Goal: Task Accomplishment & Management: Complete application form

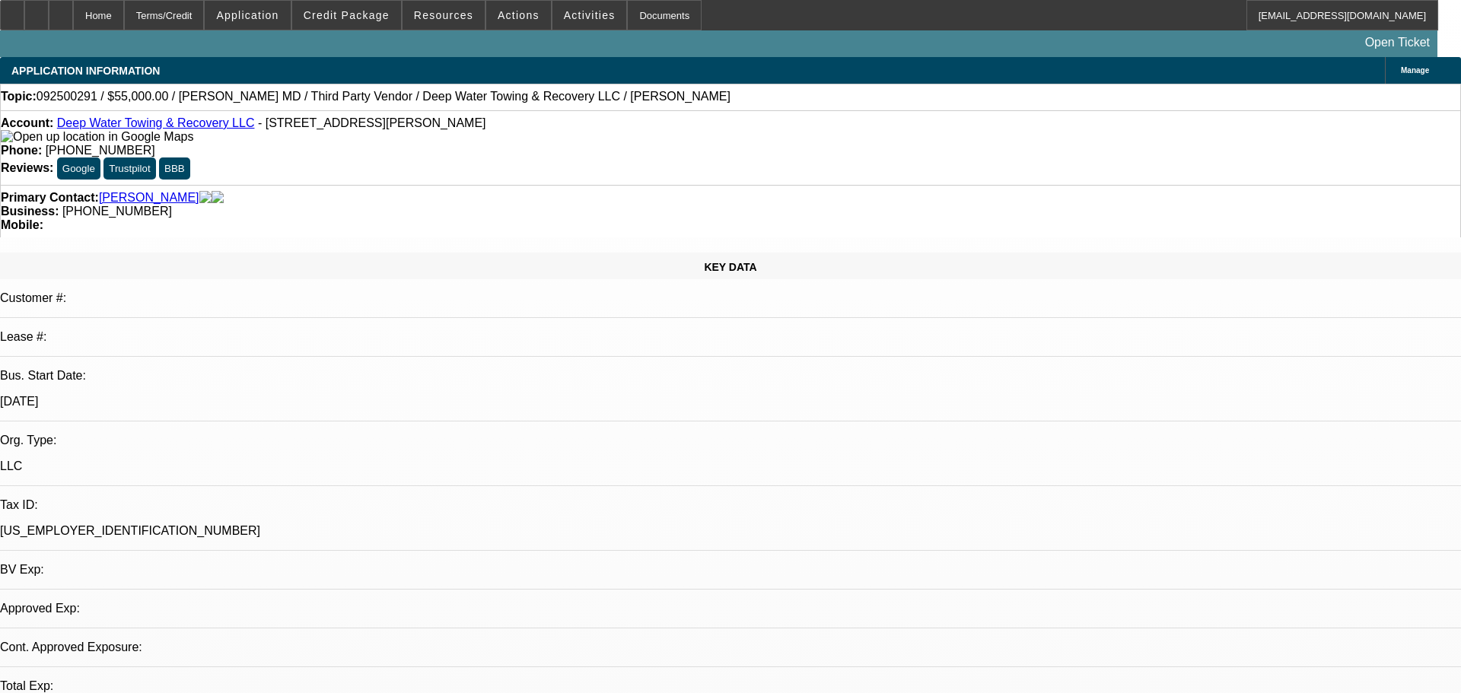
select select "0"
select select "2"
select select "0.1"
select select "4"
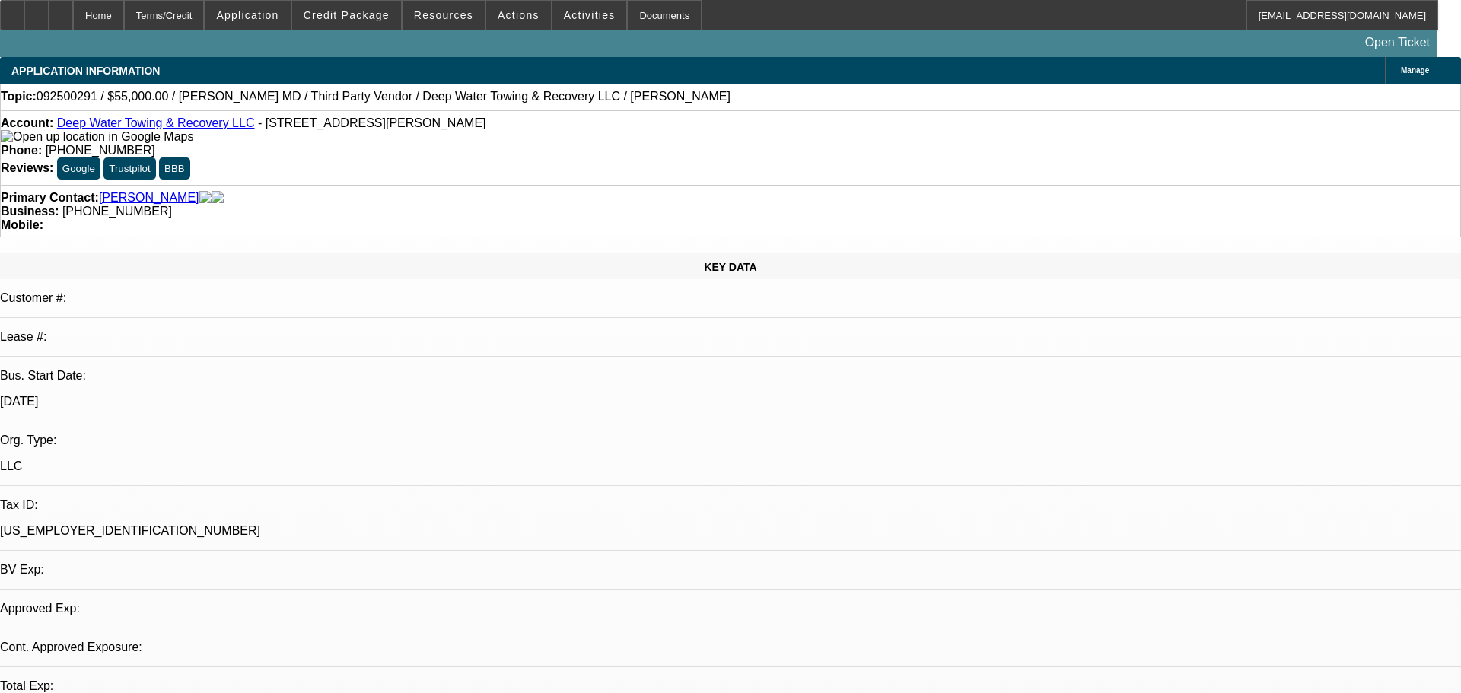
select select "0"
select select "2"
select select "0.1"
select select "4"
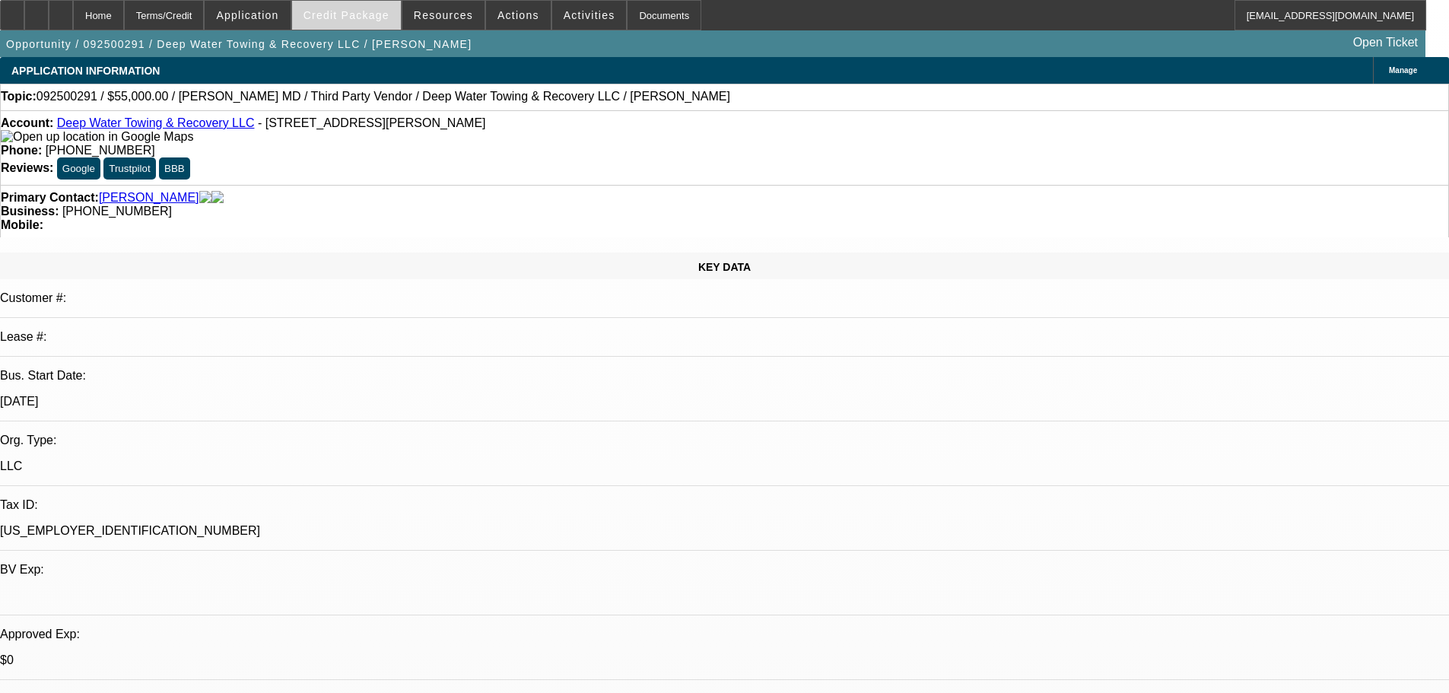
click at [349, 22] on span at bounding box center [346, 15] width 109 height 37
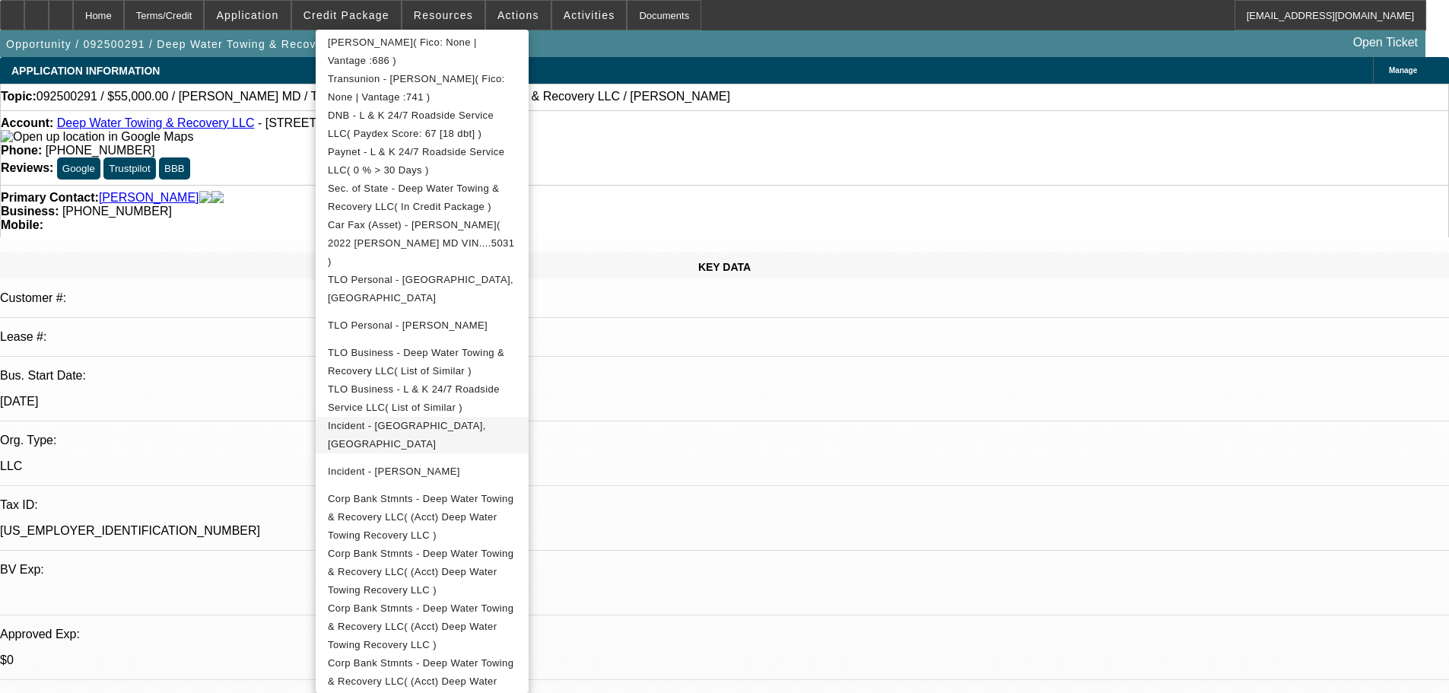
scroll to position [371, 0]
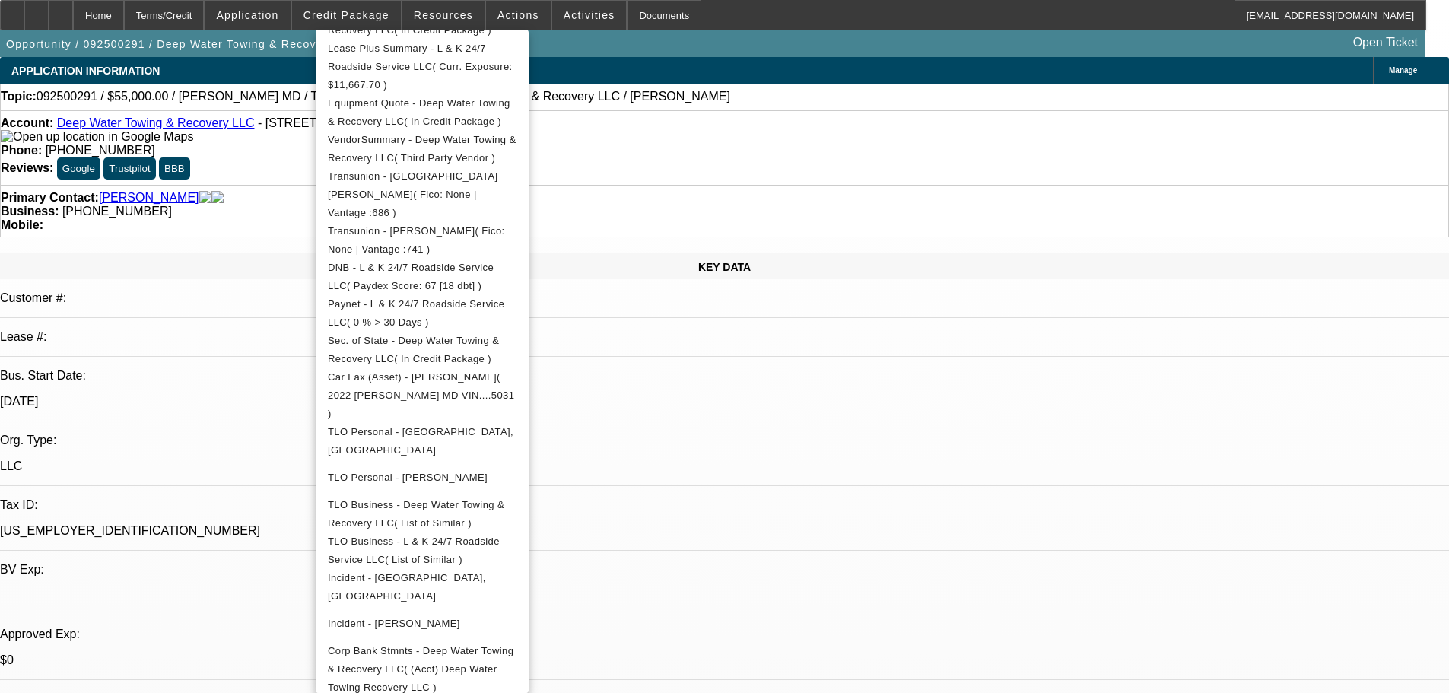
click at [842, 412] on div at bounding box center [724, 346] width 1449 height 693
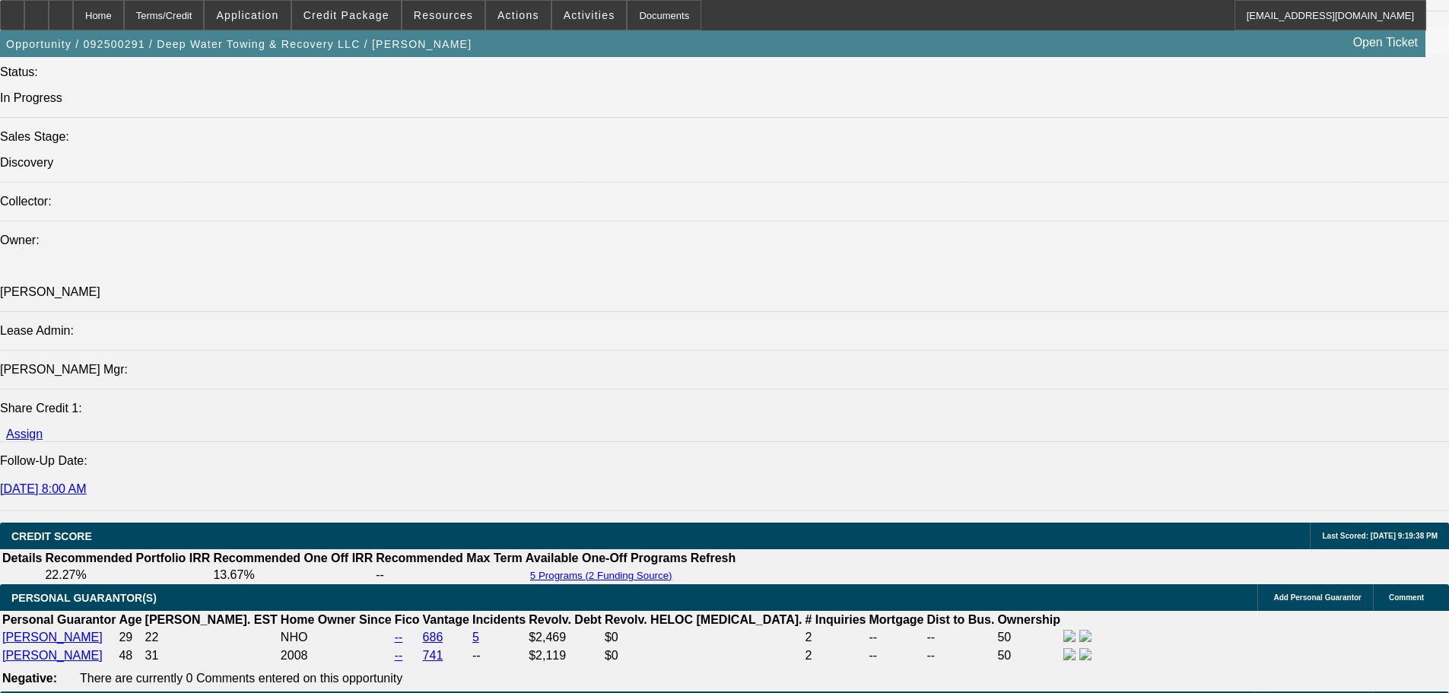
scroll to position [1750, 0]
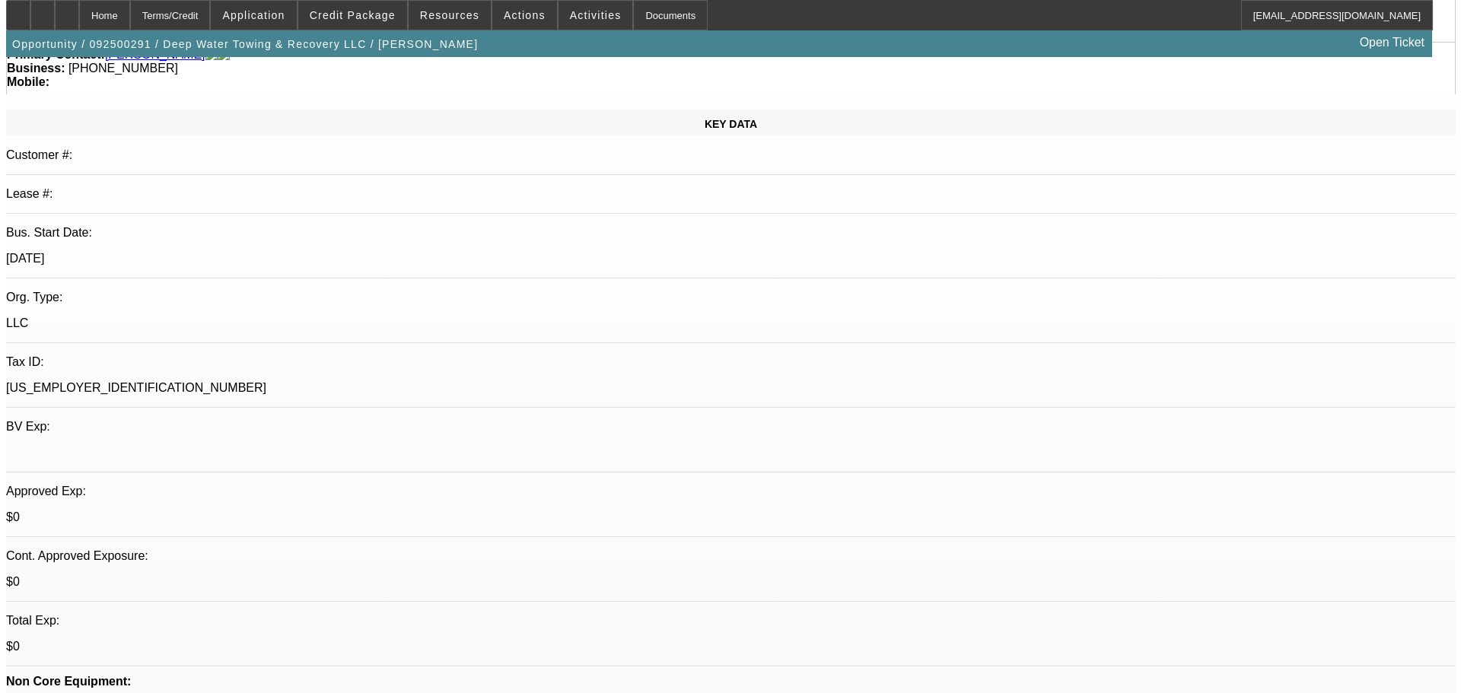
scroll to position [0, 0]
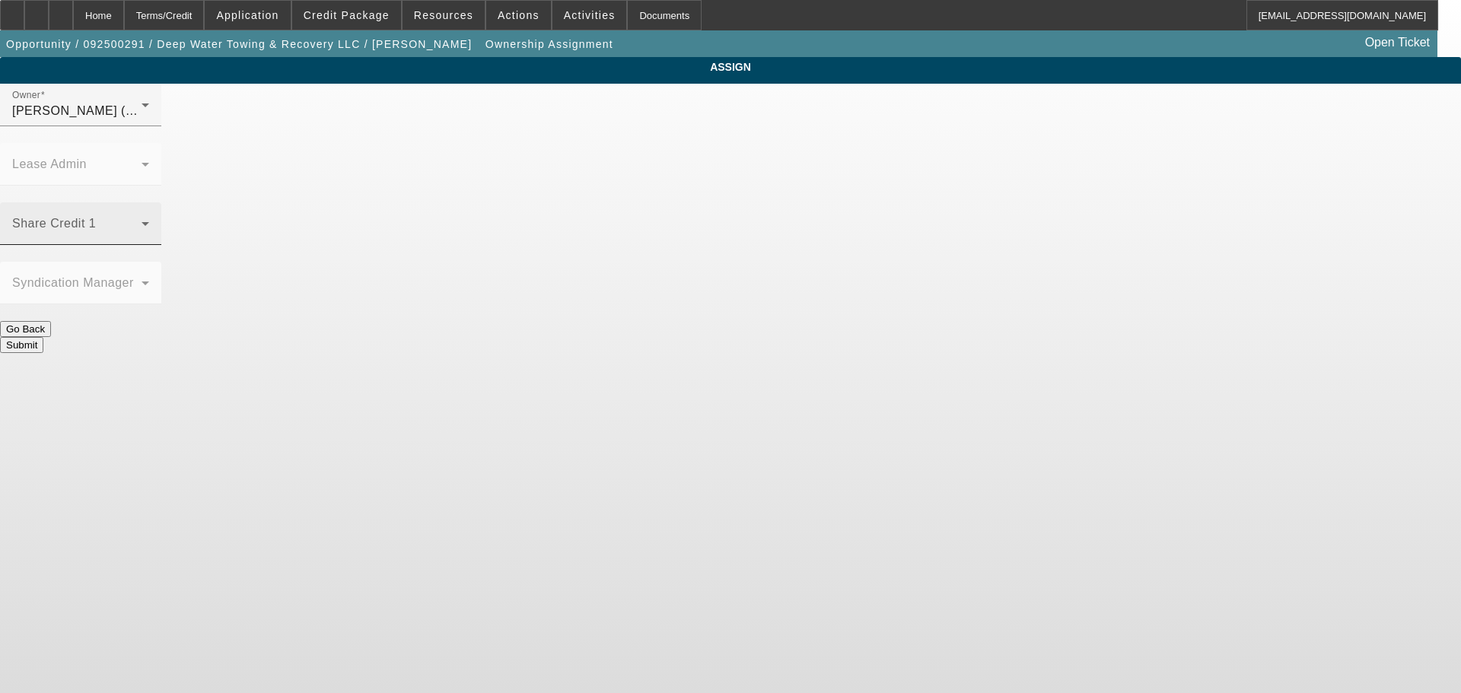
drag, startPoint x: 546, startPoint y: 178, endPoint x: 567, endPoint y: 198, distance: 29.1
click at [96, 217] on mat-label "Share Credit 1" at bounding box center [54, 223] width 84 height 13
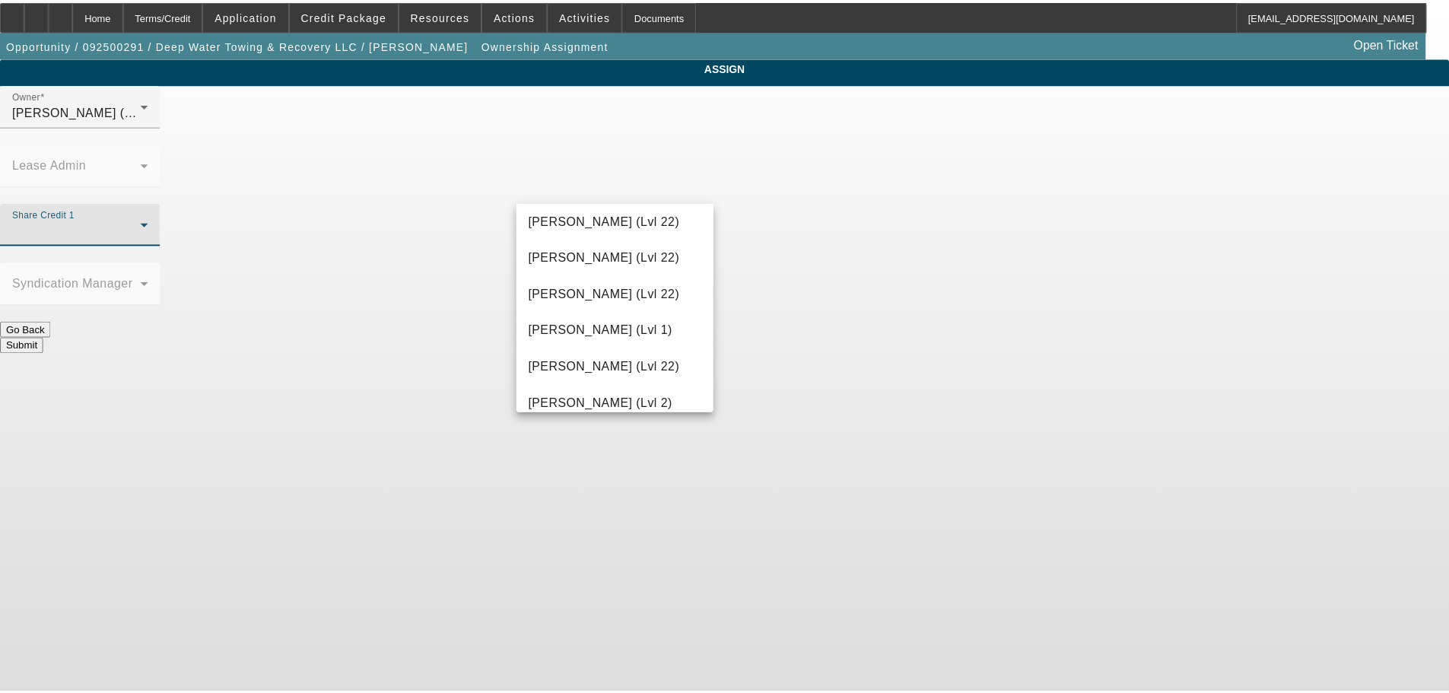
scroll to position [1650, 0]
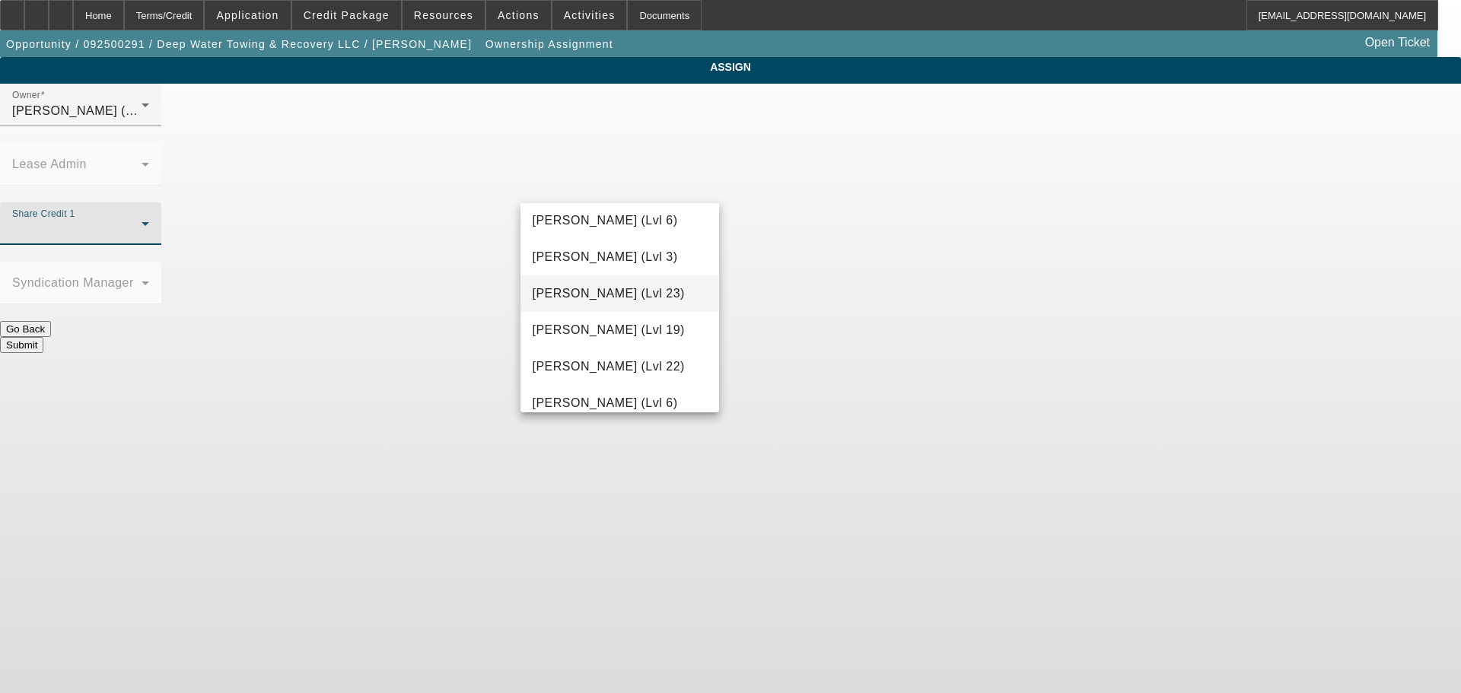
click at [606, 294] on span "Rupp, Greg (Lvl 23)" at bounding box center [609, 294] width 152 height 18
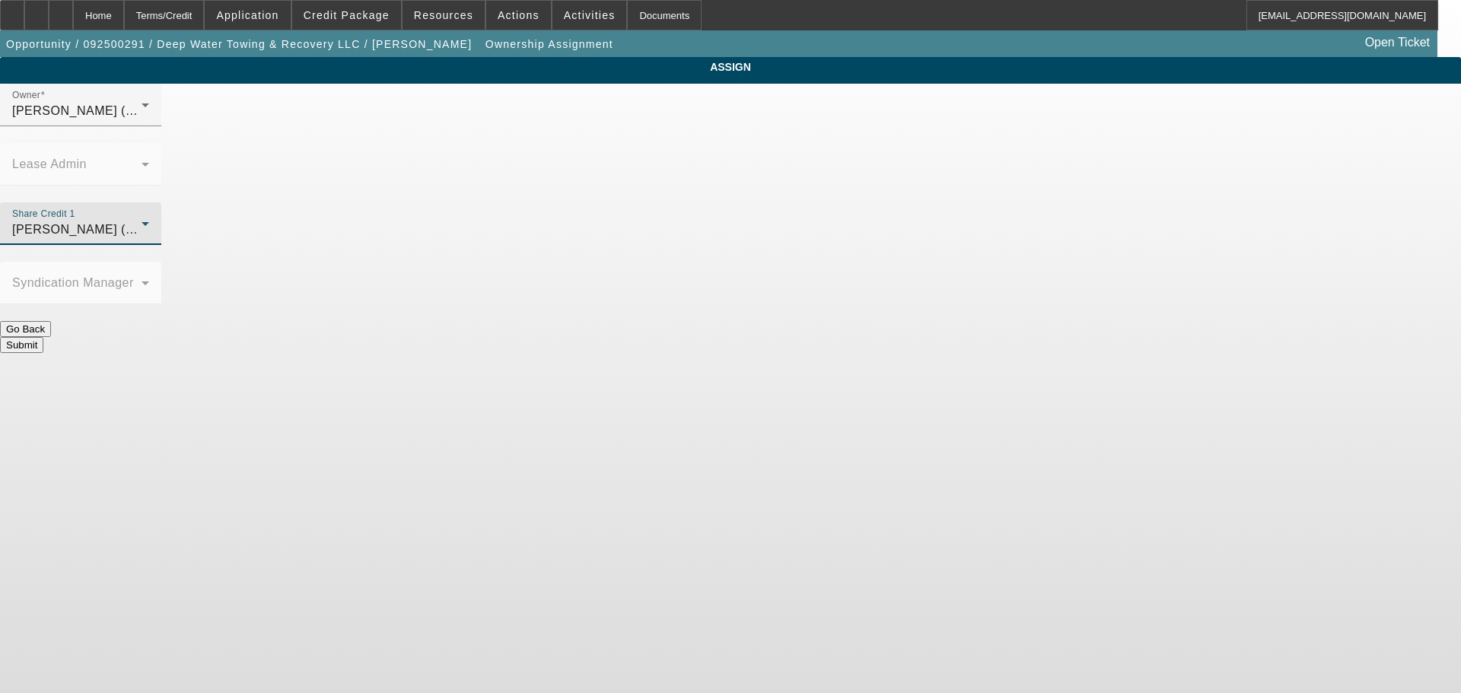
click at [43, 337] on button "Submit" at bounding box center [21, 345] width 43 height 16
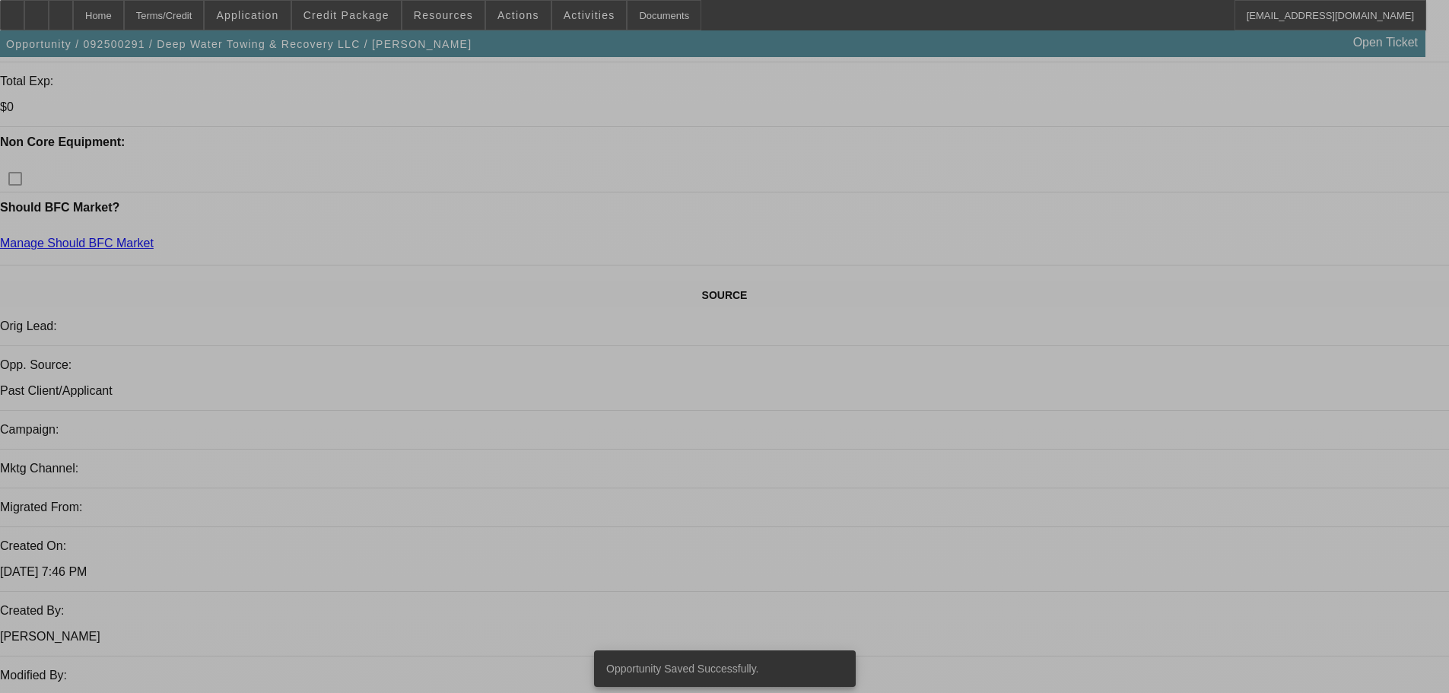
select select "0"
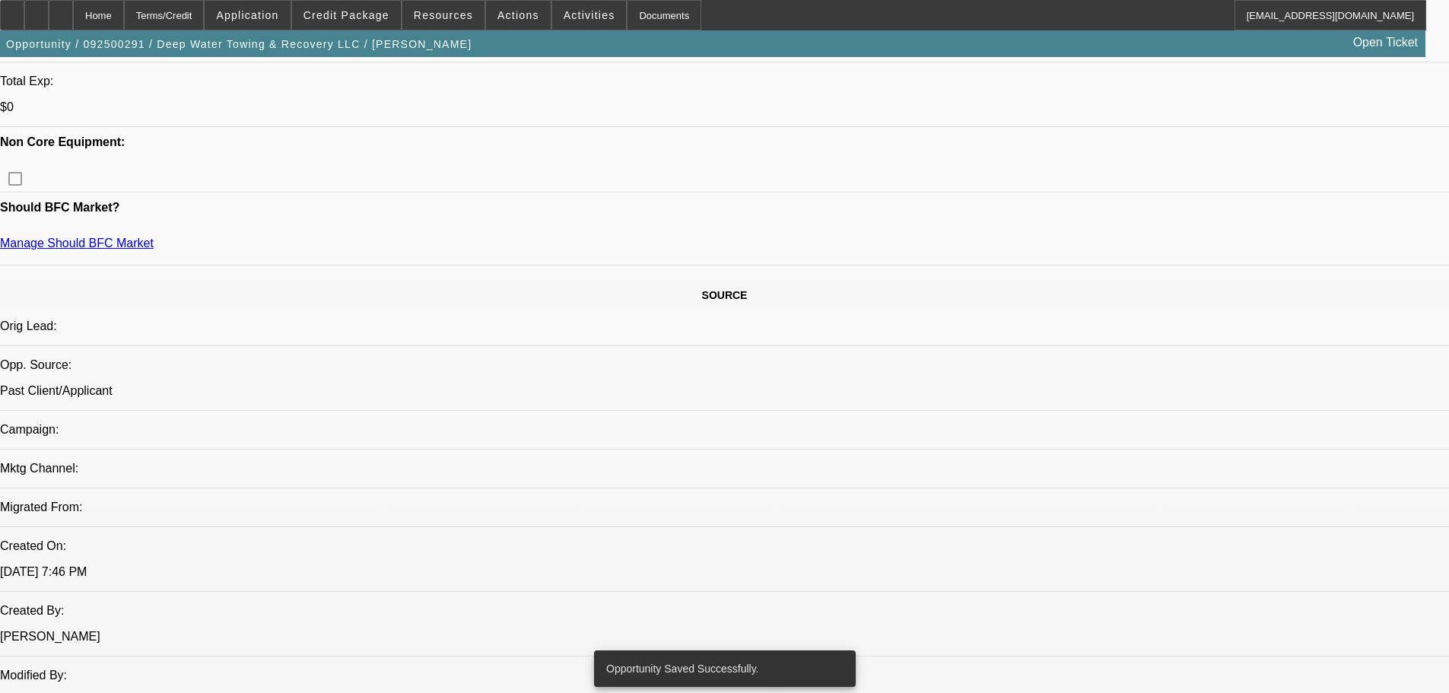
select select "0"
select select "2"
select select "0.1"
select select "4"
select select "0"
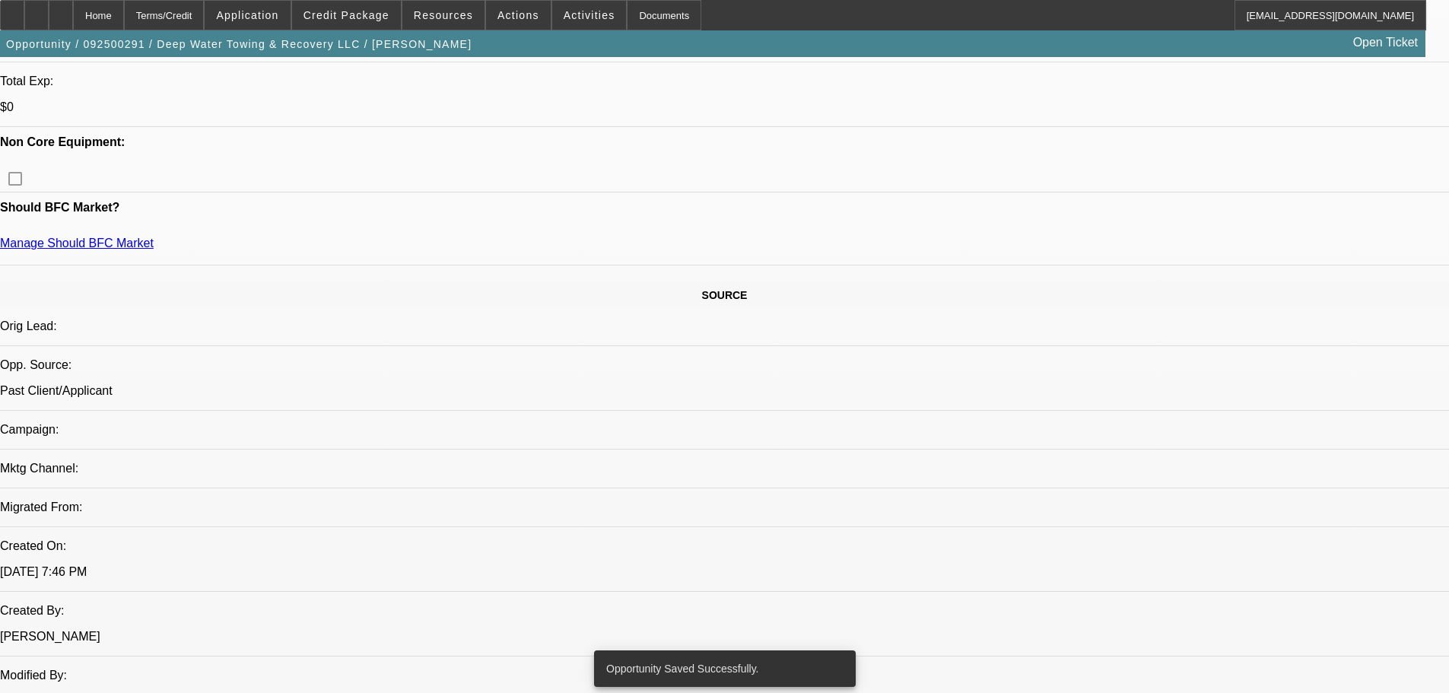
select select "2"
select select "0.1"
select select "4"
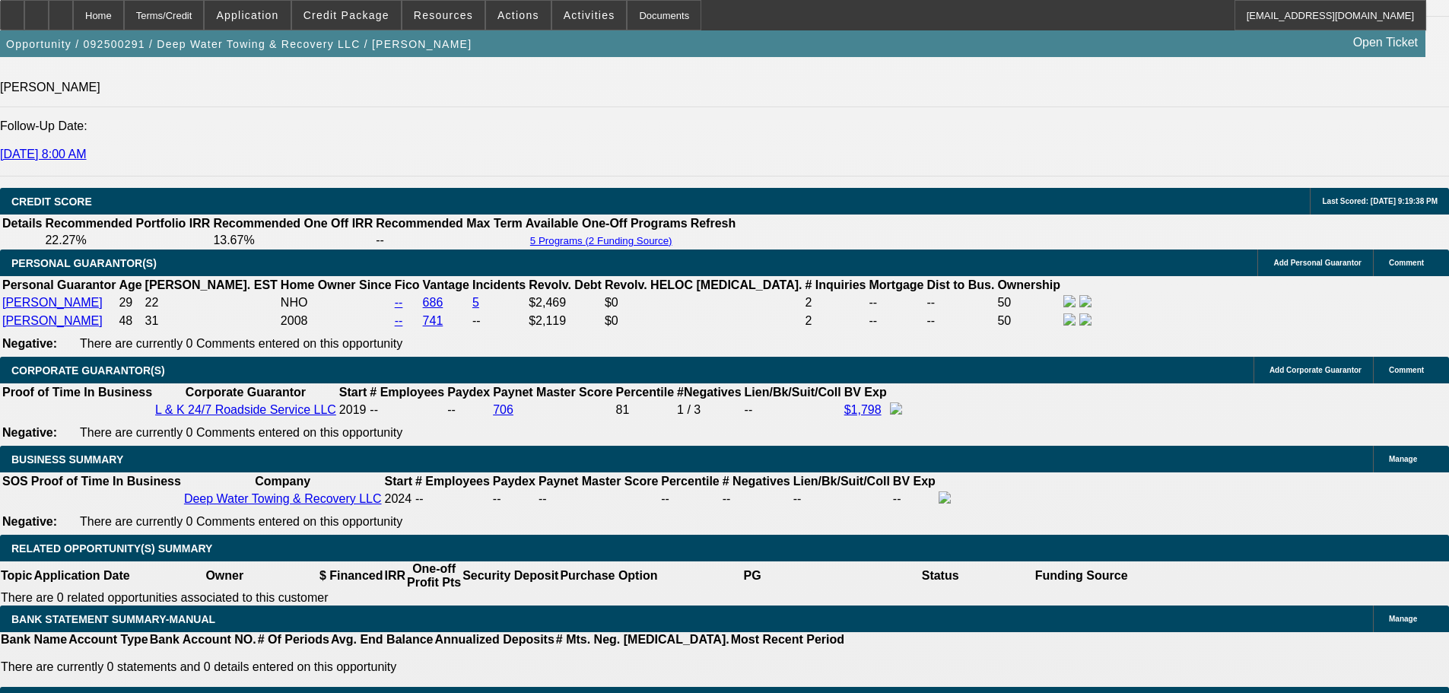
scroll to position [1820, 0]
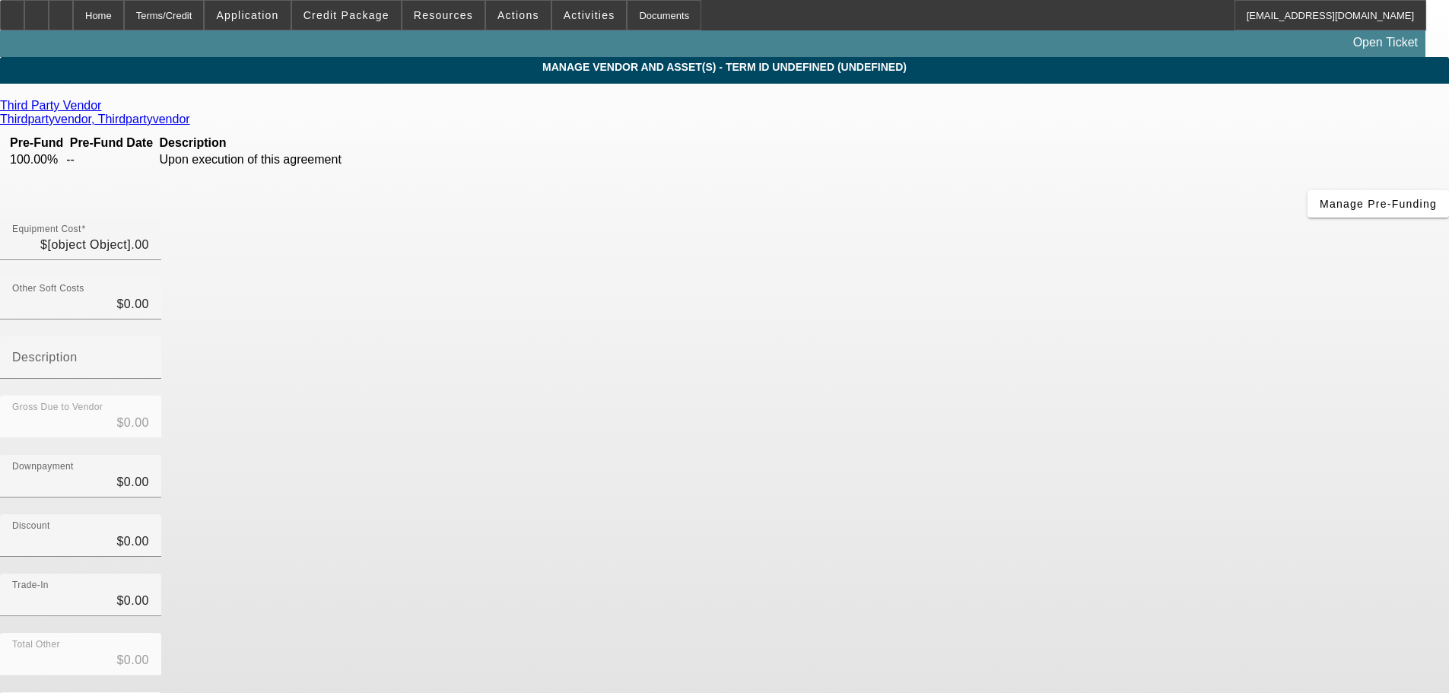
type input "$70,000.00"
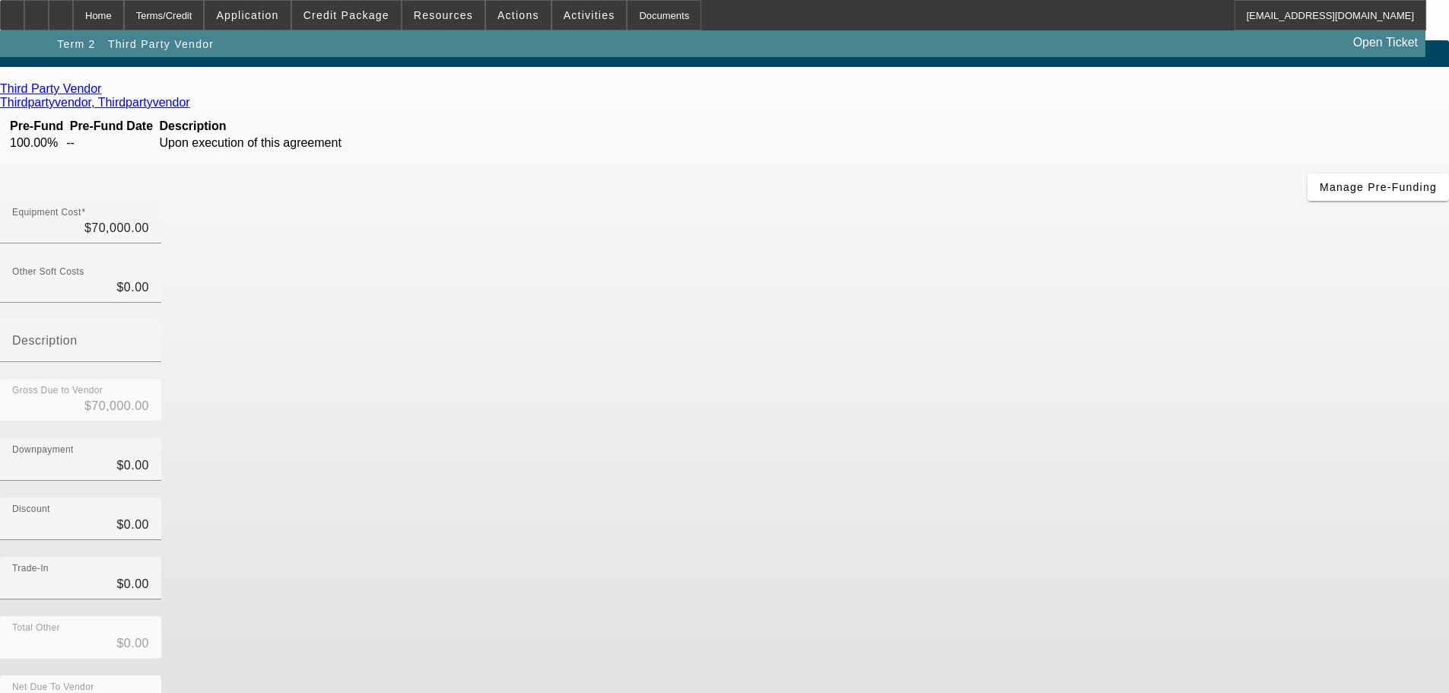
scroll to position [21, 0]
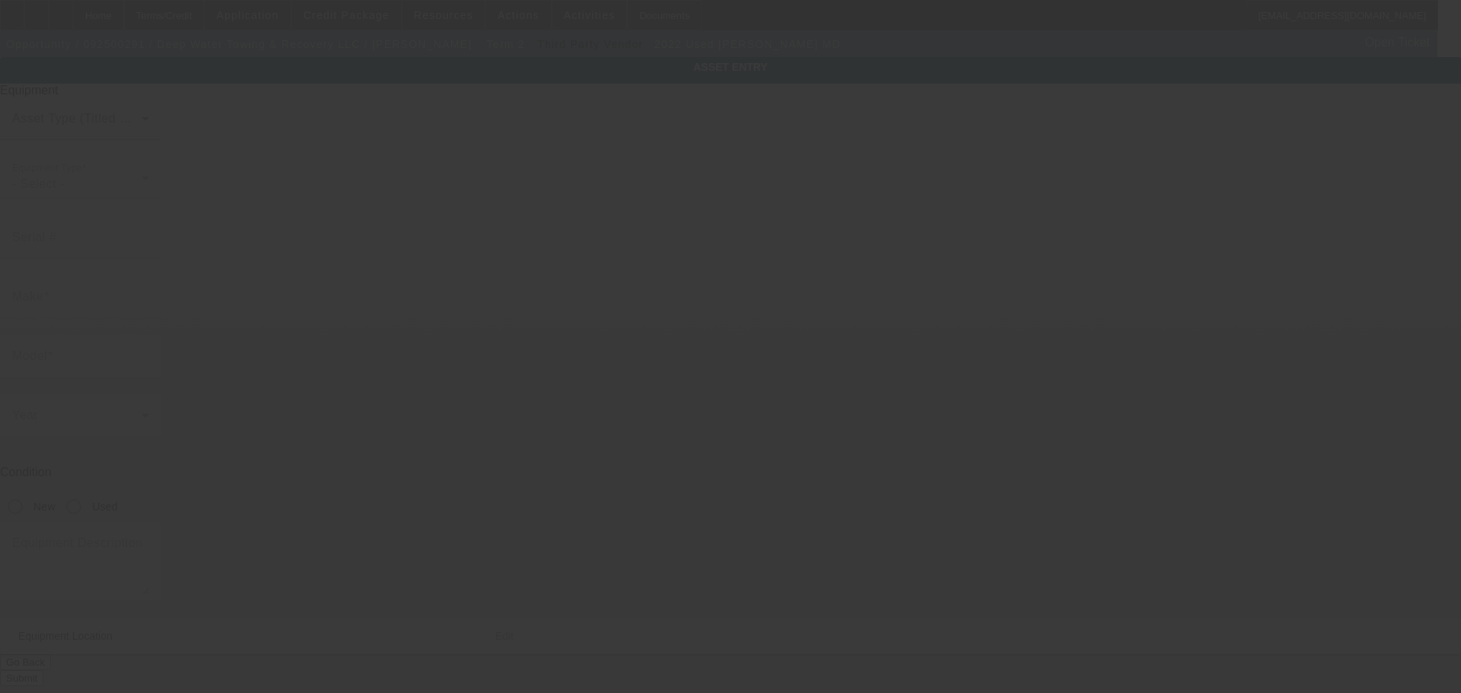
type input "1M2MDBAA1NS005031"
type input "MACK"
type input "MD"
radio input "true"
type textarea "With:"
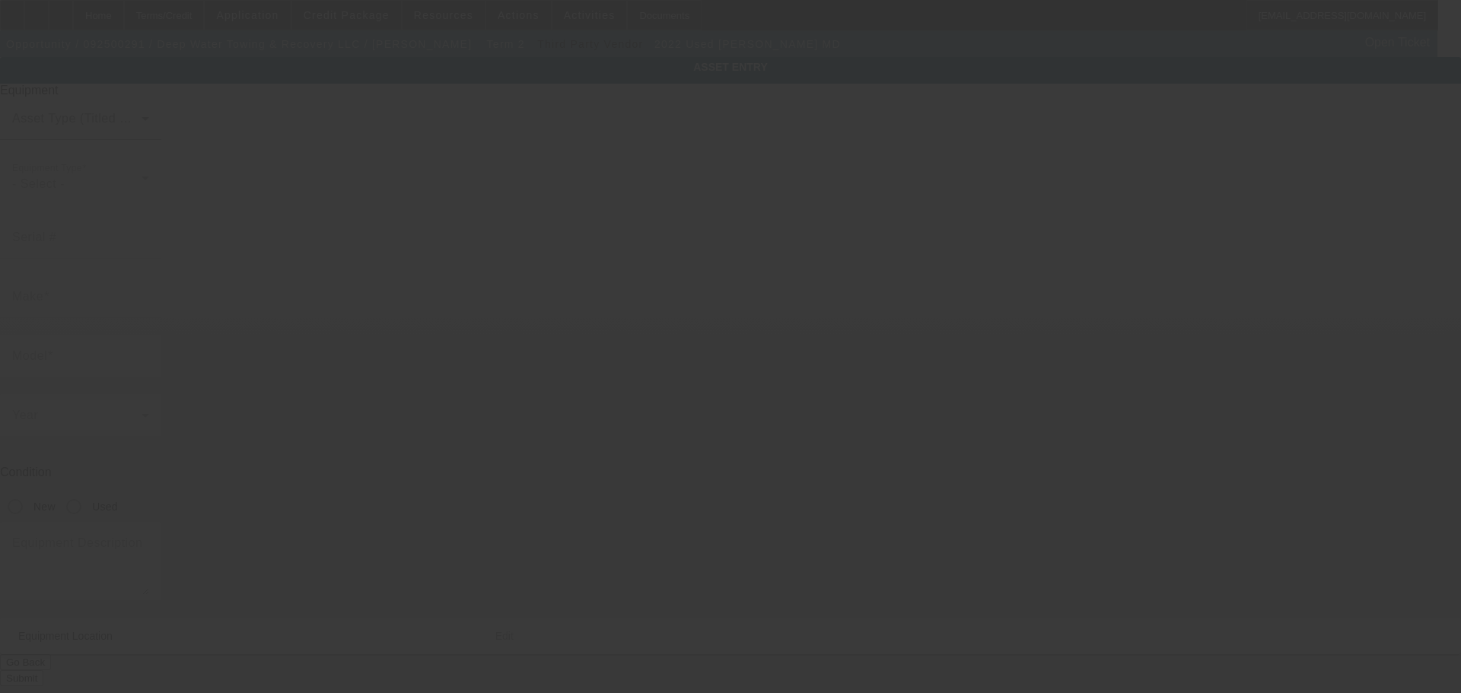
type input "2285 Margerum Rd"
type input "Cherokee"
type input "35616"
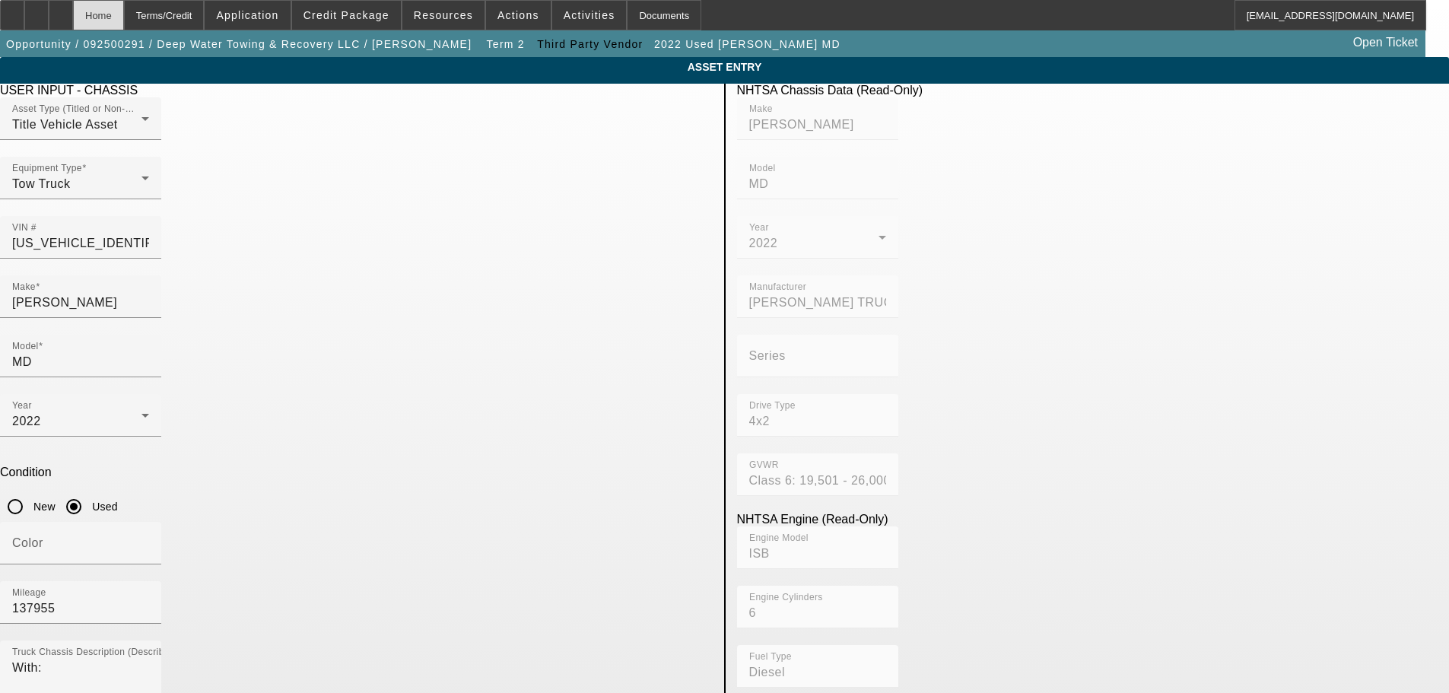
click at [124, 9] on div "Home" at bounding box center [98, 15] width 51 height 30
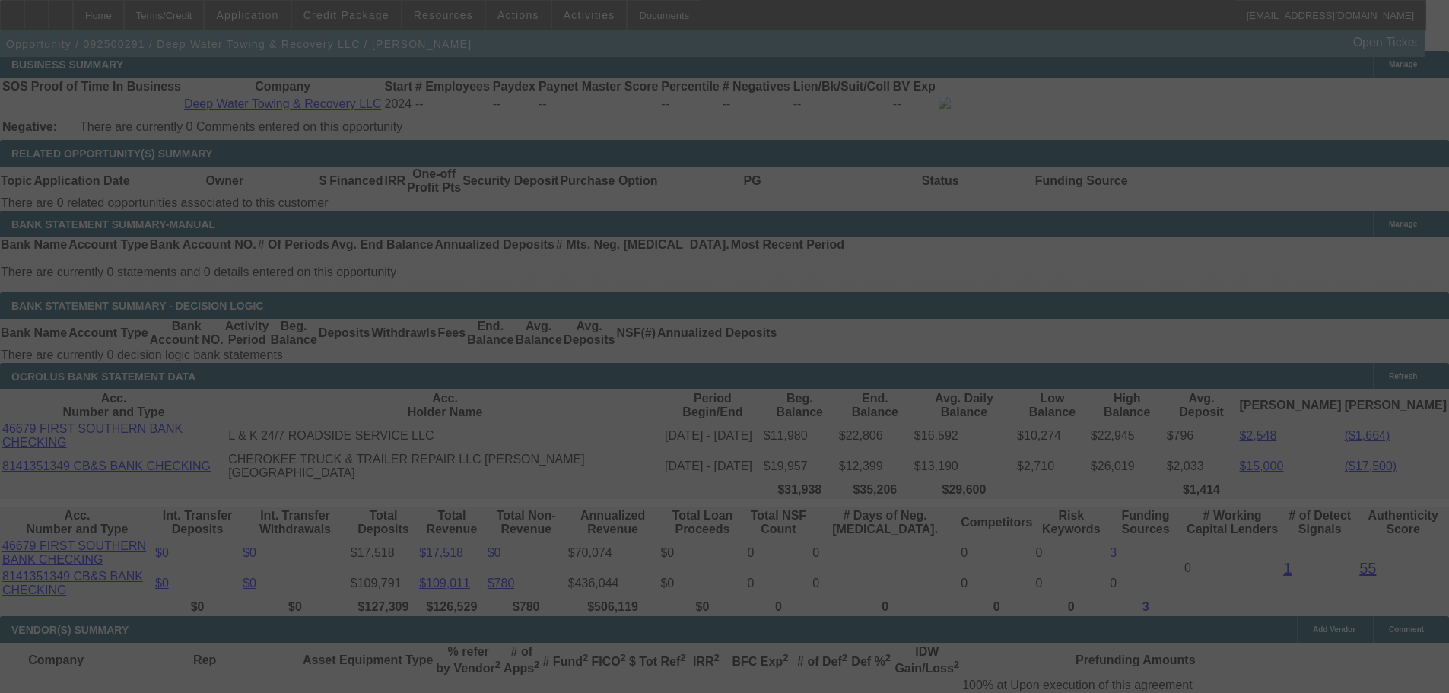
scroll to position [2480, 0]
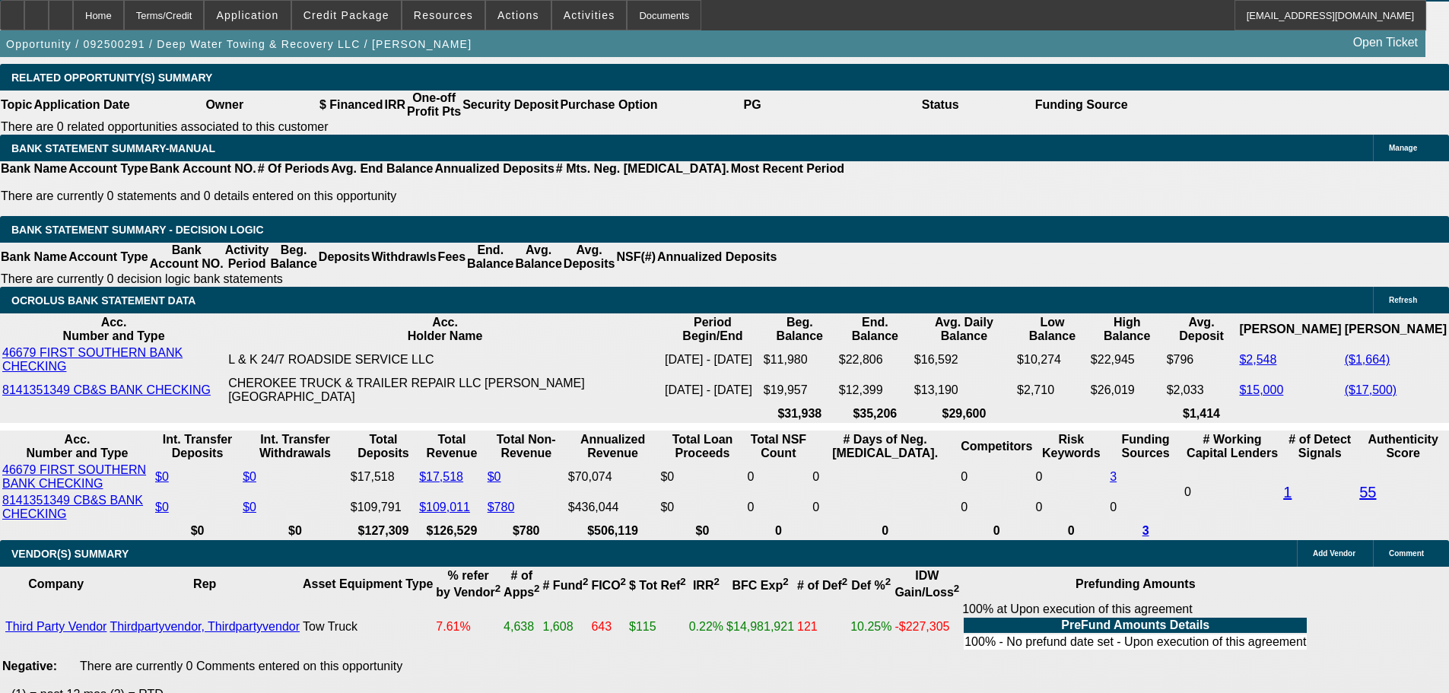
select select "0"
select select "2"
select select "0.1"
select select "4"
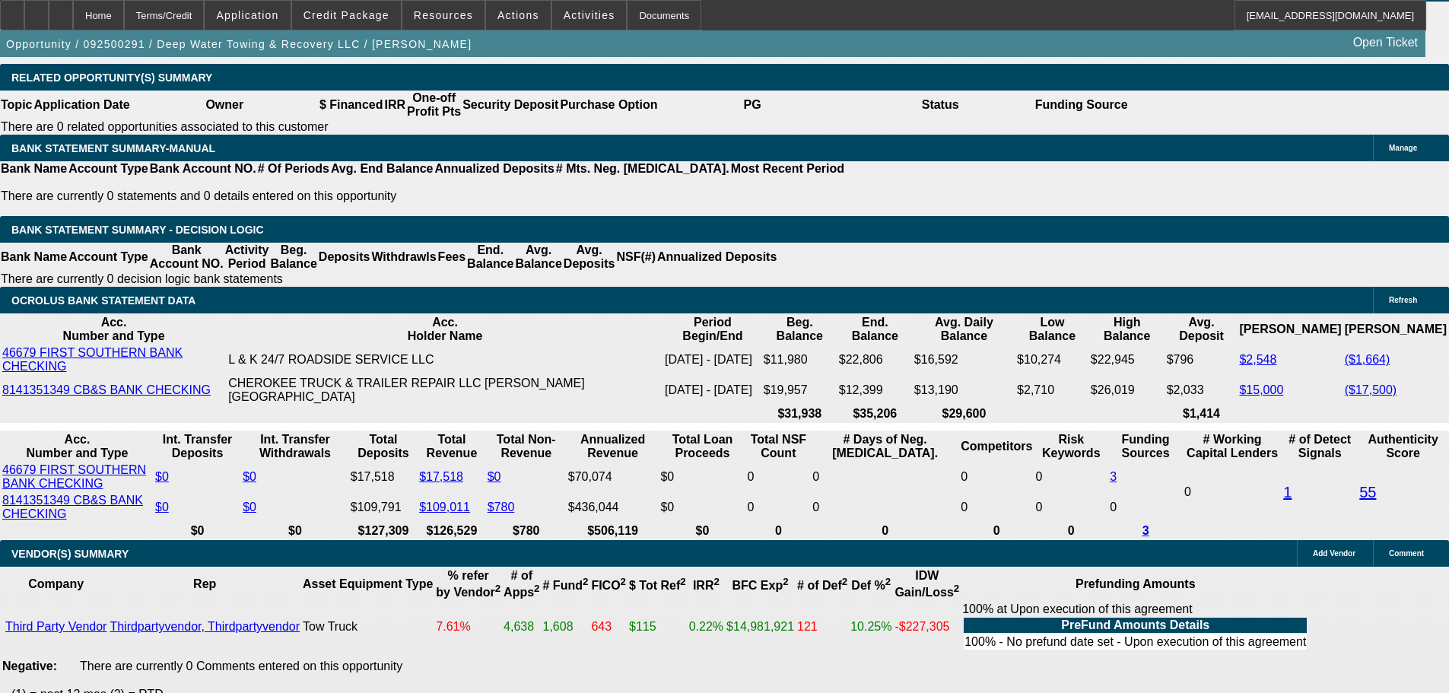
select select "0"
select select "2"
select select "0.1"
select select "4"
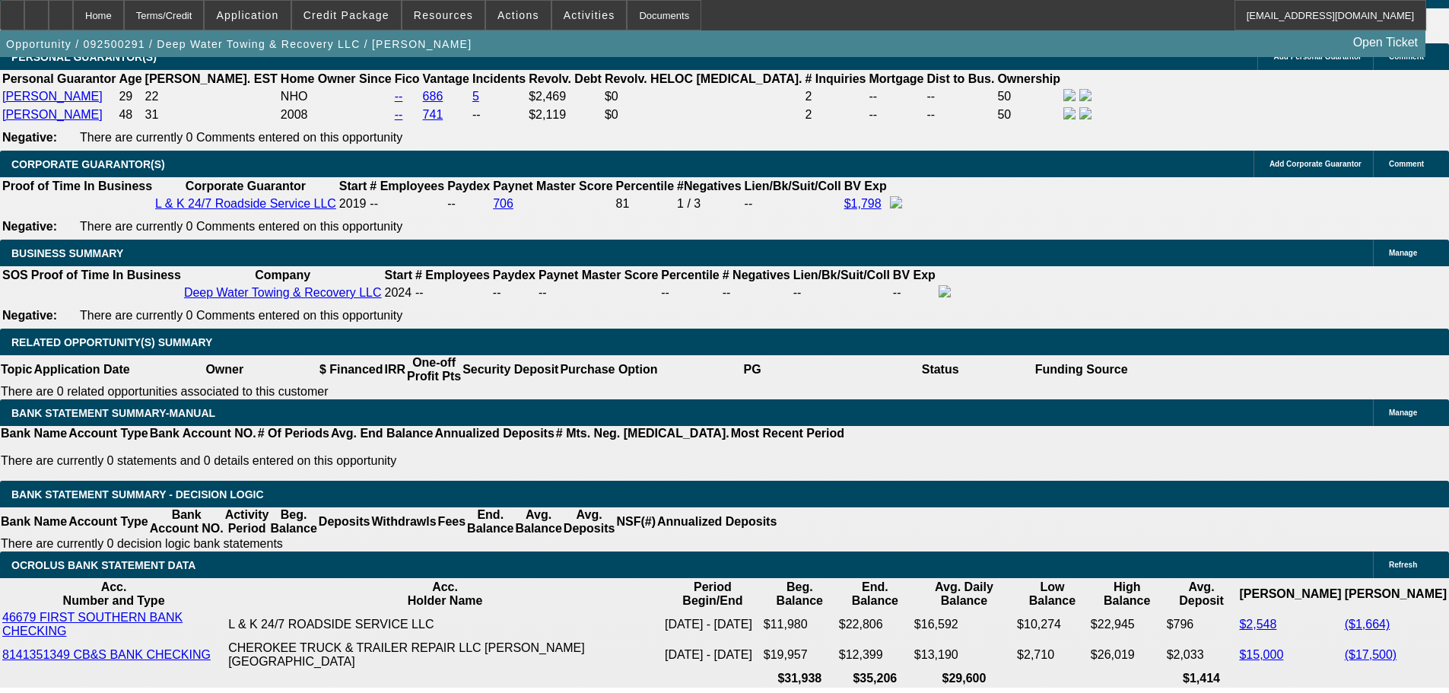
scroll to position [2214, 0]
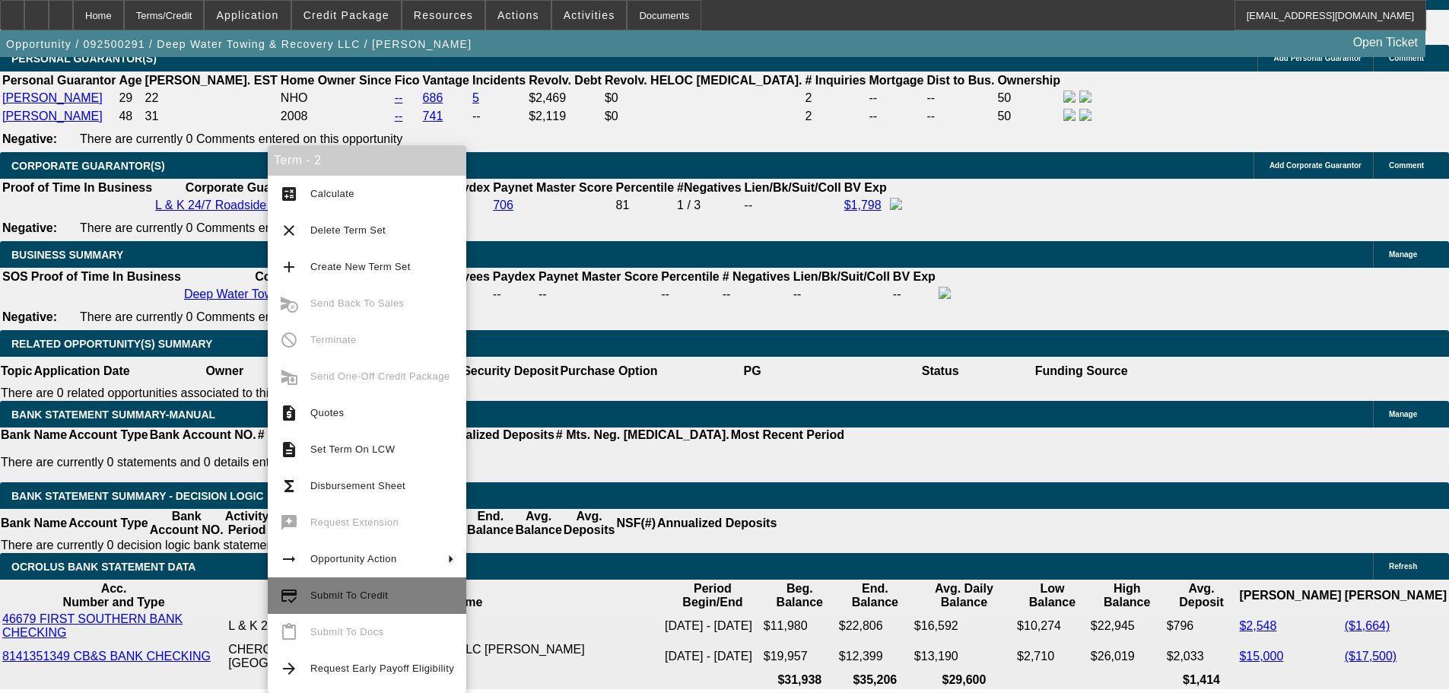
click at [383, 585] on button "credit_score Submit To Credit" at bounding box center [367, 596] width 199 height 37
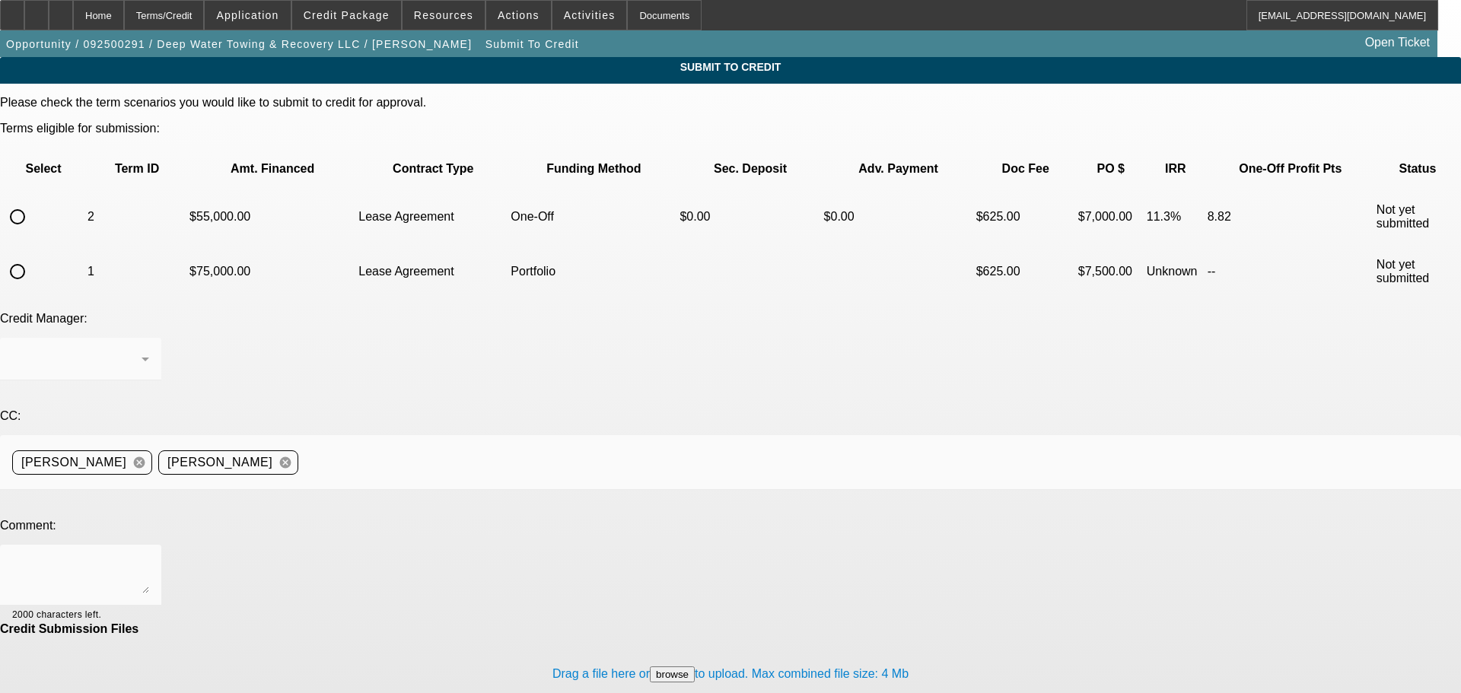
click at [33, 202] on input "radio" at bounding box center [17, 217] width 30 height 30
radio input "true"
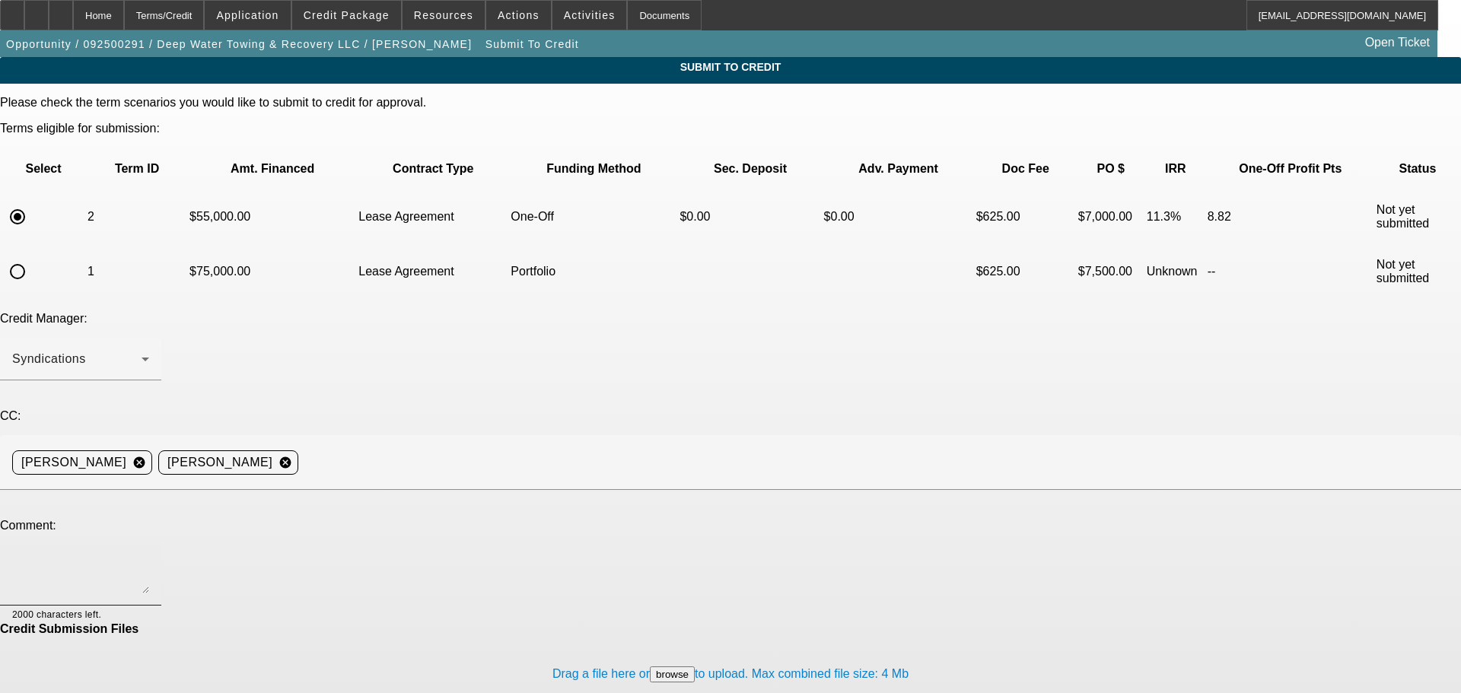
click at [149, 557] on textarea at bounding box center [80, 575] width 137 height 37
type textarea "Hello, need payments under $1300. Can we try Uni?"
click at [345, 24] on span at bounding box center [346, 15] width 109 height 37
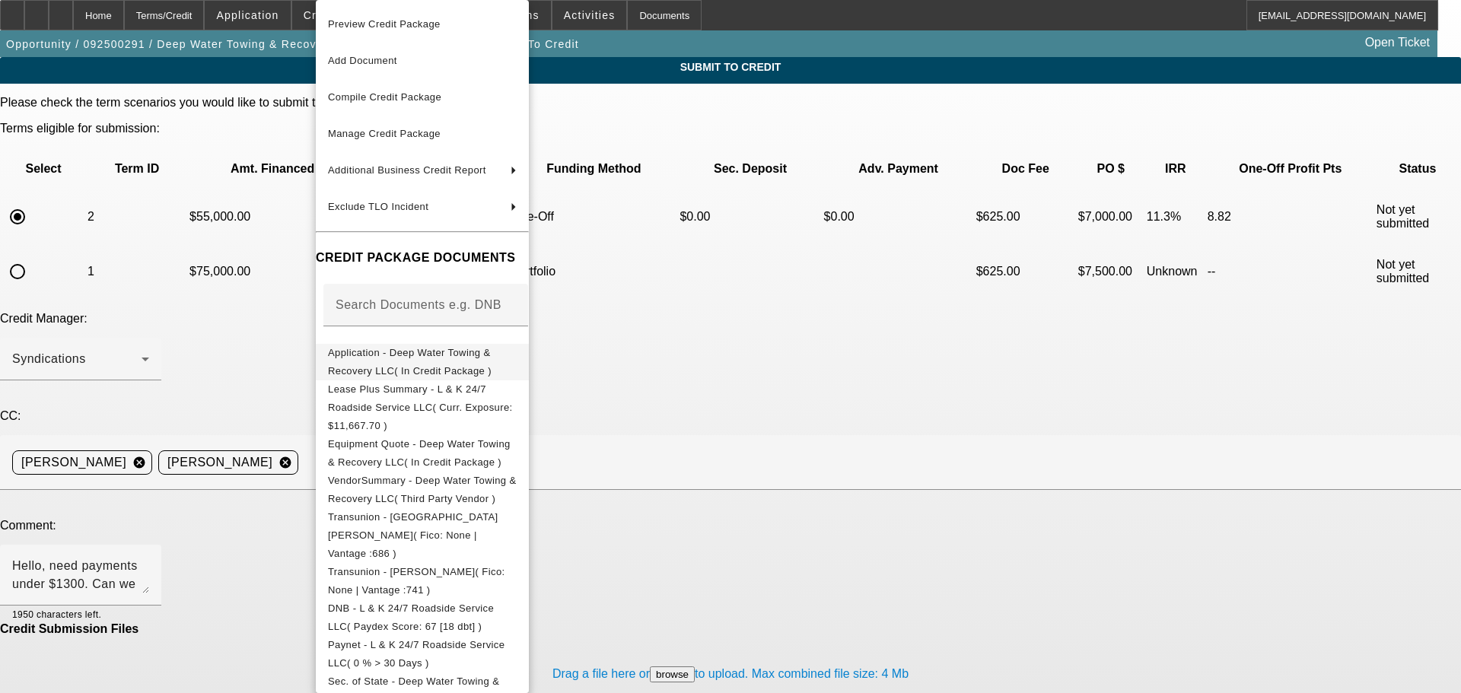
click at [466, 350] on span "Application - Deep Water Towing & Recovery LLC( In Credit Package )" at bounding box center [422, 362] width 189 height 37
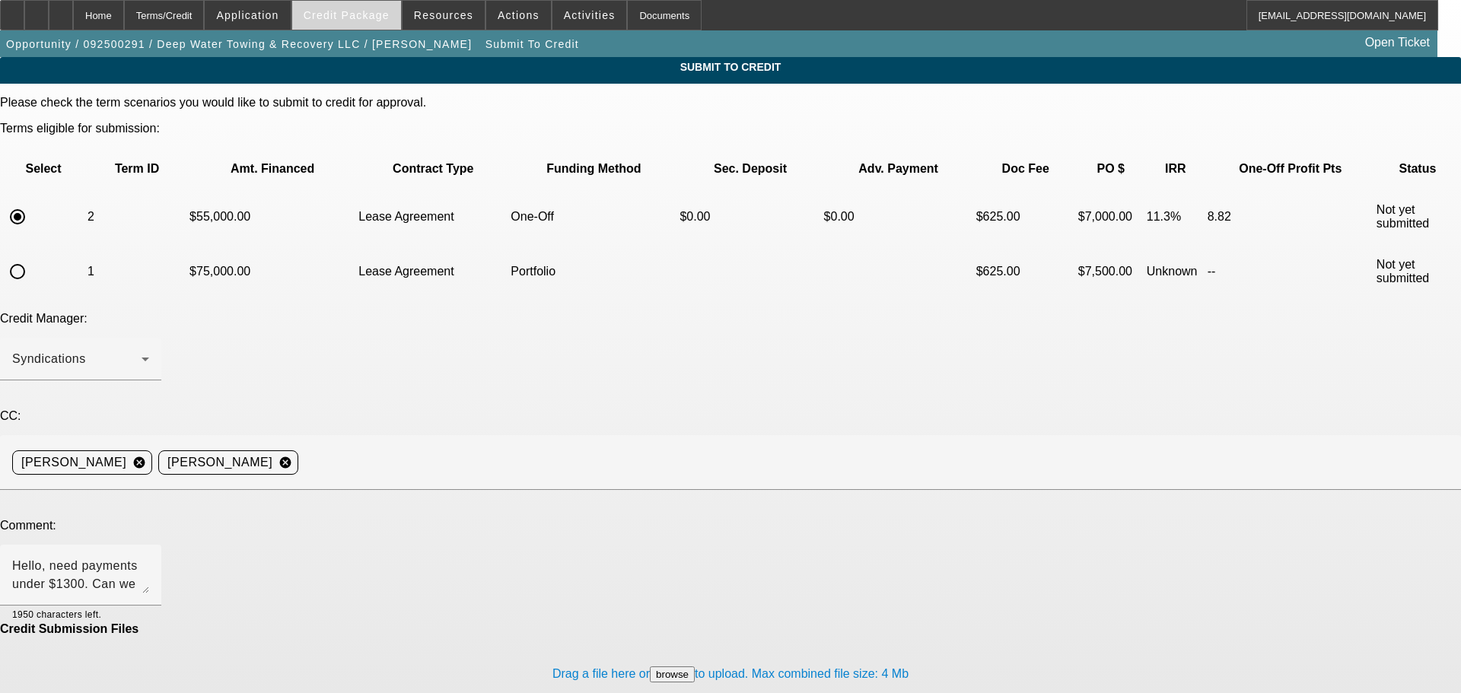
click at [339, 17] on span "Credit Package" at bounding box center [347, 15] width 86 height 12
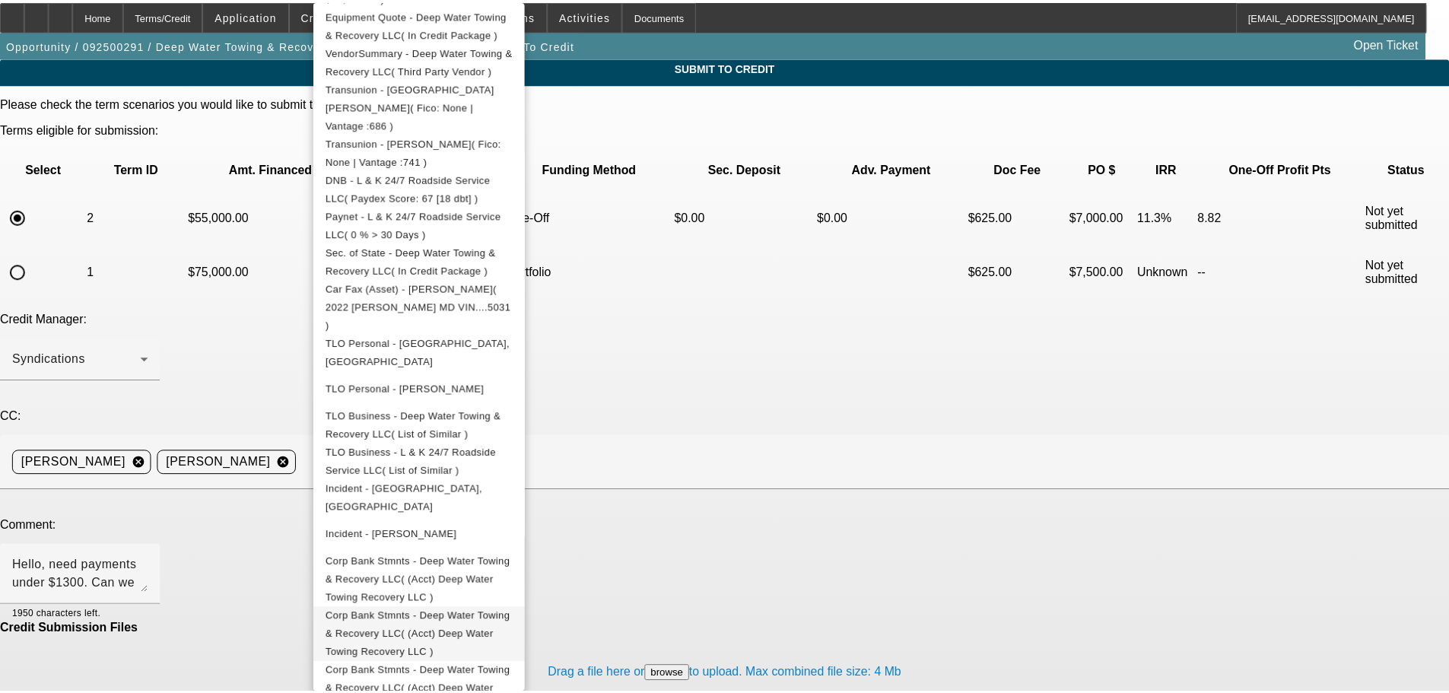
scroll to position [493, 0]
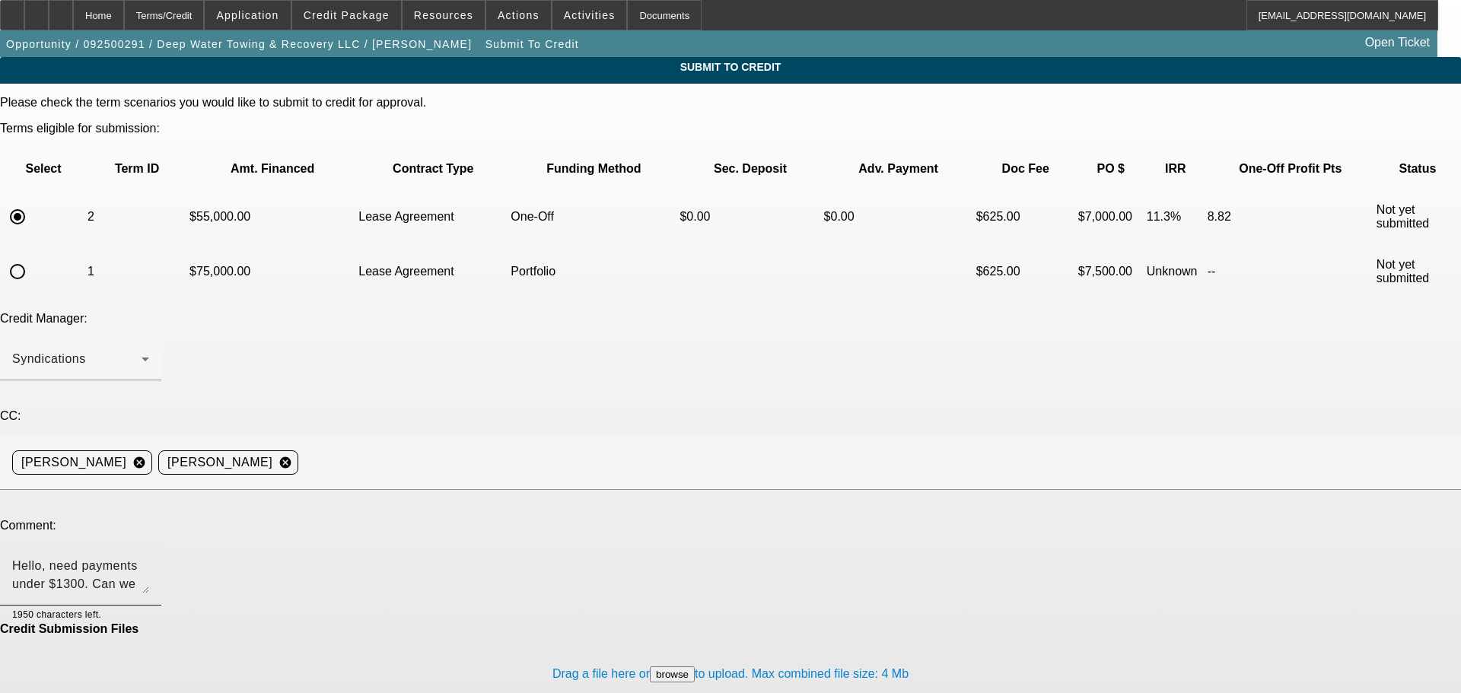
click at [149, 557] on textarea "Hello, need payments under $1300. Can we try Uni?" at bounding box center [80, 575] width 137 height 37
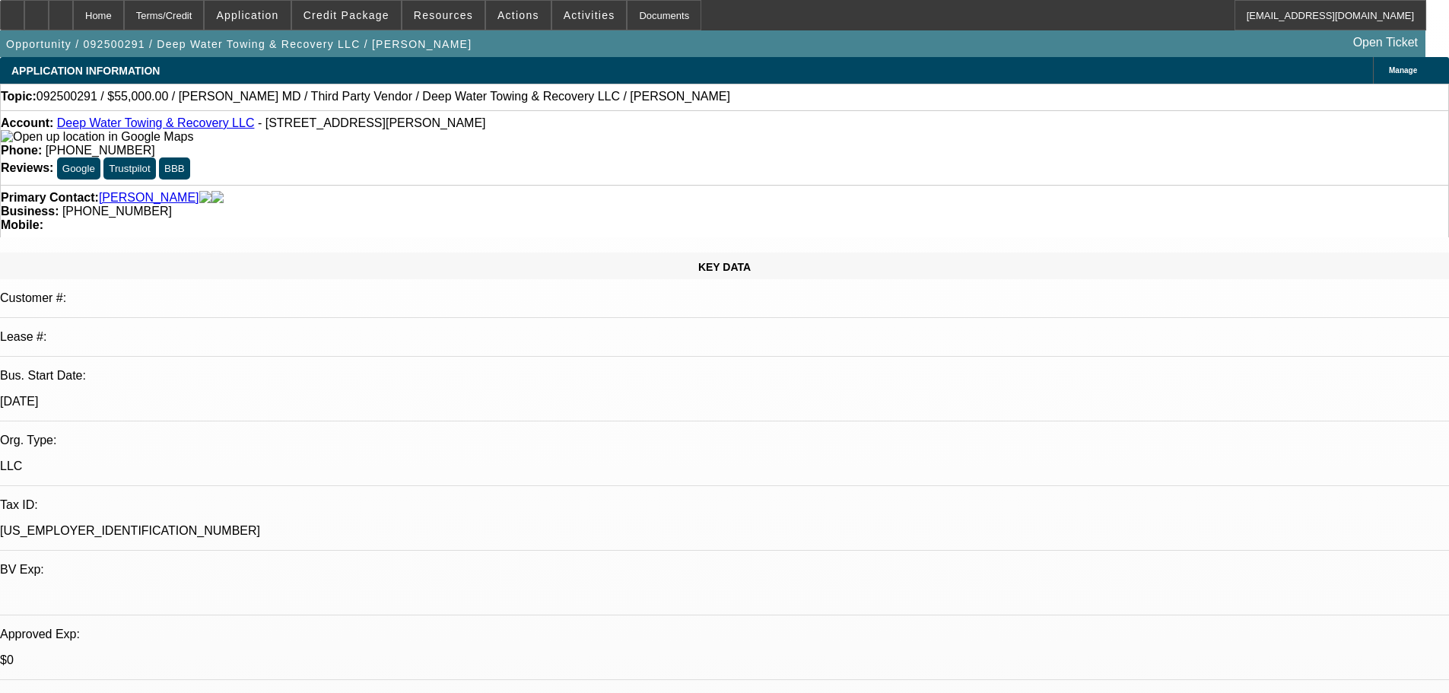
select select "0"
select select "2"
select select "0.1"
select select "4"
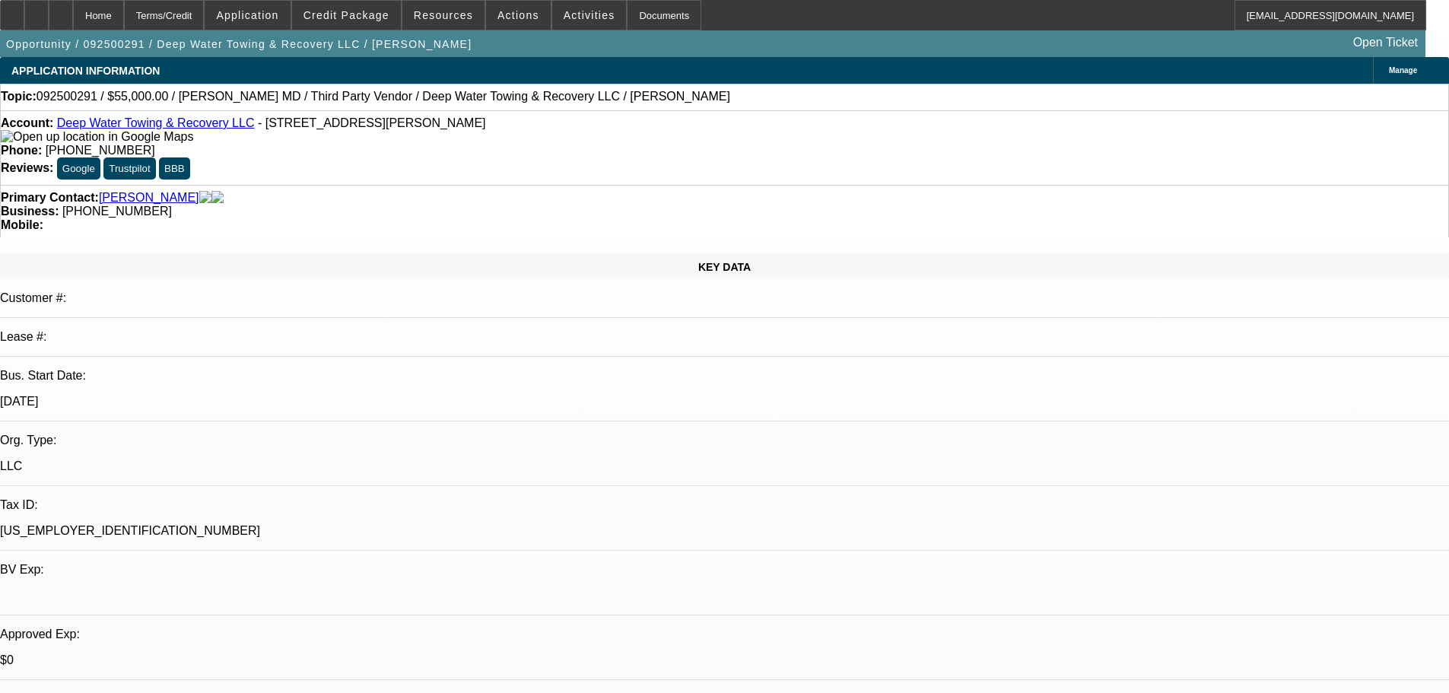
select select "0"
select select "2"
select select "0.1"
select select "4"
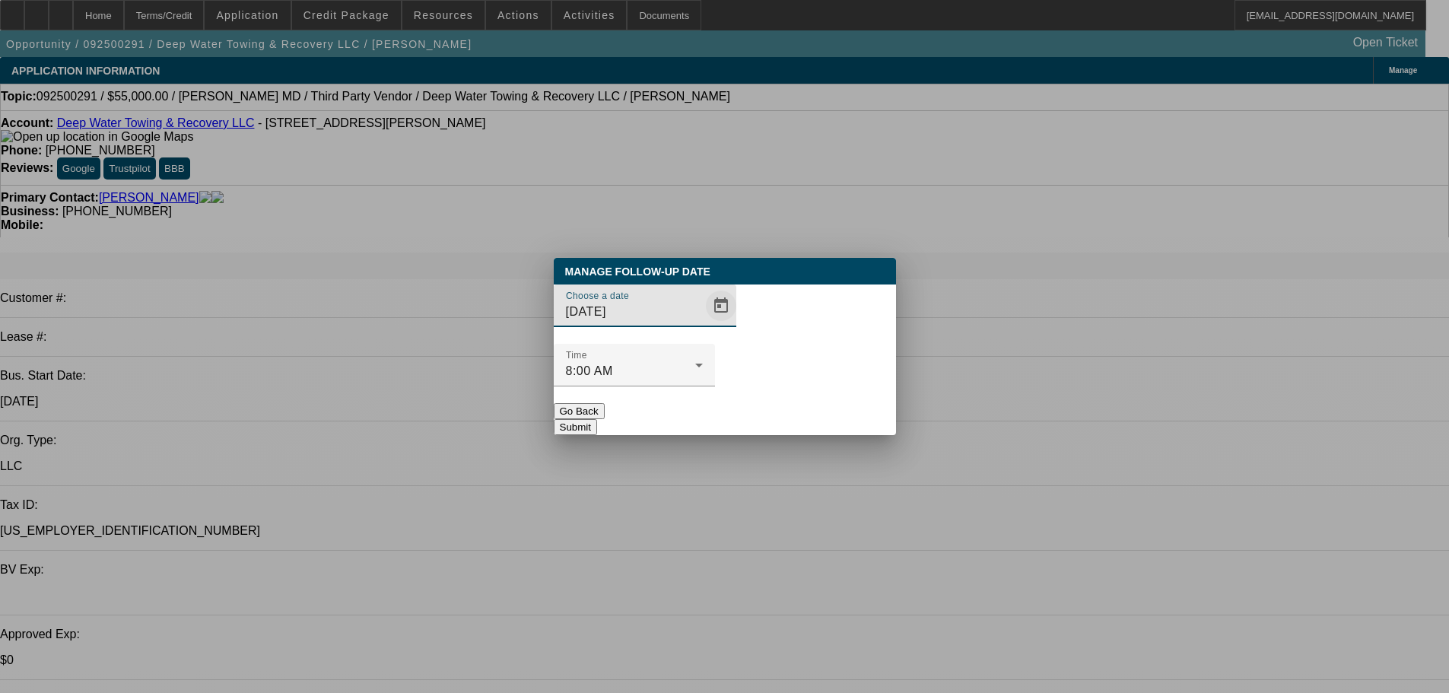
click at [703, 324] on span "Open calendar" at bounding box center [721, 306] width 37 height 37
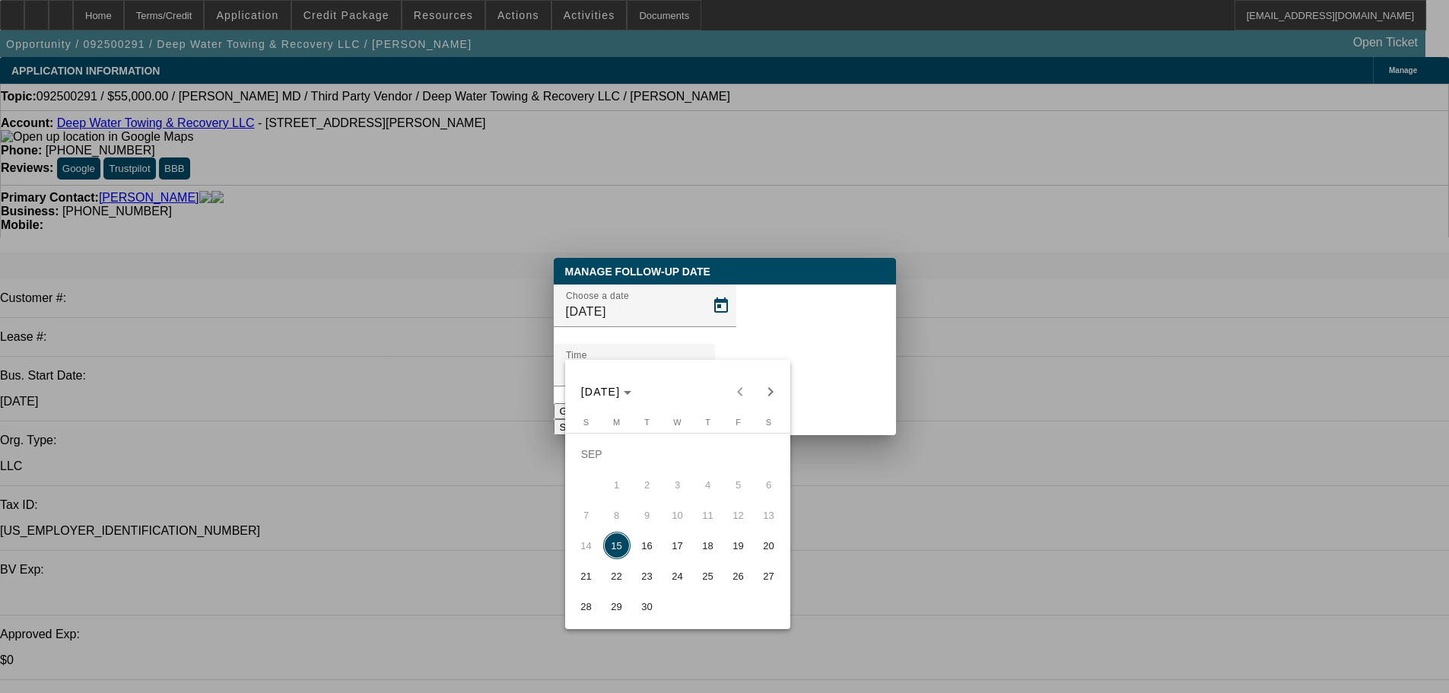
click at [634, 557] on button "16" at bounding box center [647, 545] width 30 height 30
type input "9/16/2025"
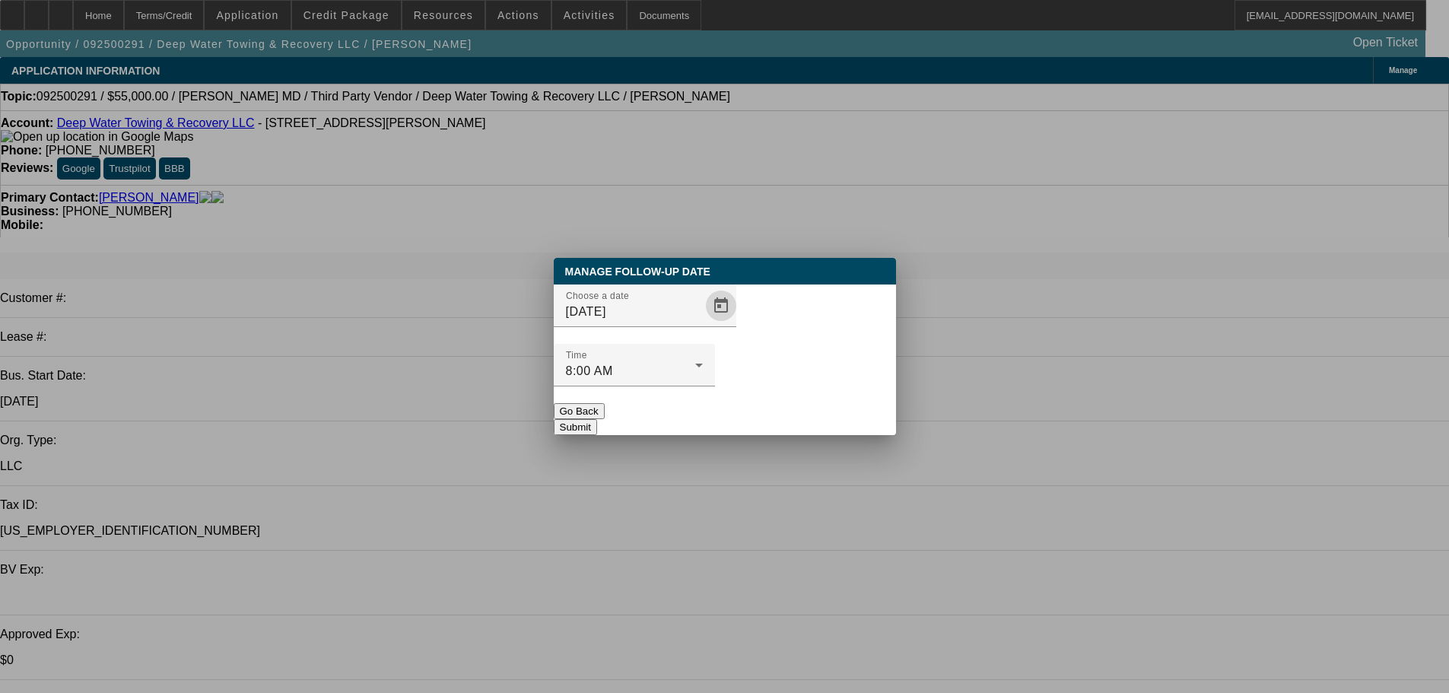
click at [597, 419] on button "Submit" at bounding box center [575, 427] width 43 height 16
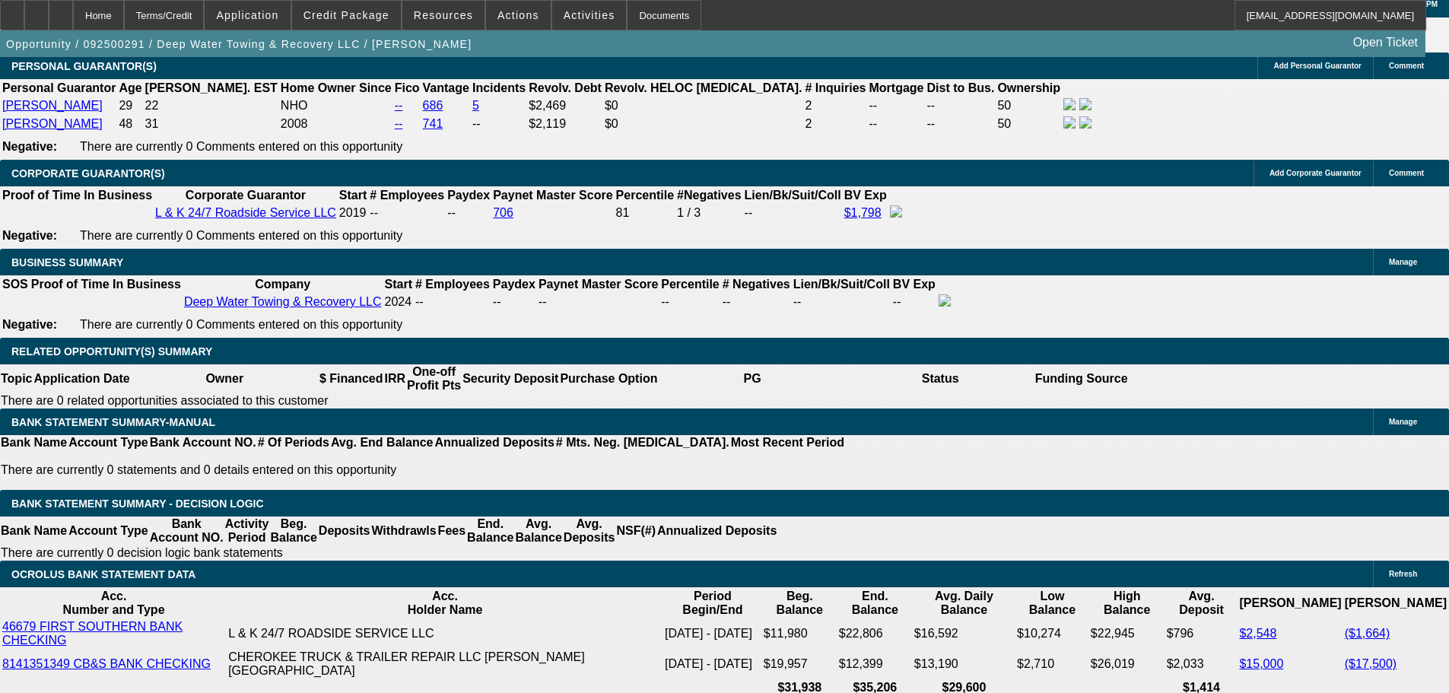
scroll to position [2511, 0]
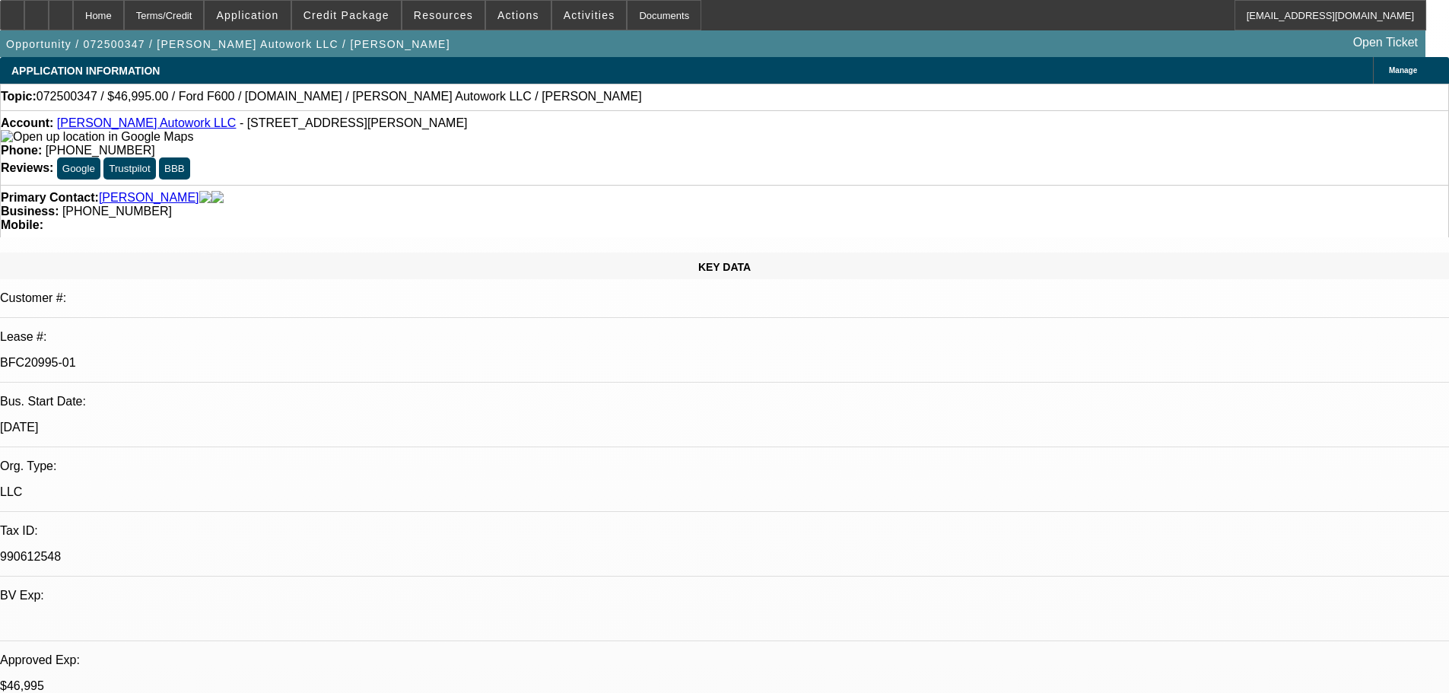
select select "0"
select select "2"
select select "0"
select select "2"
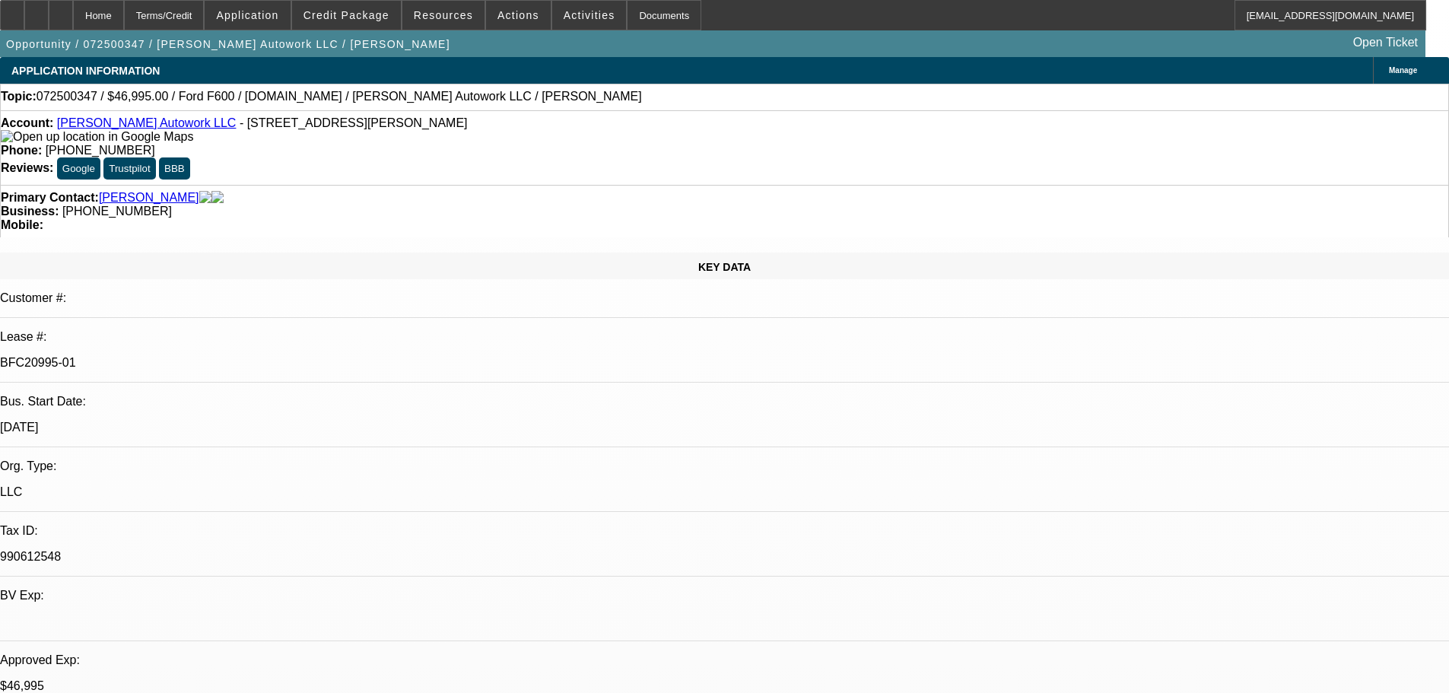
select select "0.1"
select select "0"
select select "2"
select select "0"
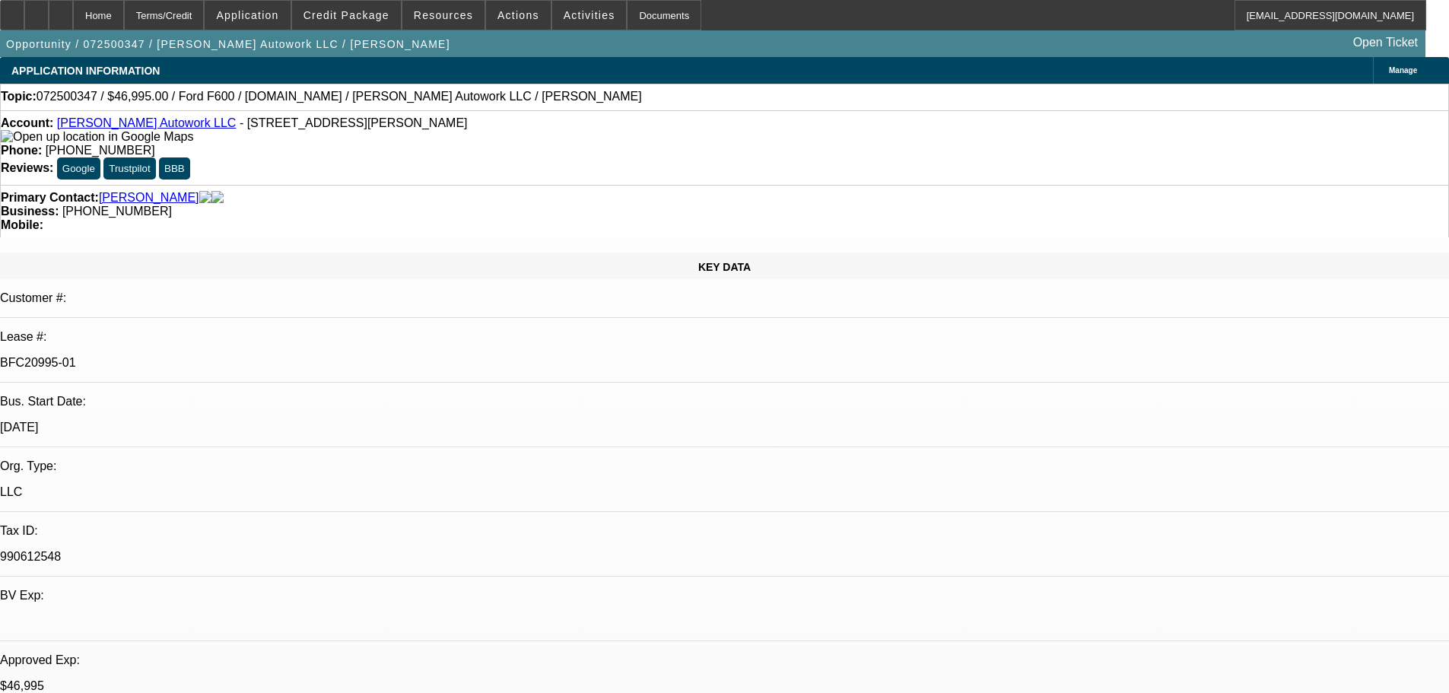
select select "2"
select select "0.1"
select select "1"
select select "2"
select select "6"
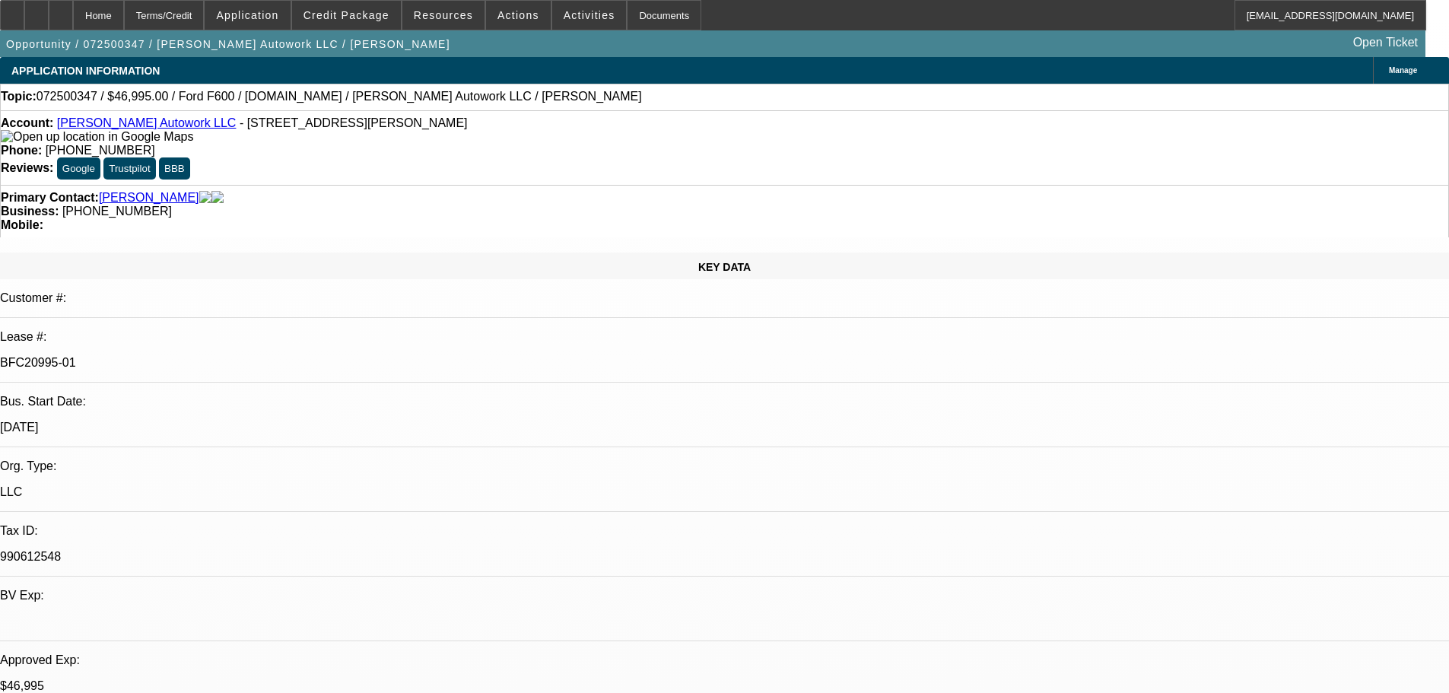
select select "1"
select select "2"
select select "4"
select select "1"
select select "2"
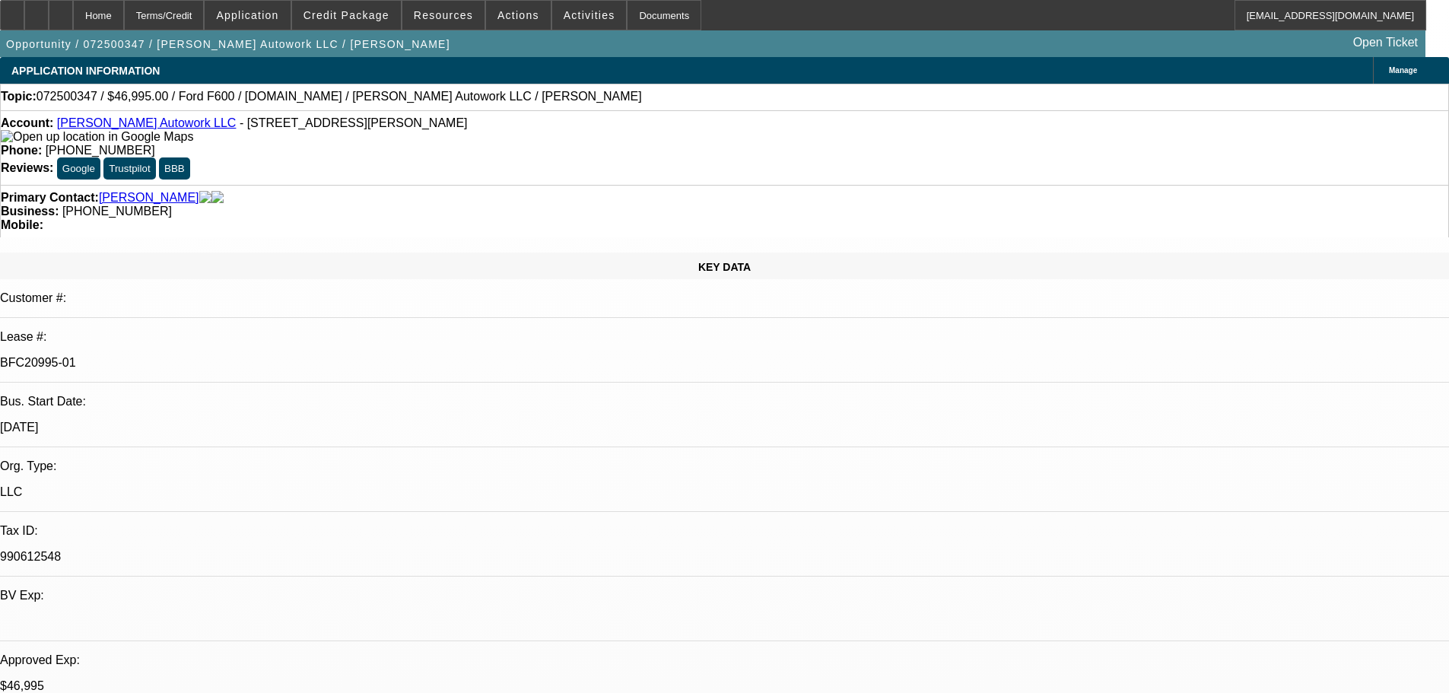
select select "6"
select select "1"
select select "2"
select select "4"
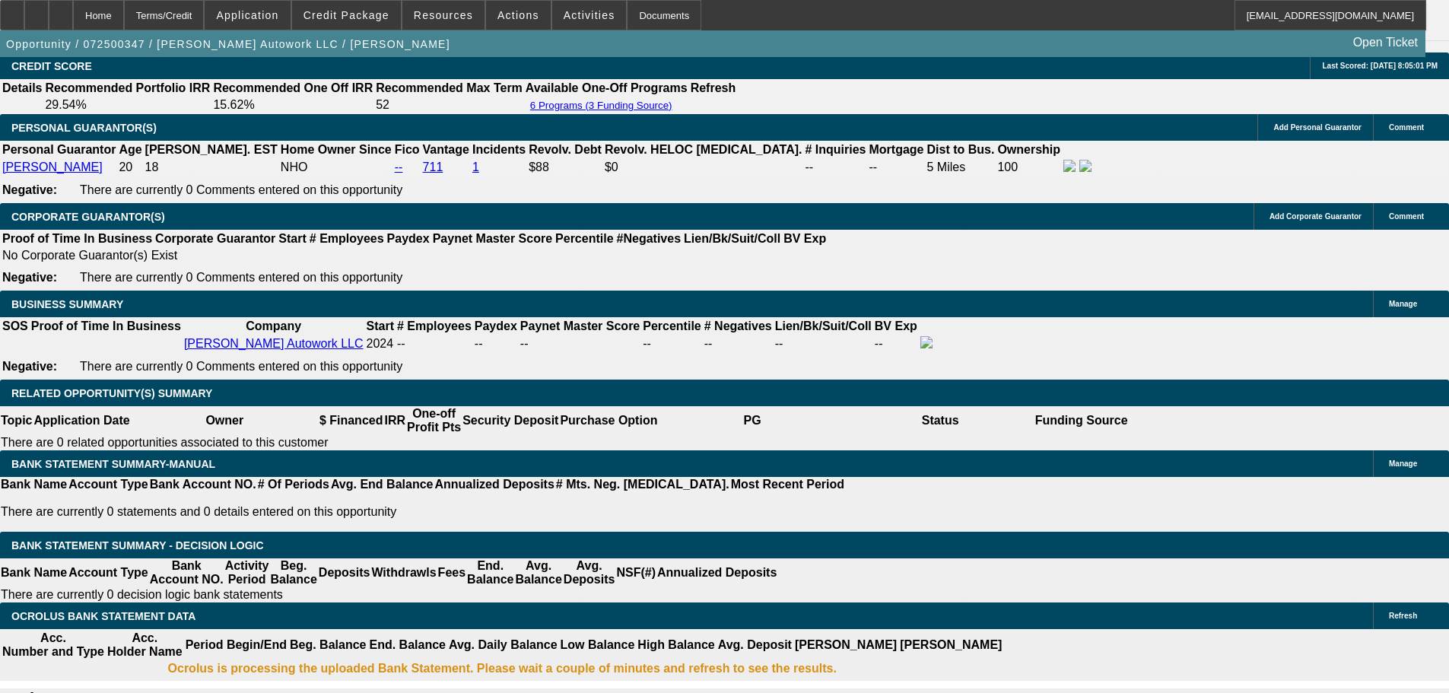
scroll to position [2207, 0]
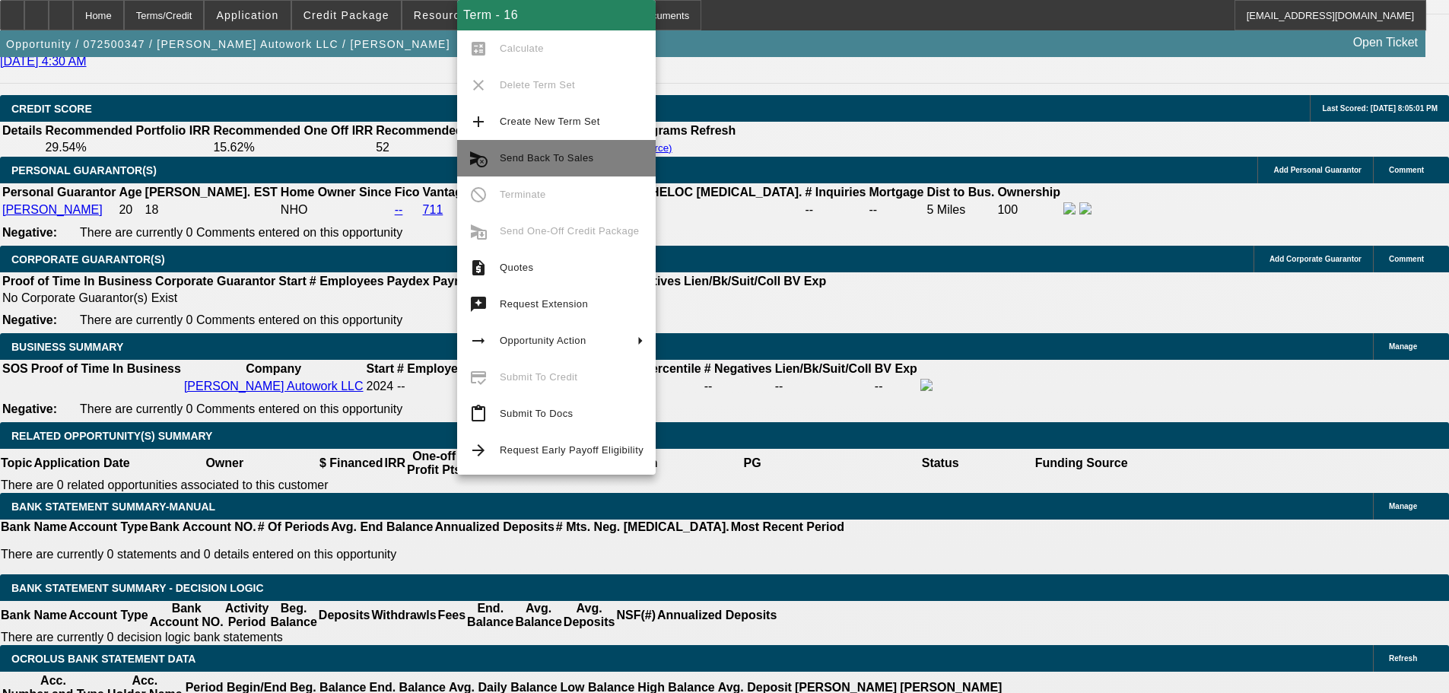
click at [562, 158] on span "Send Back To Sales" at bounding box center [547, 157] width 94 height 11
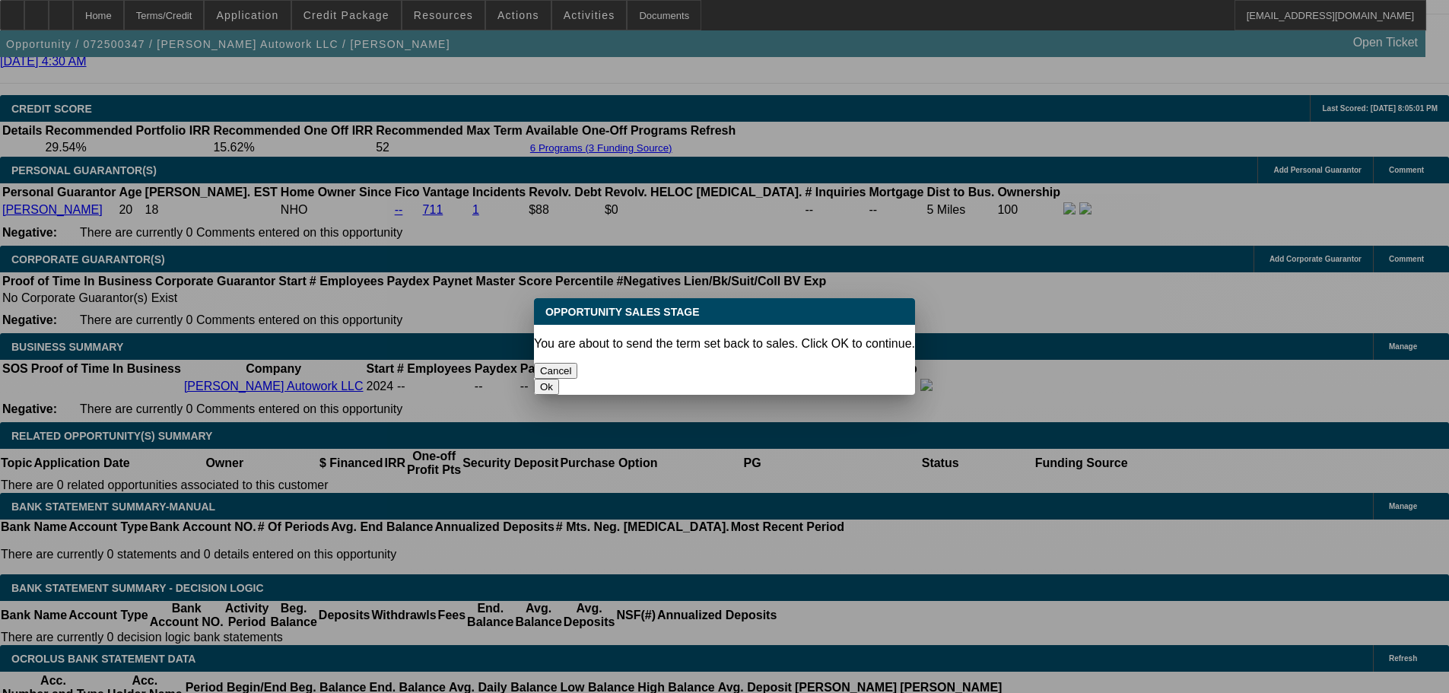
scroll to position [0, 0]
click at [559, 379] on button "Ok" at bounding box center [546, 387] width 25 height 16
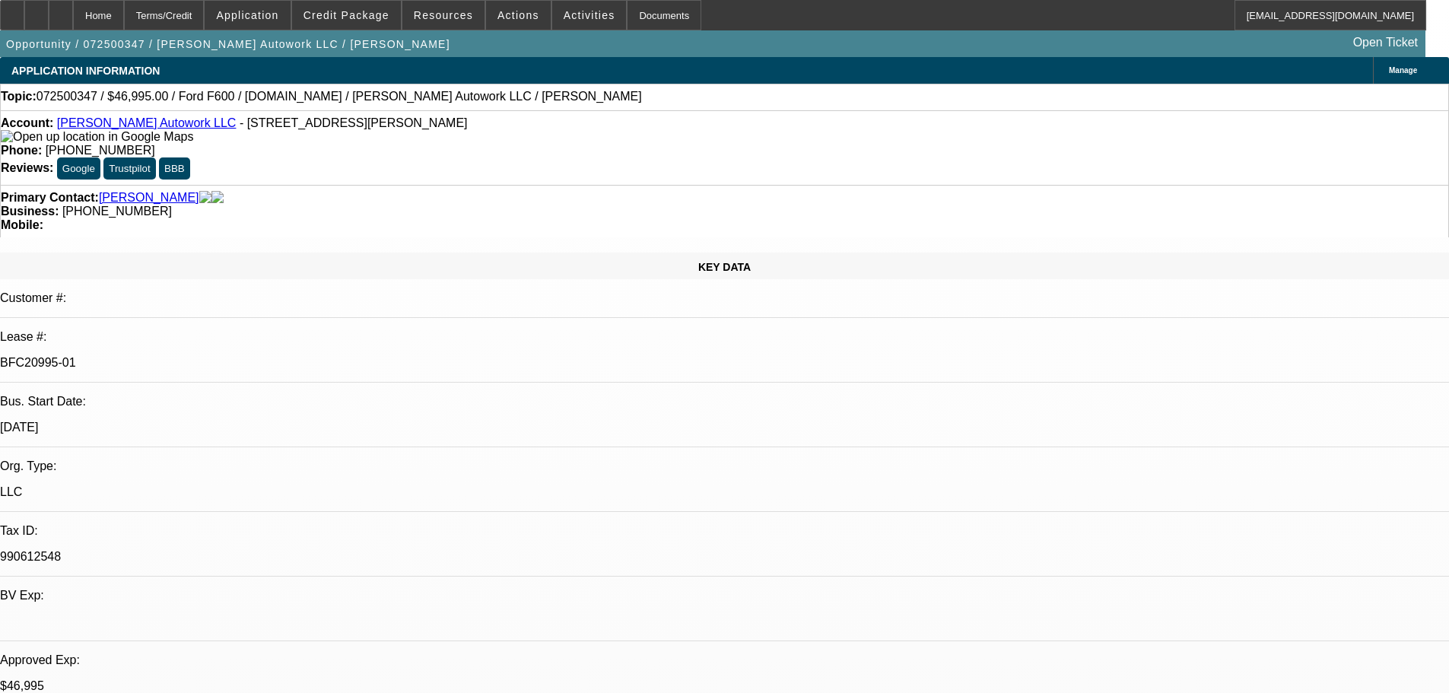
click at [1107, 221] on div at bounding box center [724, 346] width 1449 height 693
type textarea "Switching to an EFA."
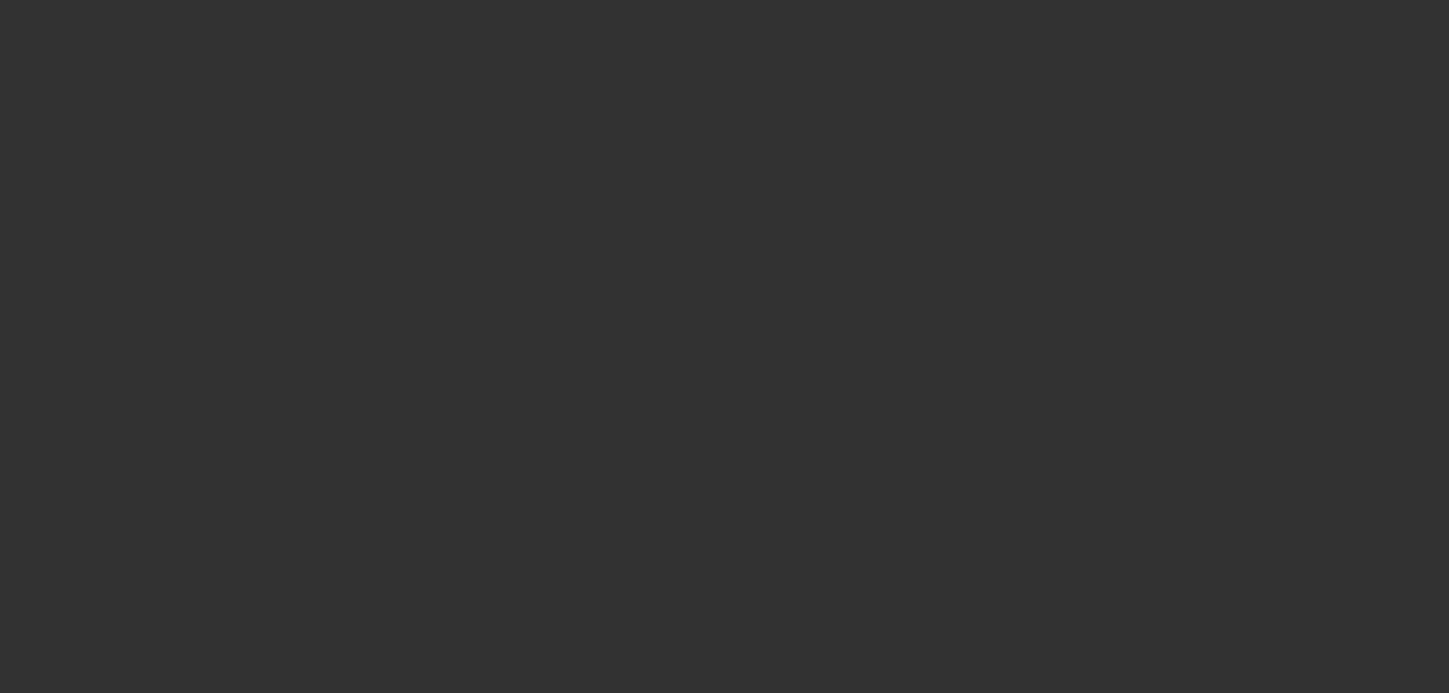
select select "0"
select select "2"
select select "0"
select select "6"
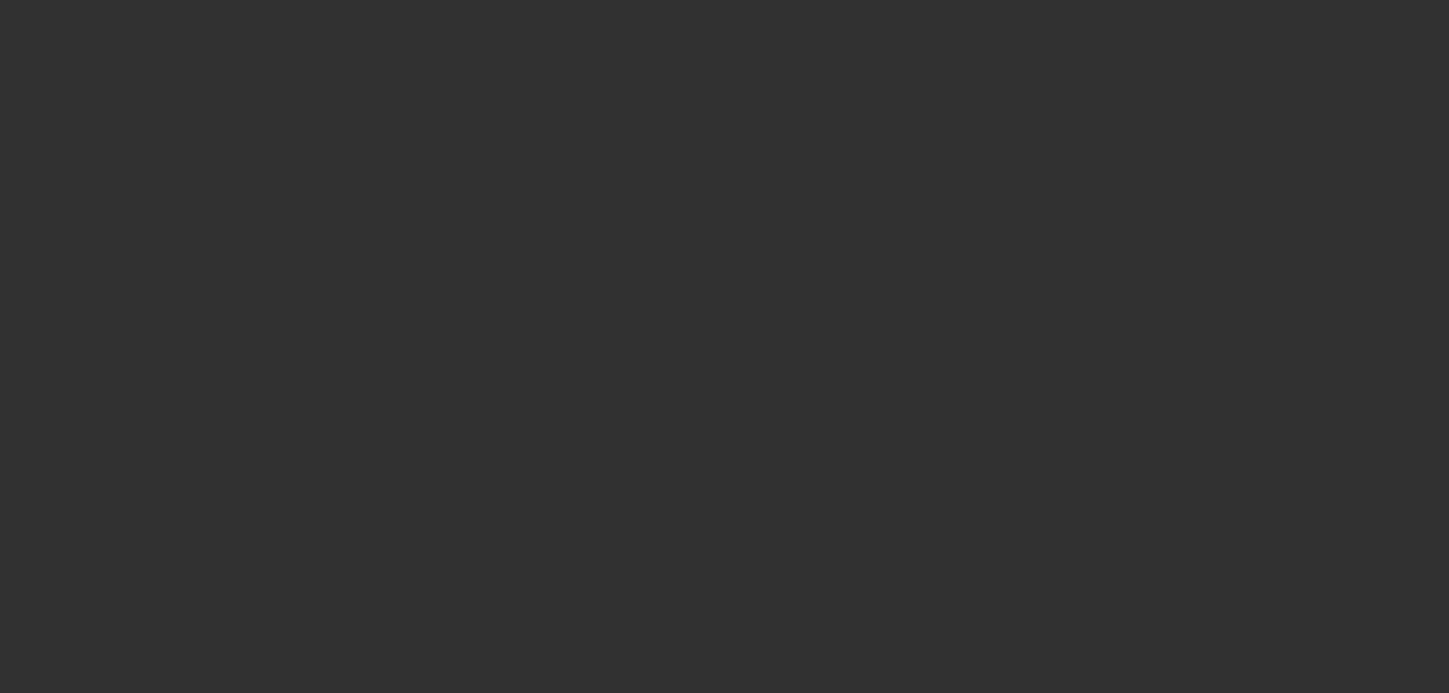
select select "0"
select select "2"
select select "0.1"
select select "4"
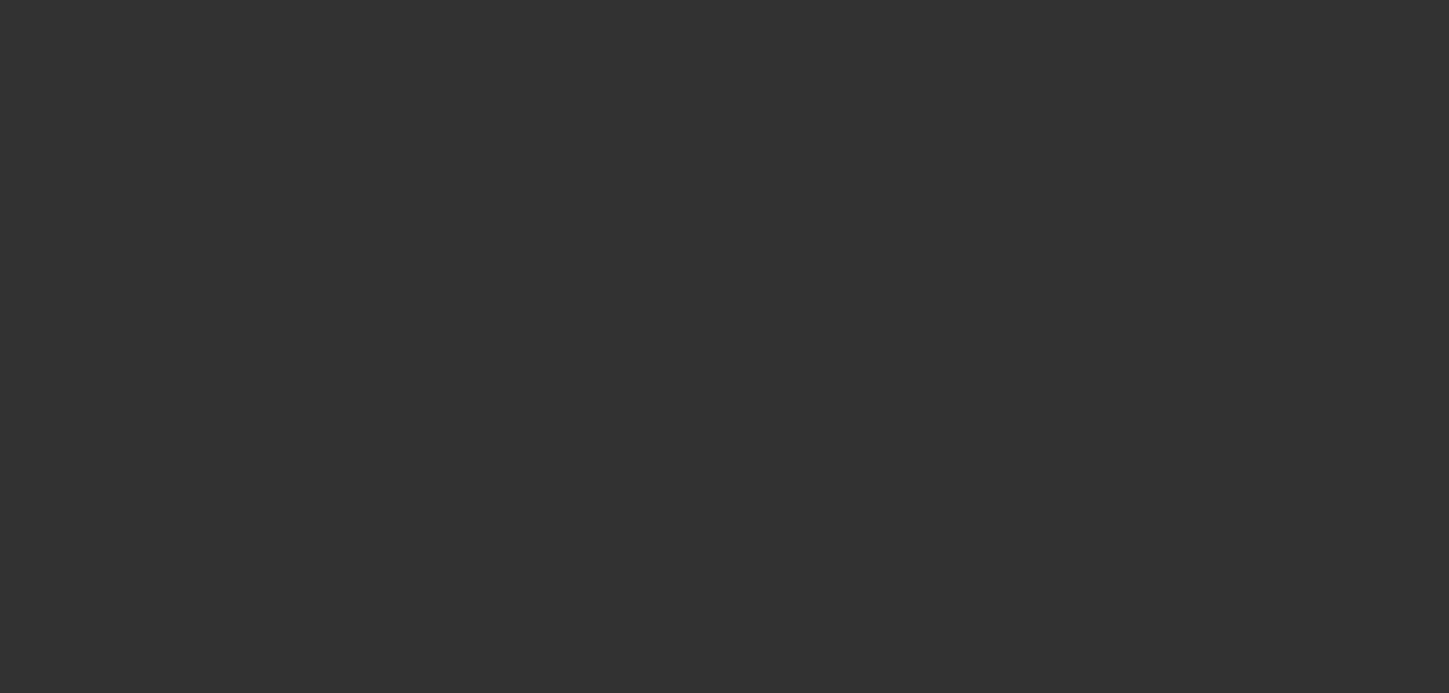
select select "0"
select select "2"
select select "0"
select select "6"
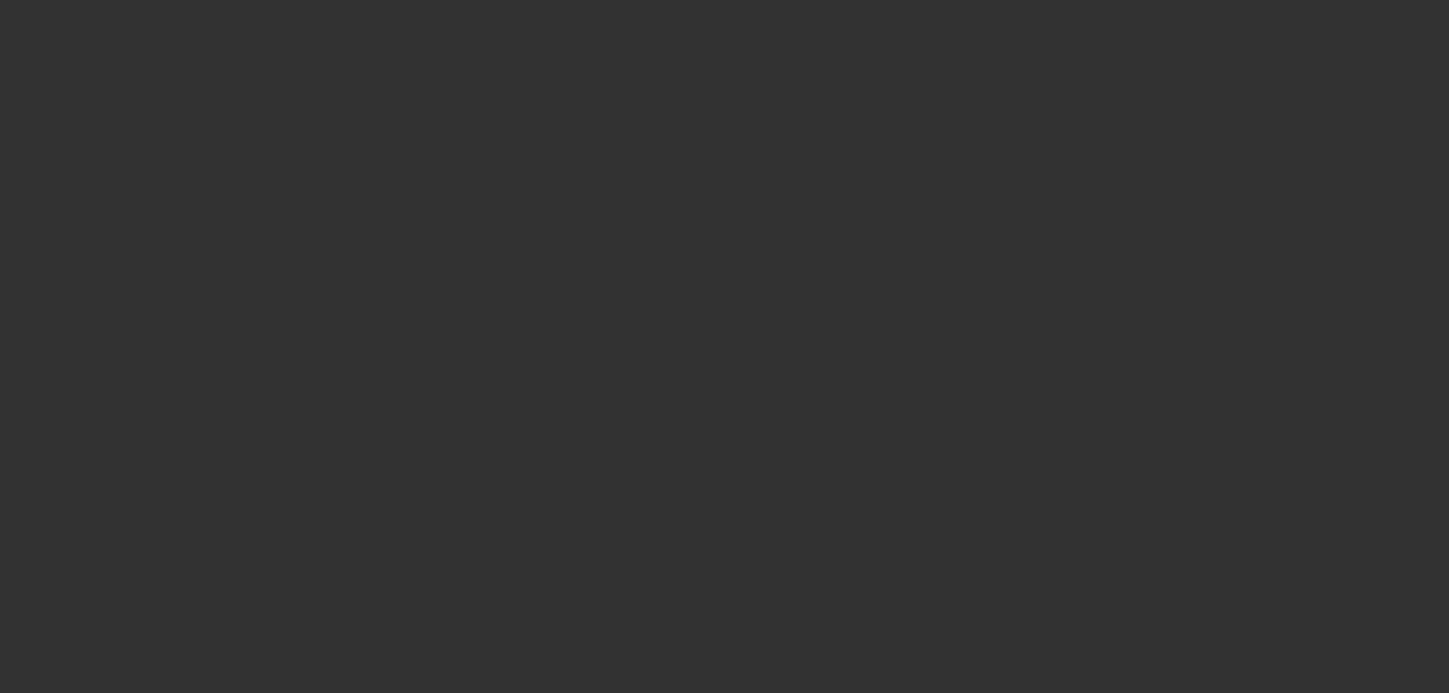
select select "0"
select select "2"
select select "0.1"
select select "4"
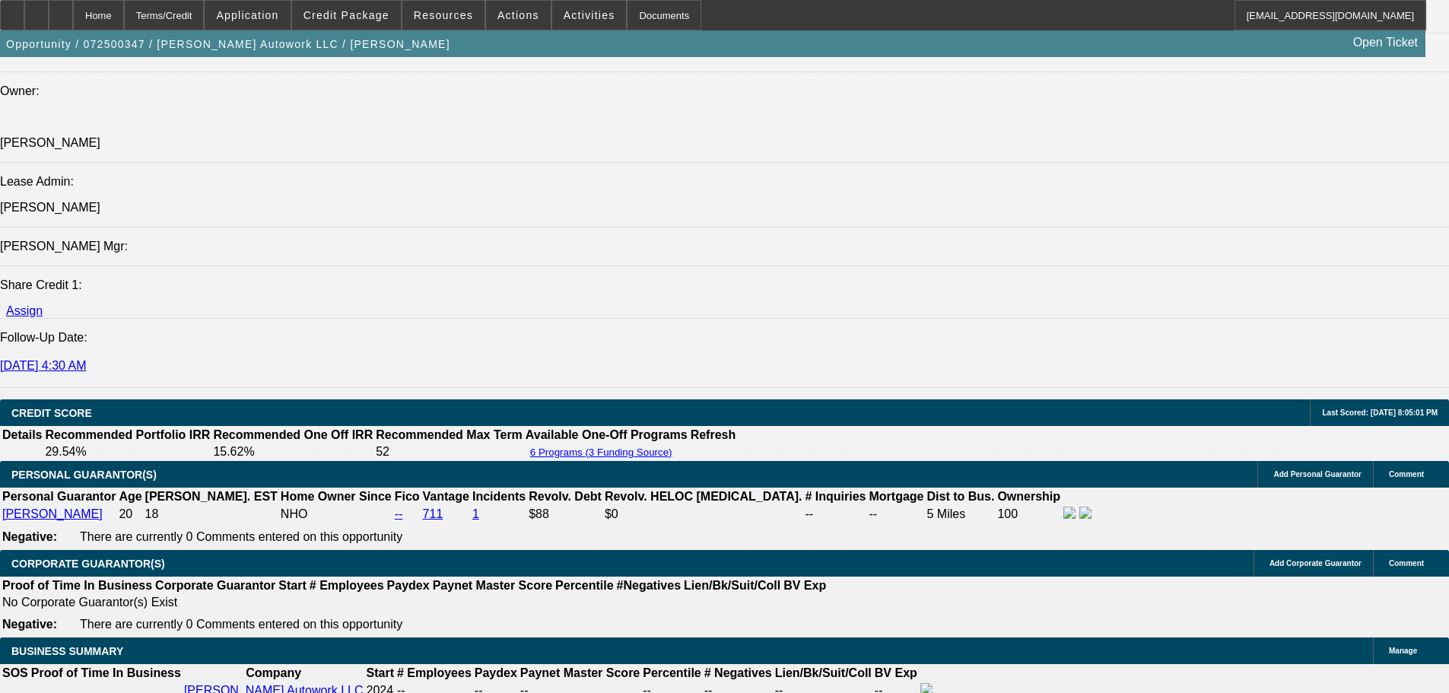
scroll to position [2283, 0]
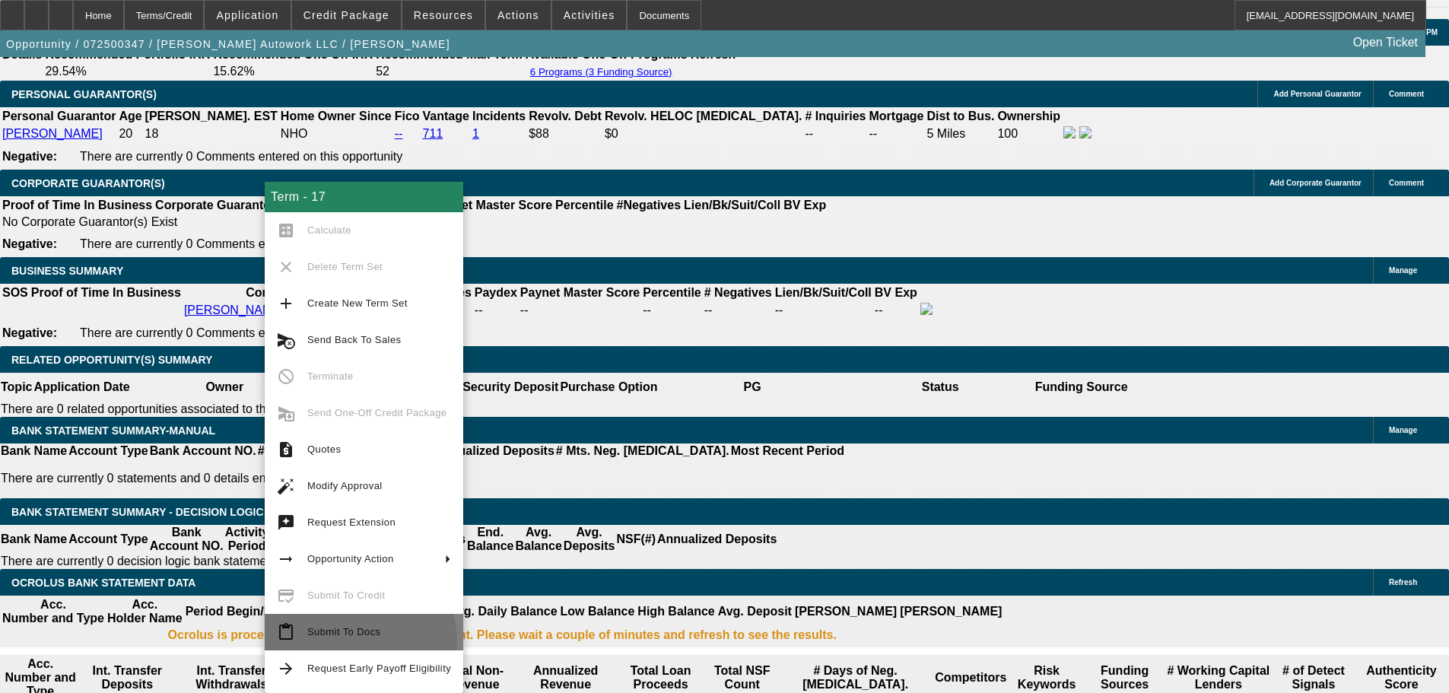
click at [358, 641] on span "Submit To Docs" at bounding box center [379, 632] width 144 height 18
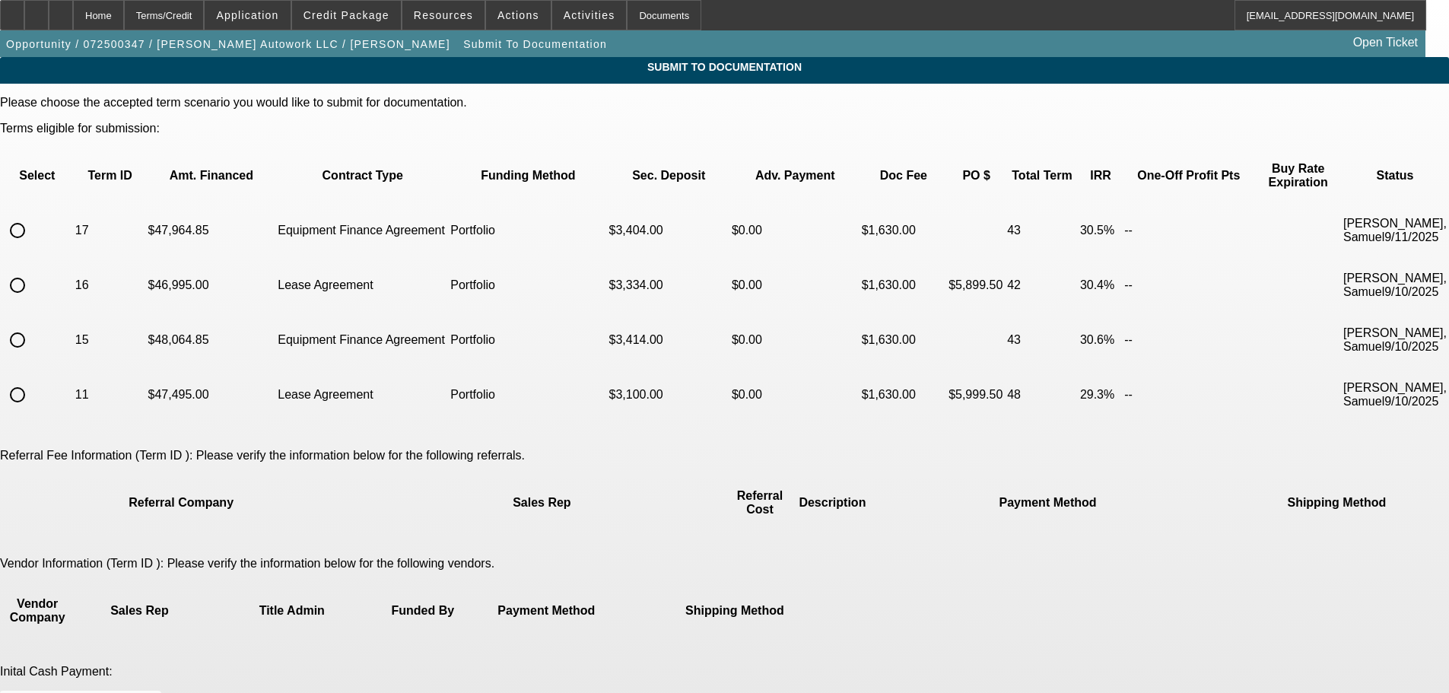
click at [33, 219] on input "radio" at bounding box center [17, 230] width 30 height 30
radio input "true"
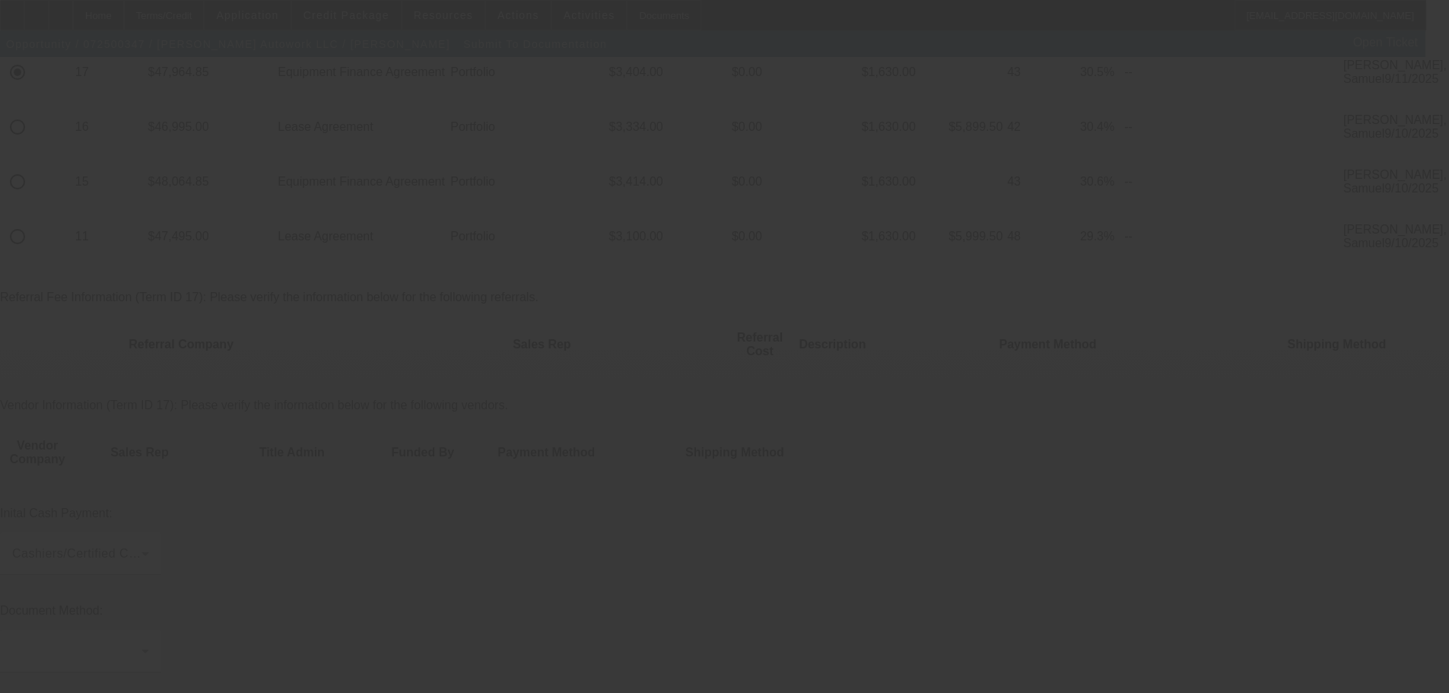
scroll to position [164, 0]
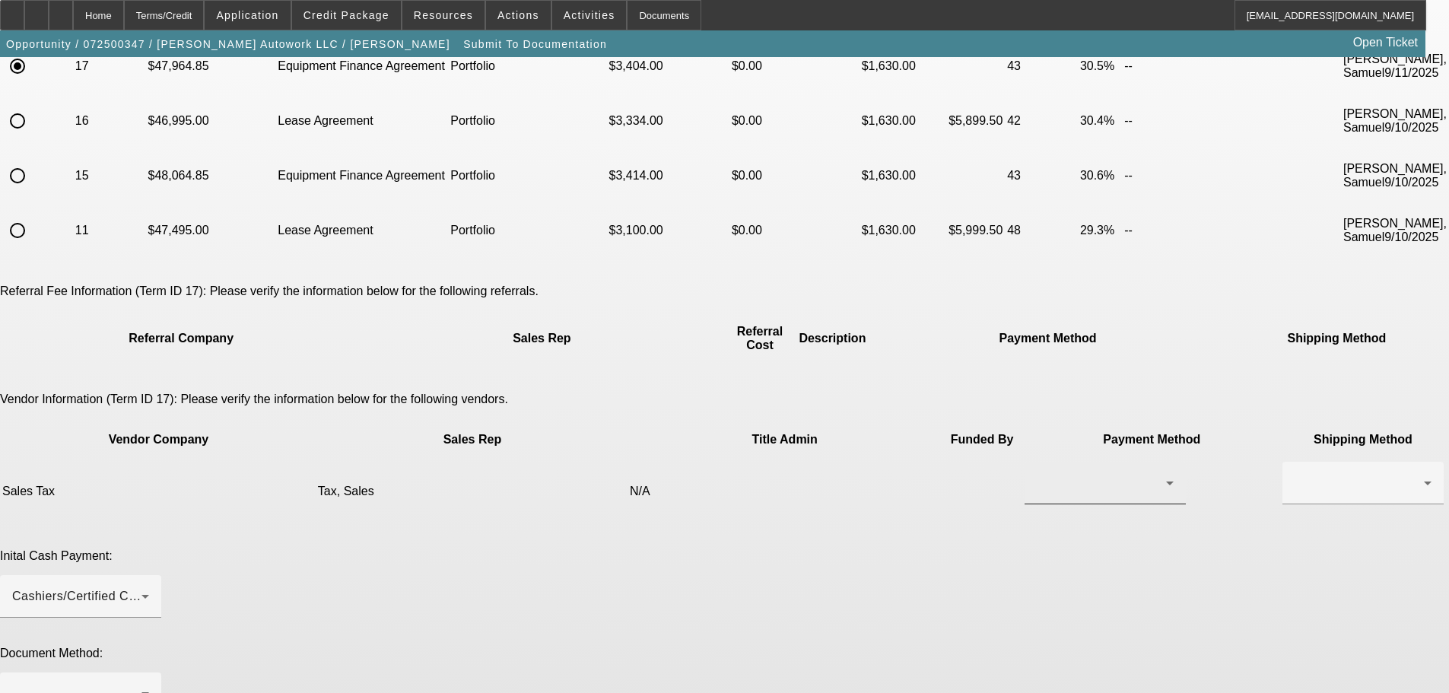
click at [1037, 474] on div at bounding box center [1101, 483] width 129 height 18
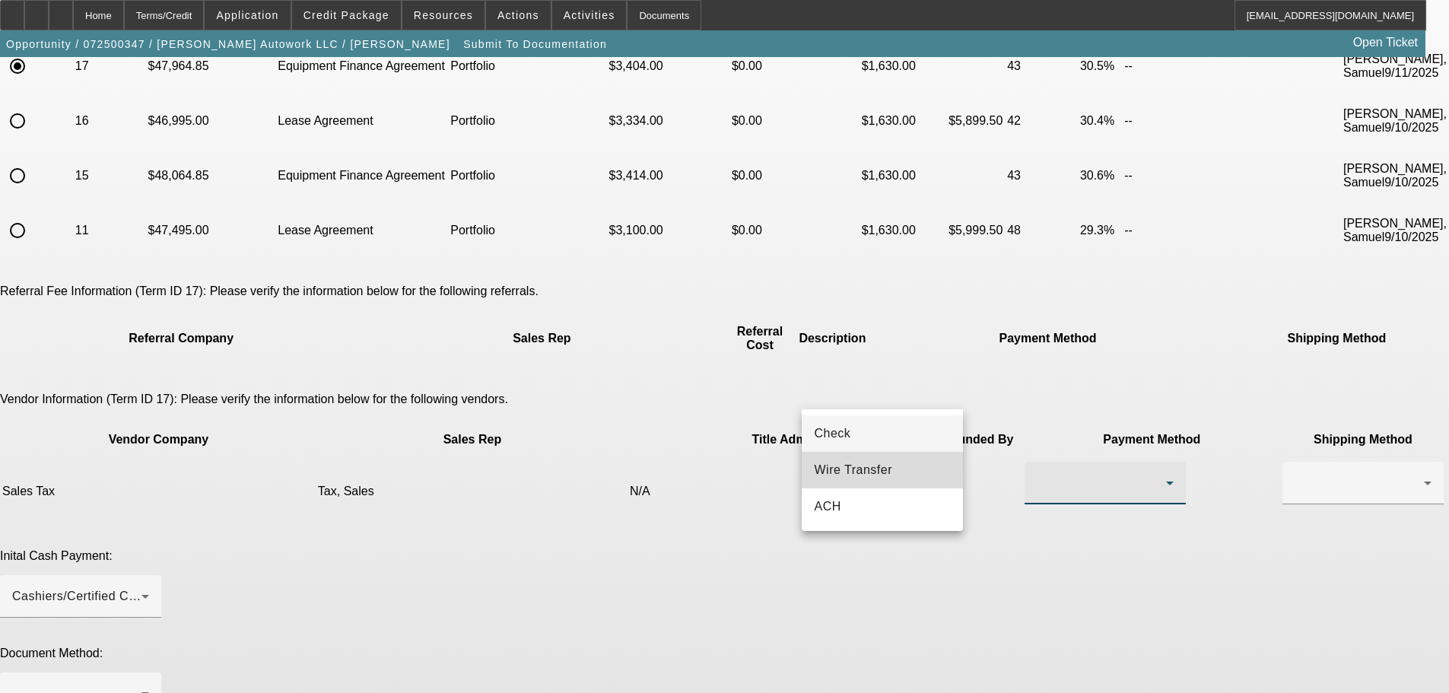
click at [901, 477] on mat-option "Wire Transfer" at bounding box center [882, 470] width 161 height 37
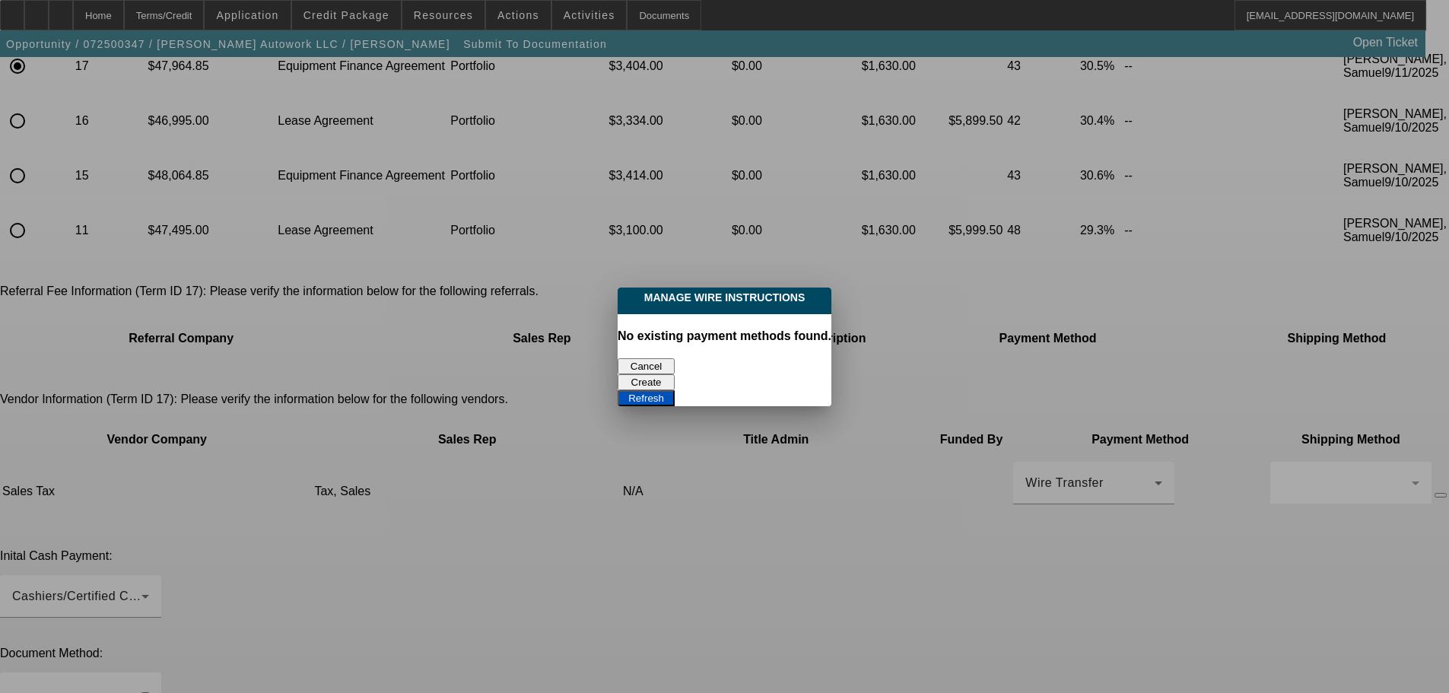
click at [658, 358] on button "Cancel" at bounding box center [646, 366] width 57 height 16
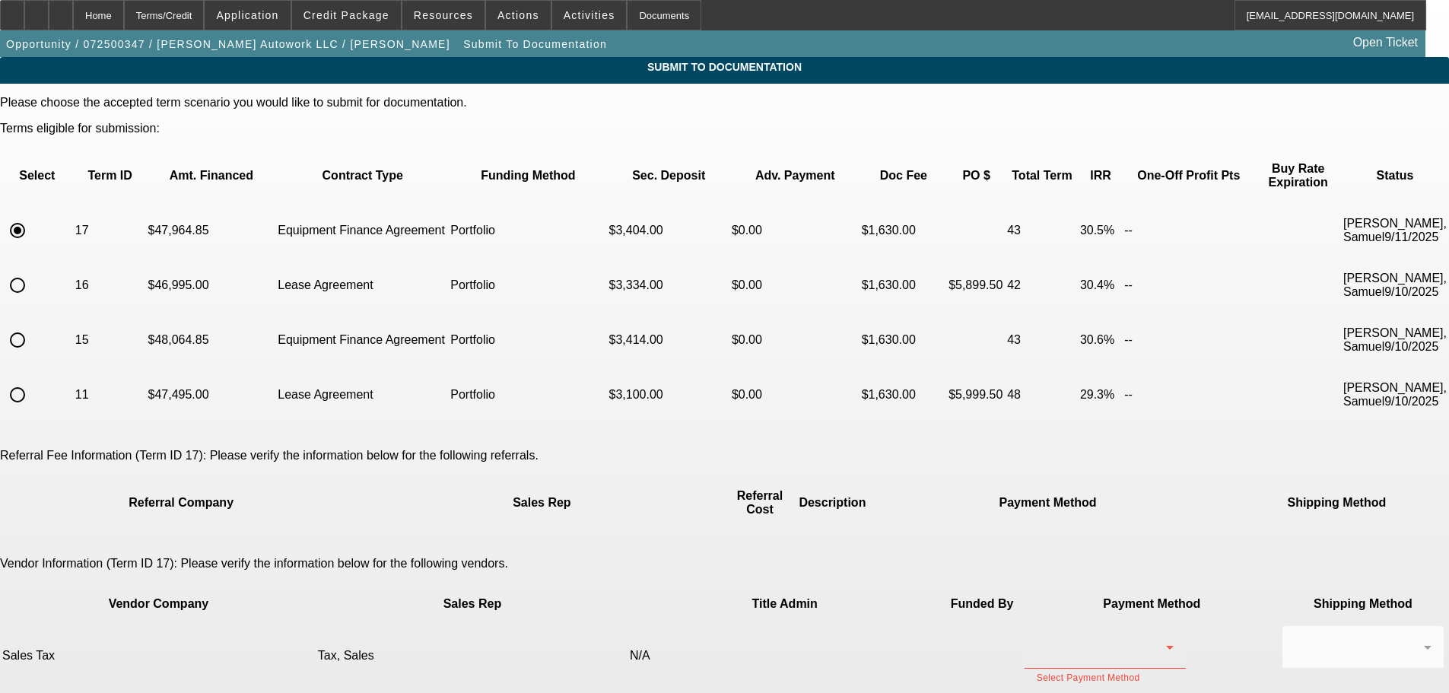
scroll to position [164, 0]
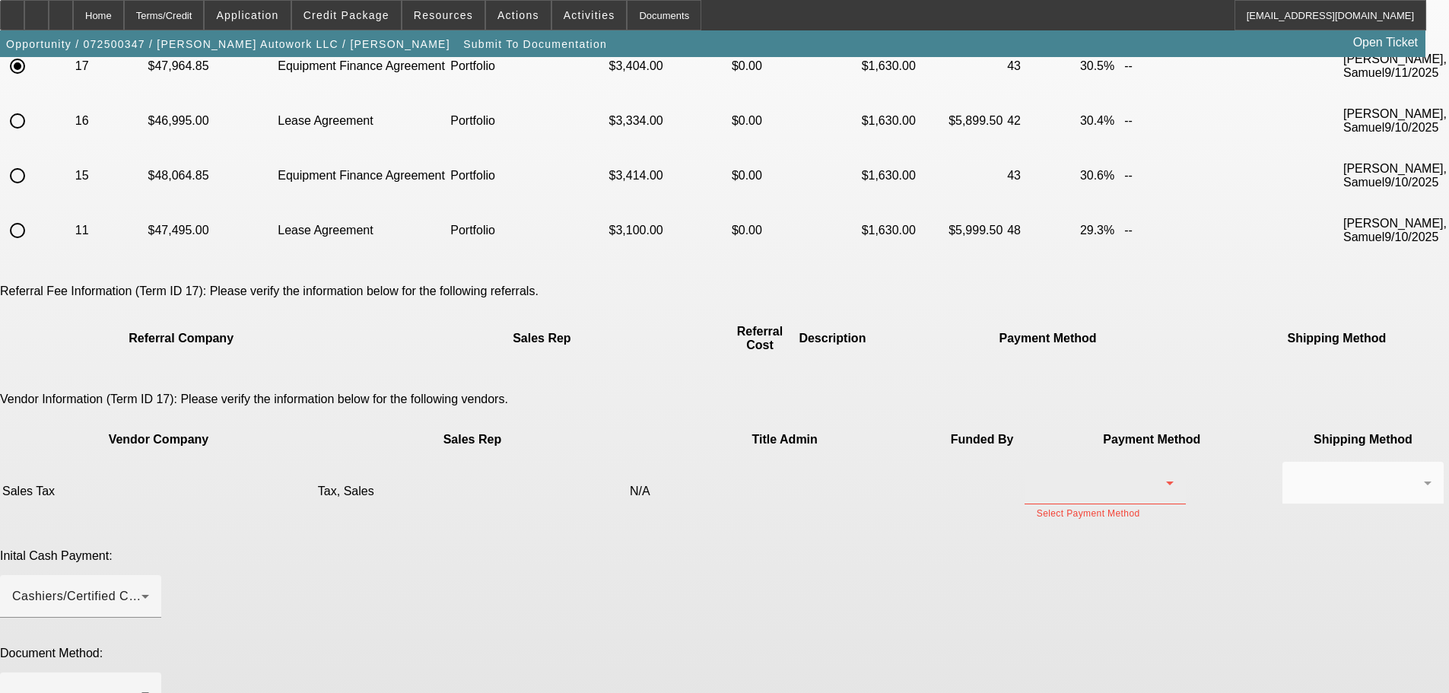
click at [1037, 474] on div at bounding box center [1101, 483] width 129 height 18
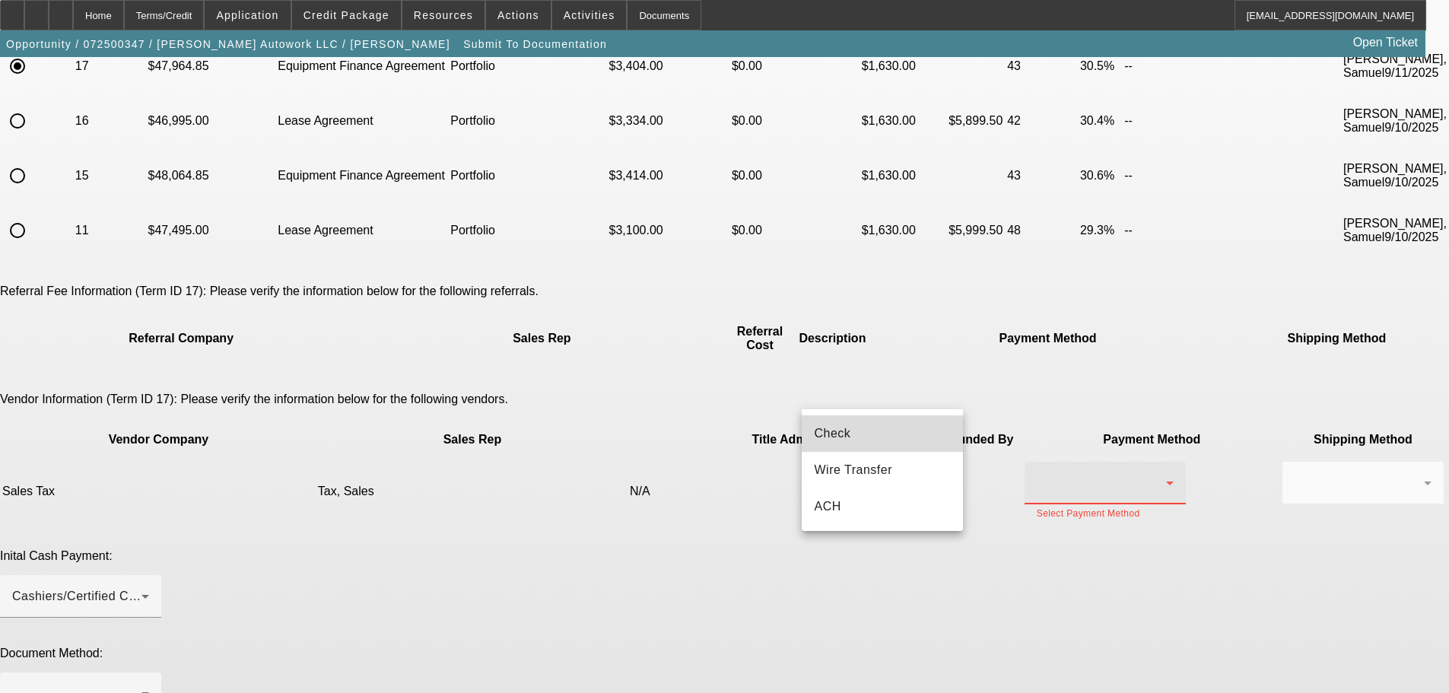
click at [883, 438] on mat-option "Check" at bounding box center [882, 433] width 161 height 37
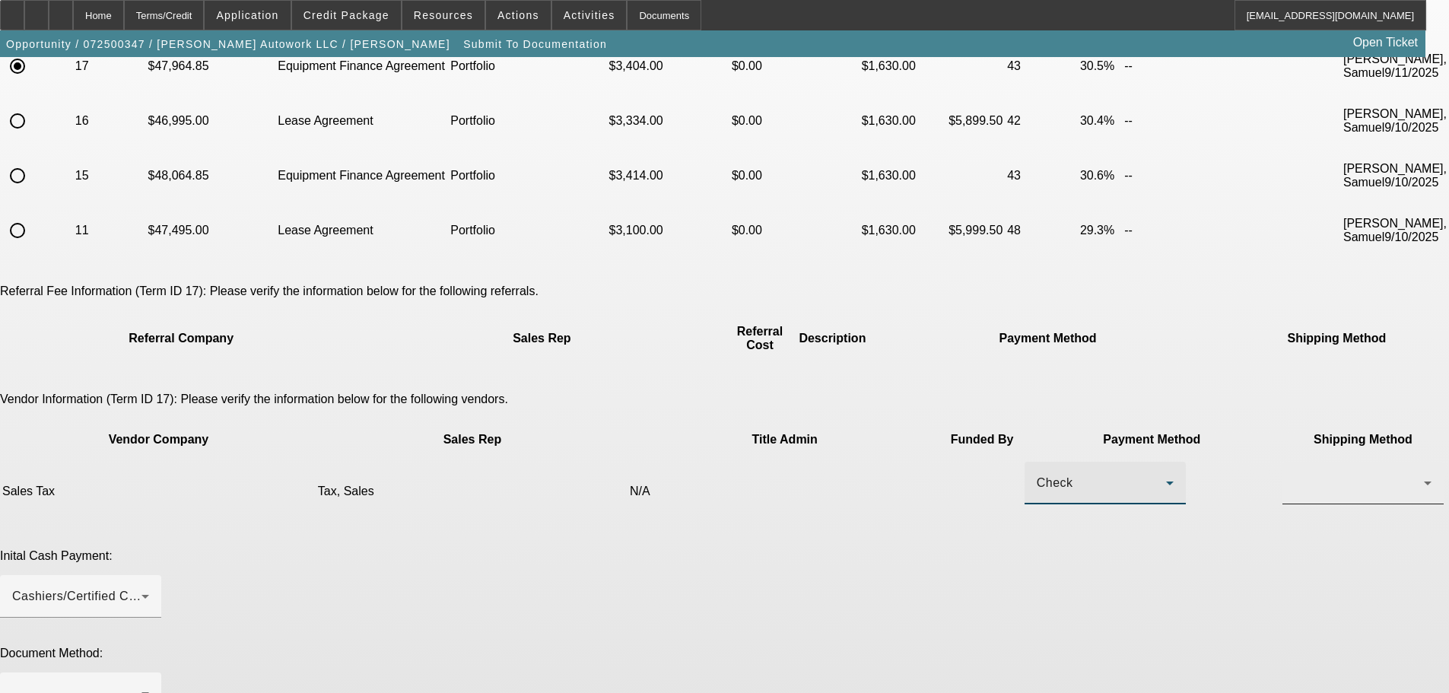
click at [1295, 462] on div at bounding box center [1363, 483] width 137 height 43
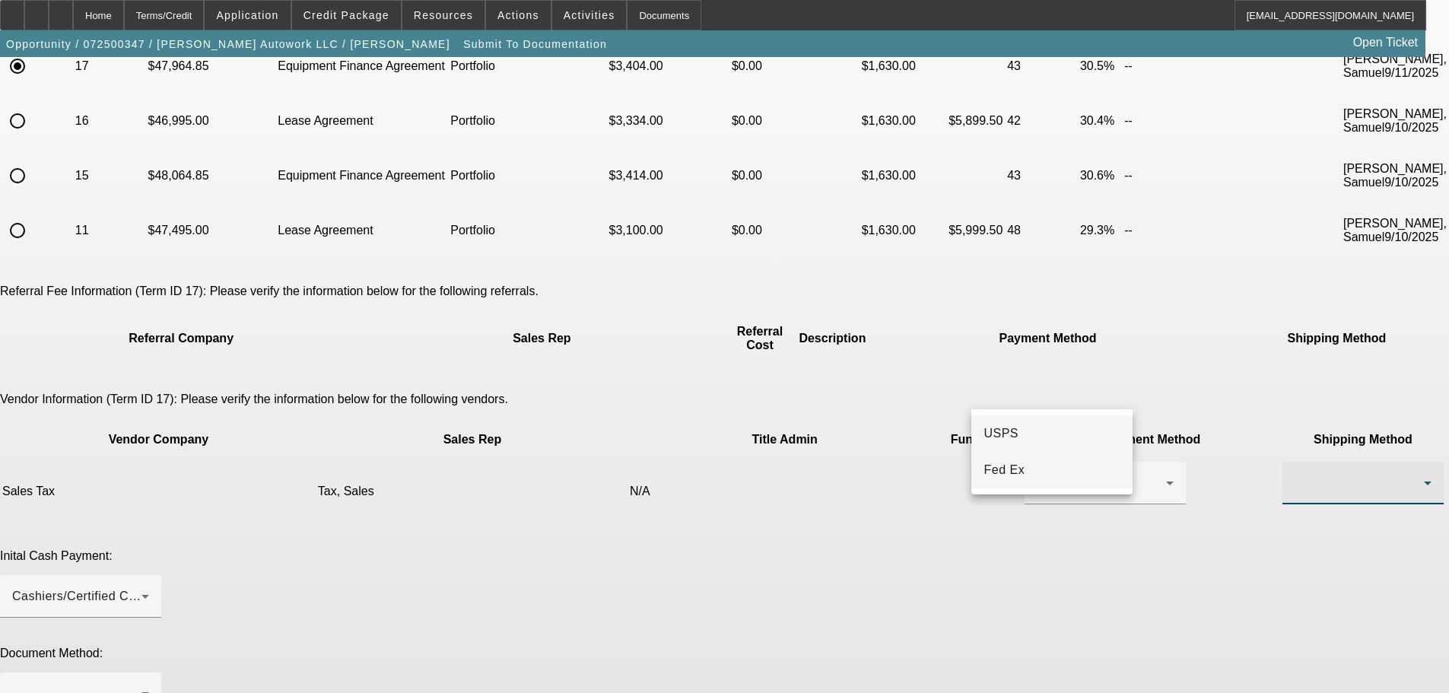
click at [1029, 471] on mat-option "Fed Ex" at bounding box center [1052, 470] width 161 height 37
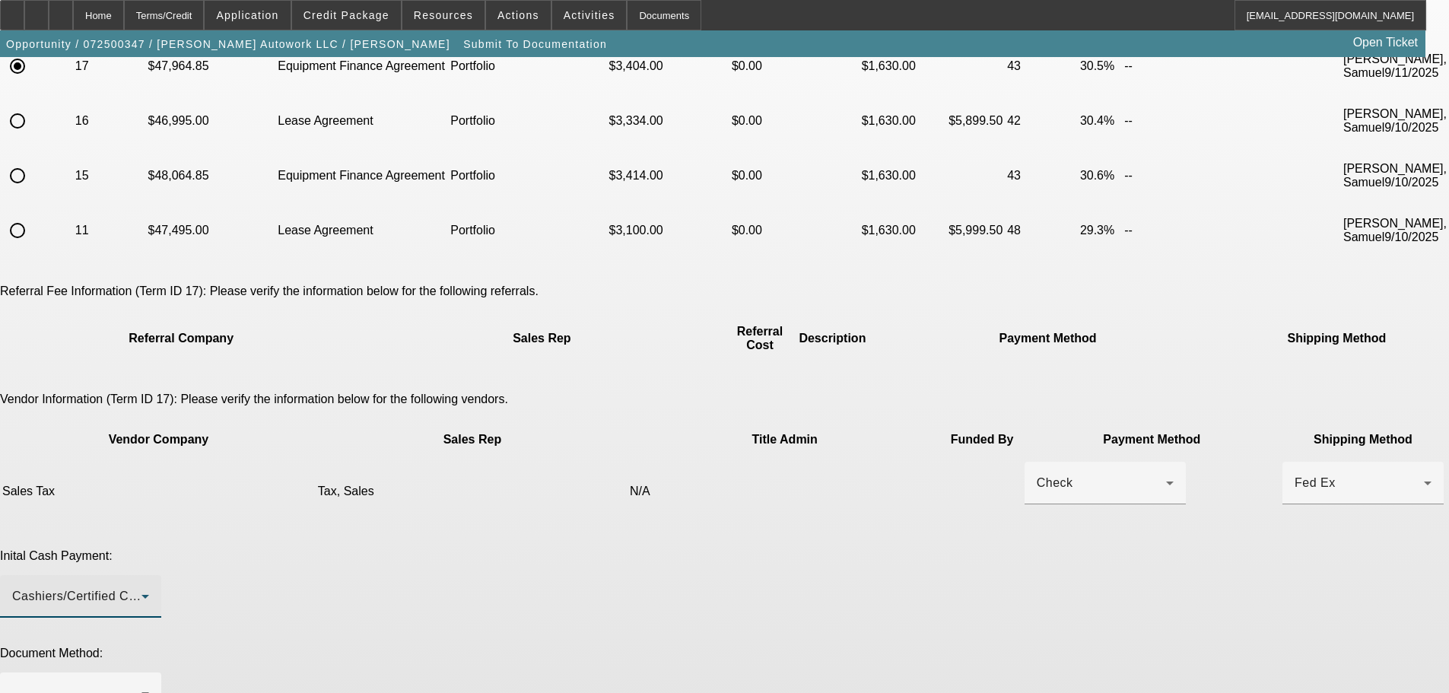
click at [142, 587] on div "Cashiers/Certified Check" at bounding box center [76, 596] width 129 height 18
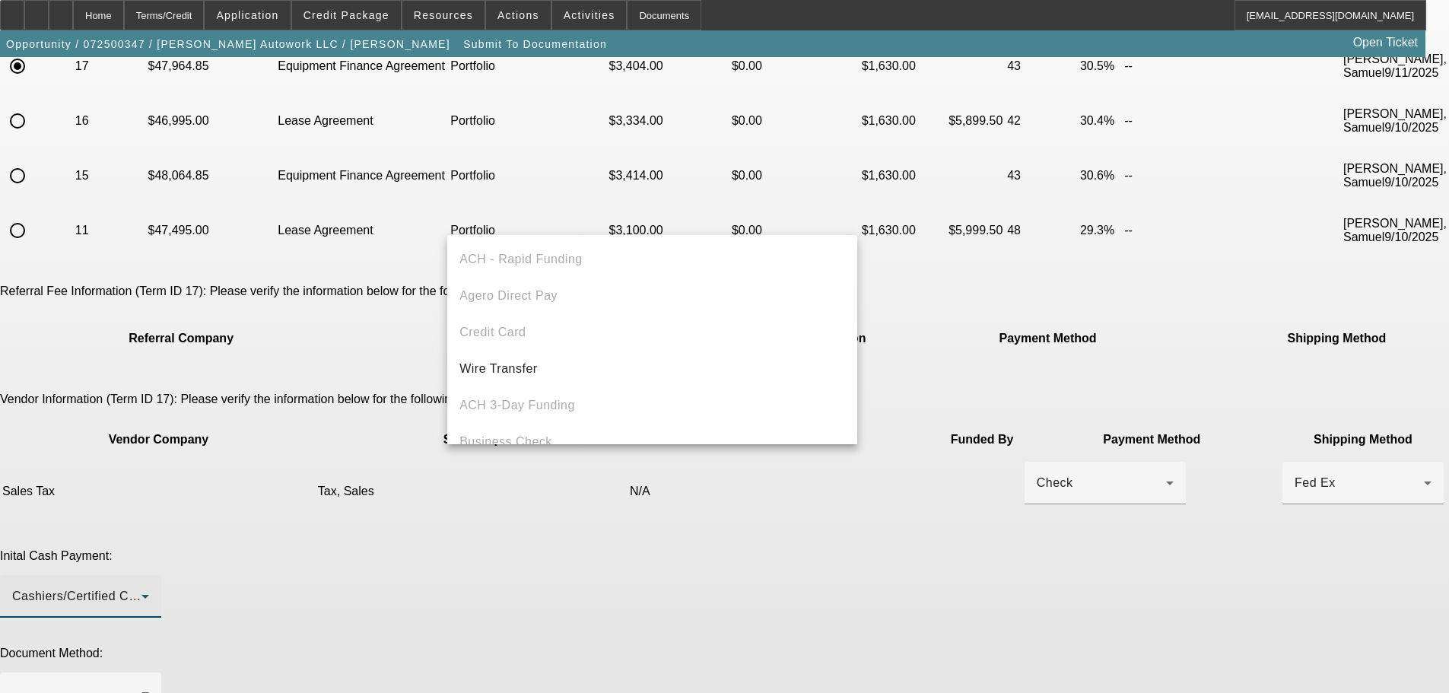
scroll to position [53, 0]
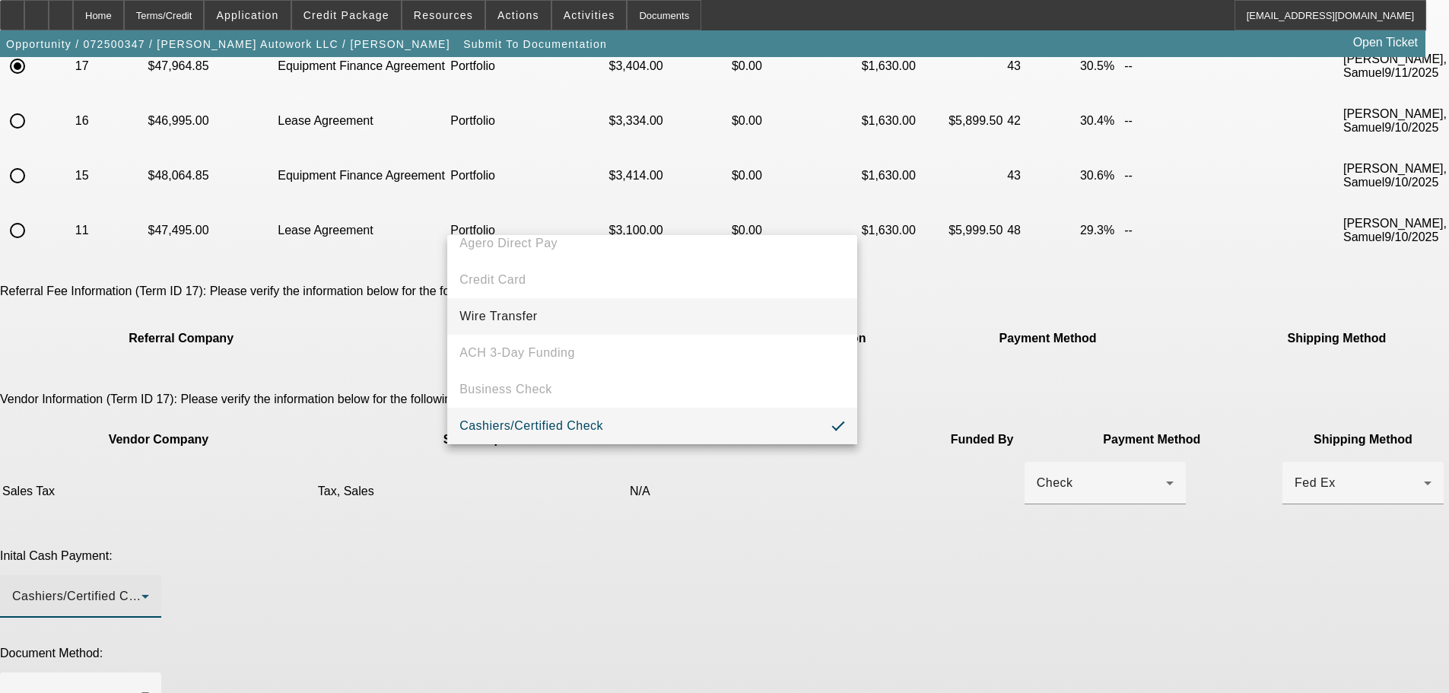
click at [533, 313] on span "Wire Transfer" at bounding box center [499, 316] width 78 height 18
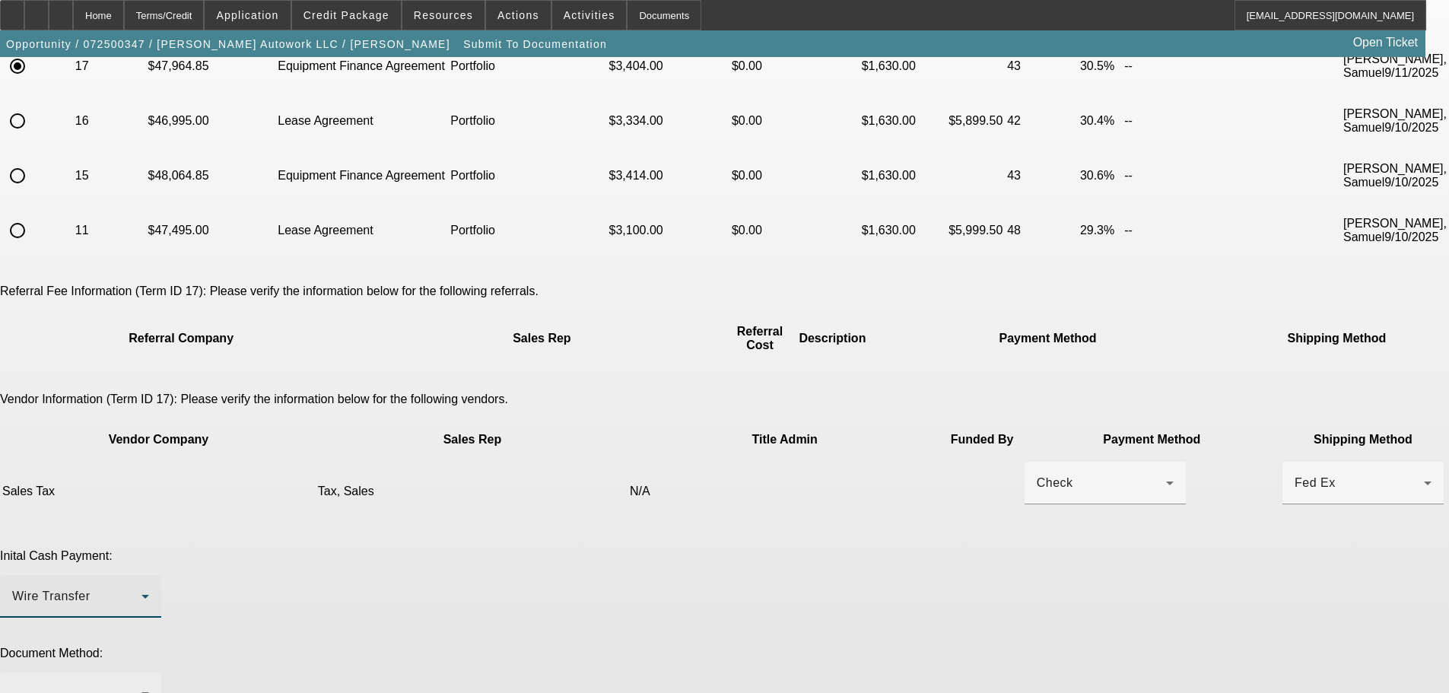
click at [142, 685] on div at bounding box center [76, 694] width 129 height 18
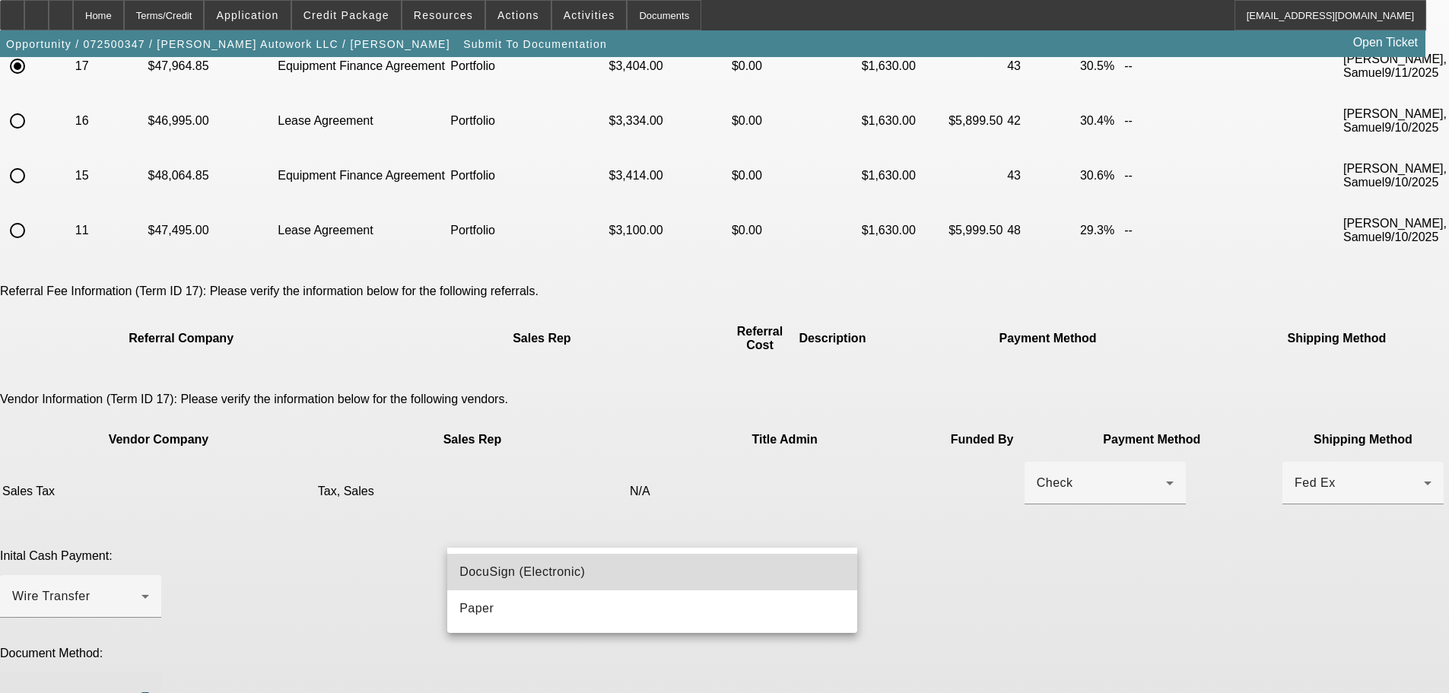
click at [537, 569] on span "DocuSign (Electronic)" at bounding box center [523, 572] width 126 height 18
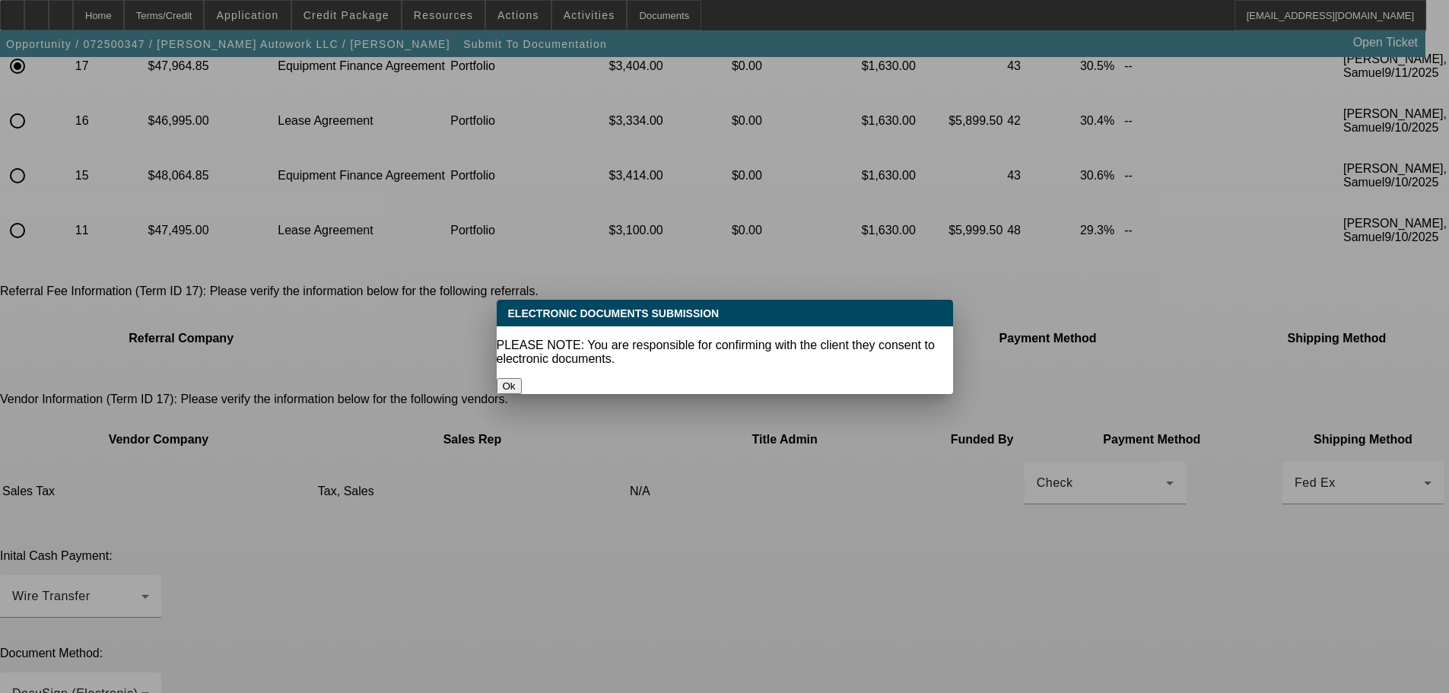
click at [522, 378] on button "Ok" at bounding box center [509, 386] width 25 height 16
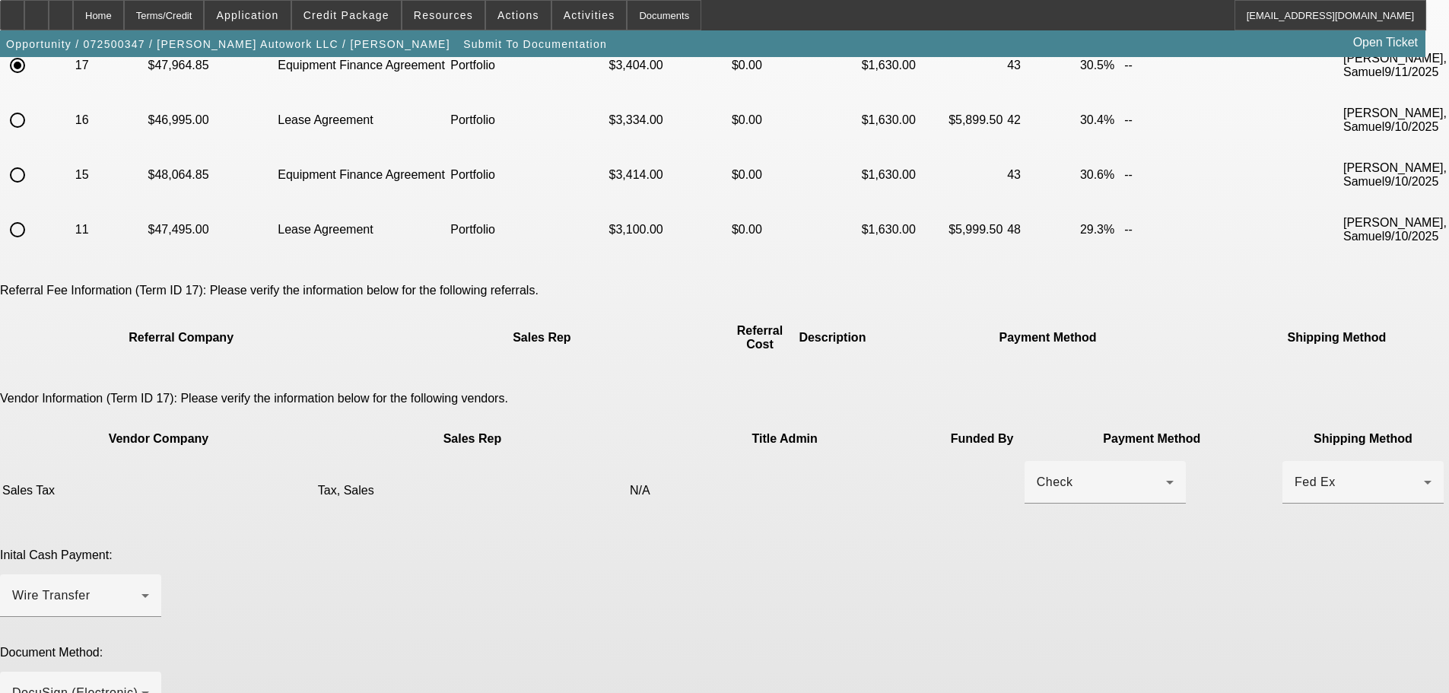
scroll to position [245, 0]
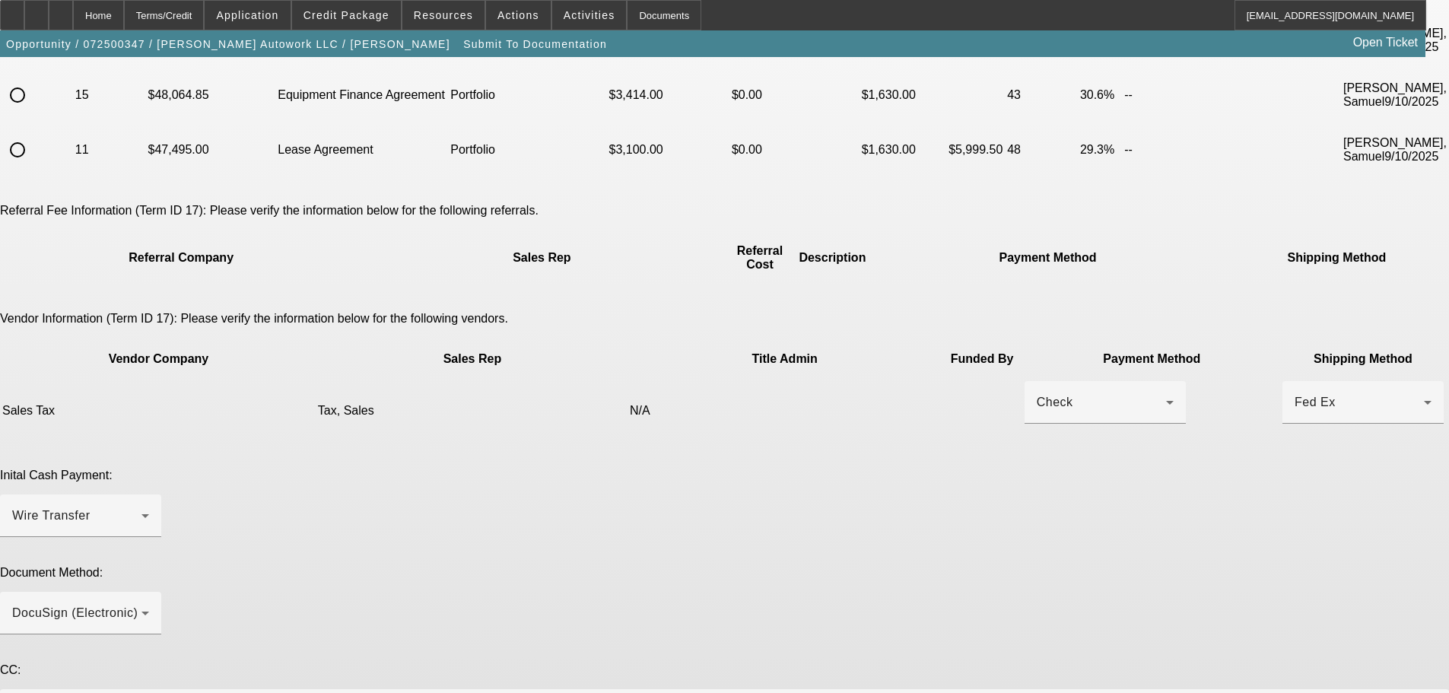
paste textarea "Hello, signed approval, signed sales agreement, and copy of title for the colla…"
drag, startPoint x: 1126, startPoint y: 601, endPoint x: 1119, endPoint y: 698, distance: 97.6
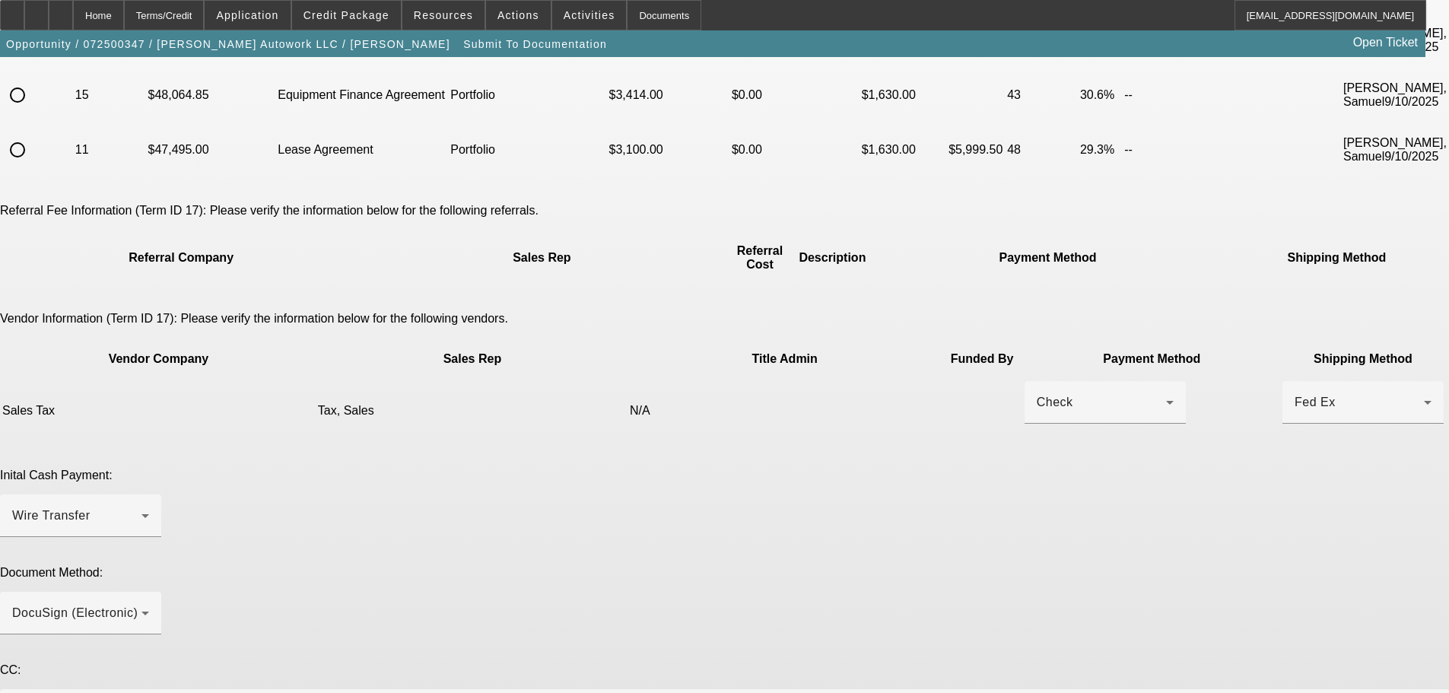
click at [1119, 448] on html "Home Terms/Credit Application Credit Package Resources Actions Activities Docum…" at bounding box center [724, 101] width 1449 height 693
paste textarea "HIDDEN GPS ON EQUIP USED TRUCK WHICH YOU CAN ASK DEREK OR ANDREW ABOUT WHO I AM…"
drag, startPoint x: 632, startPoint y: 631, endPoint x: 667, endPoint y: 647, distance: 39.2
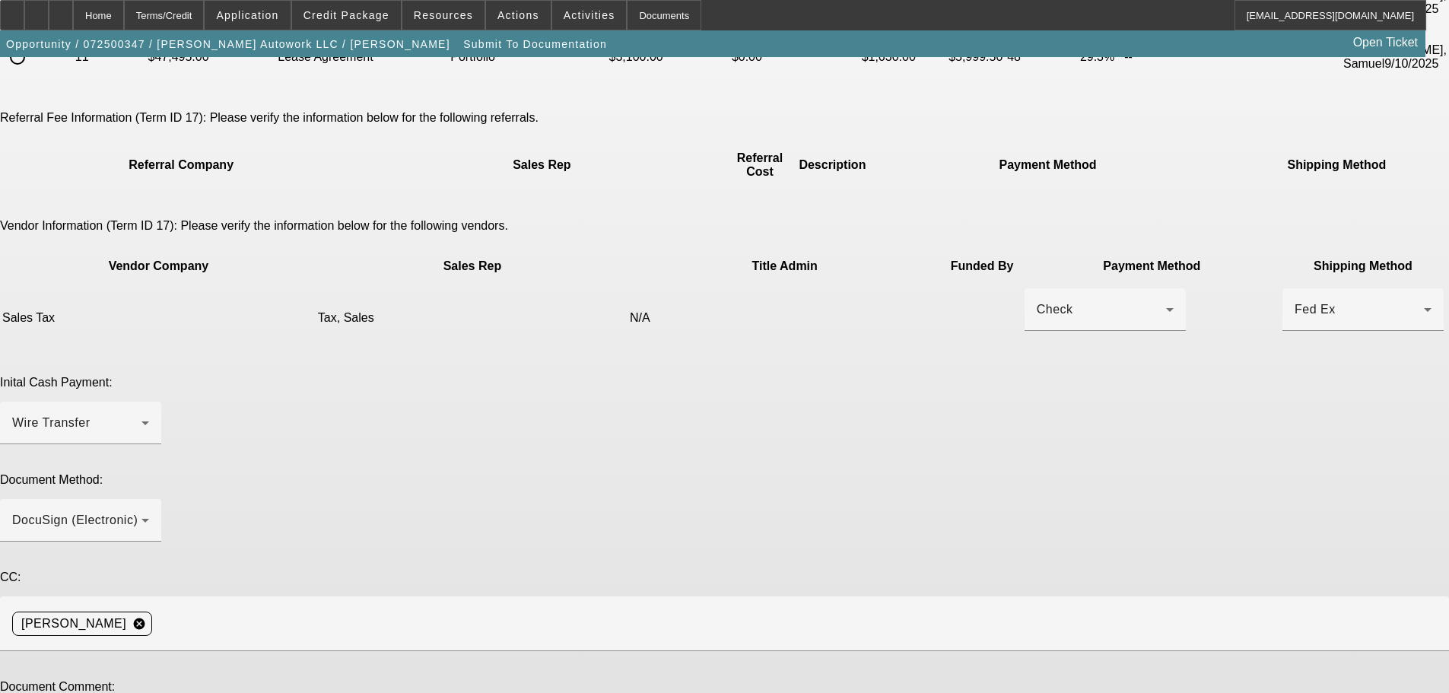
scroll to position [342, 0]
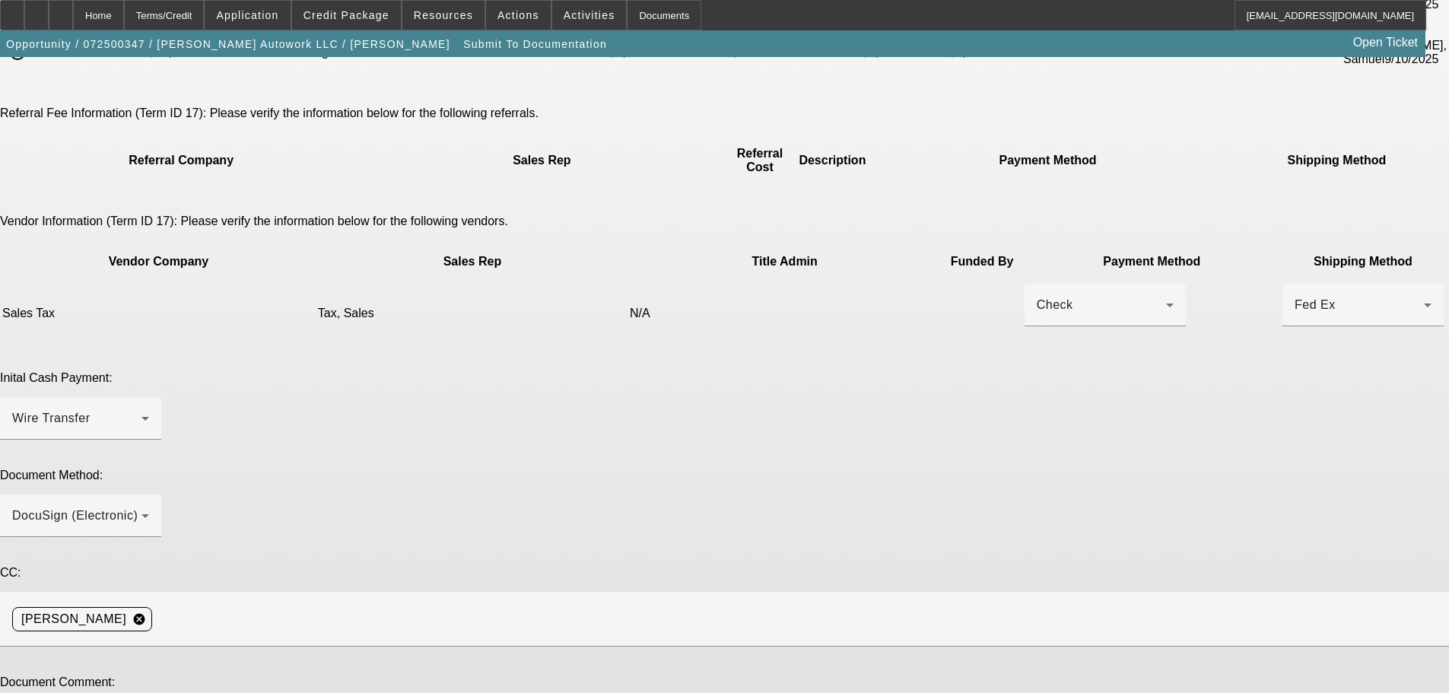
type textarea "Hello, signed approval, signed sales agreement, and copy of title for the colla…"
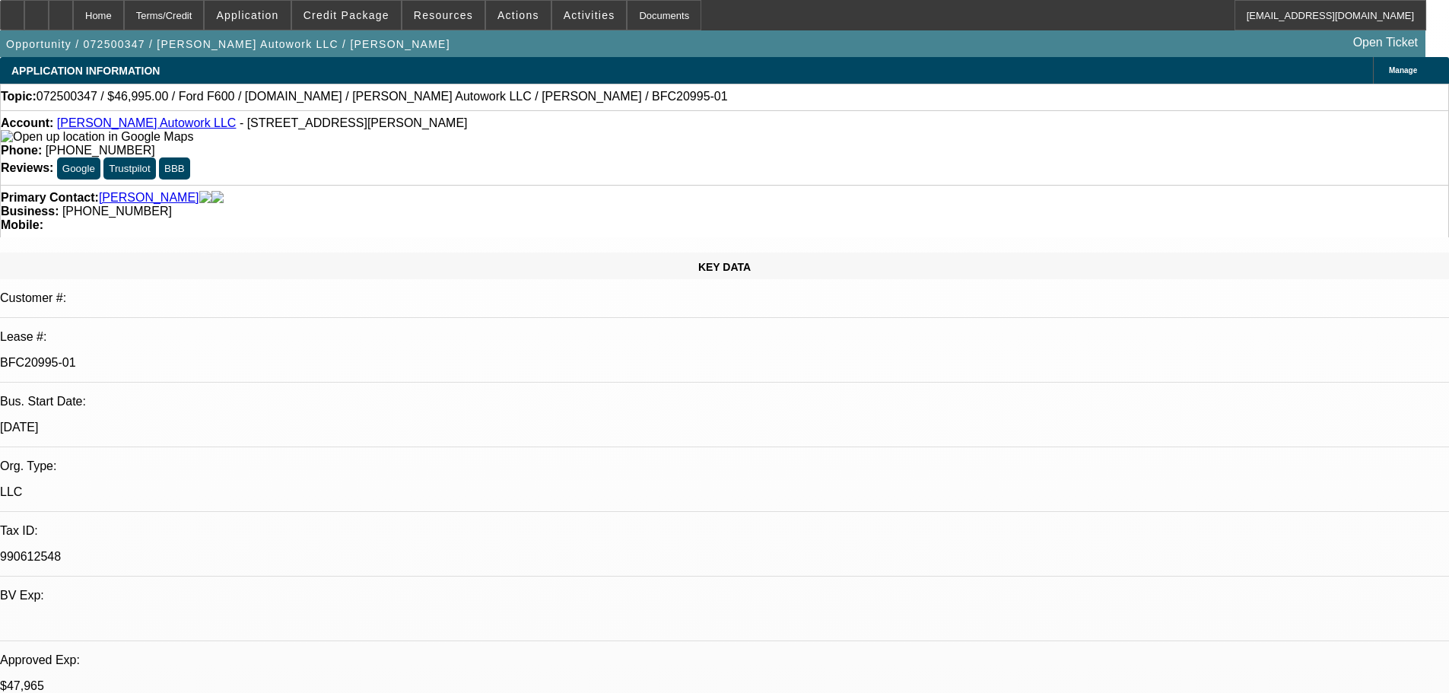
select select "0"
select select "2"
select select "0"
select select "6"
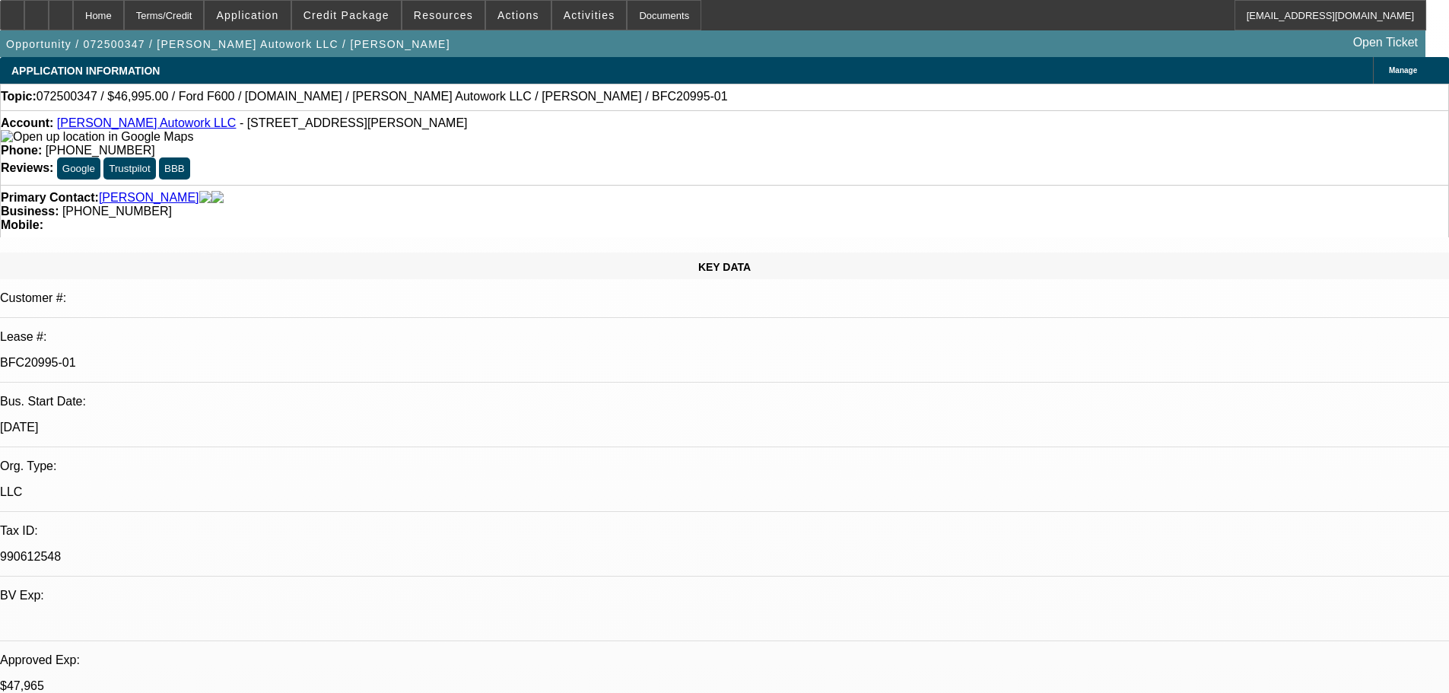
select select "0"
select select "2"
select select "0.1"
select select "4"
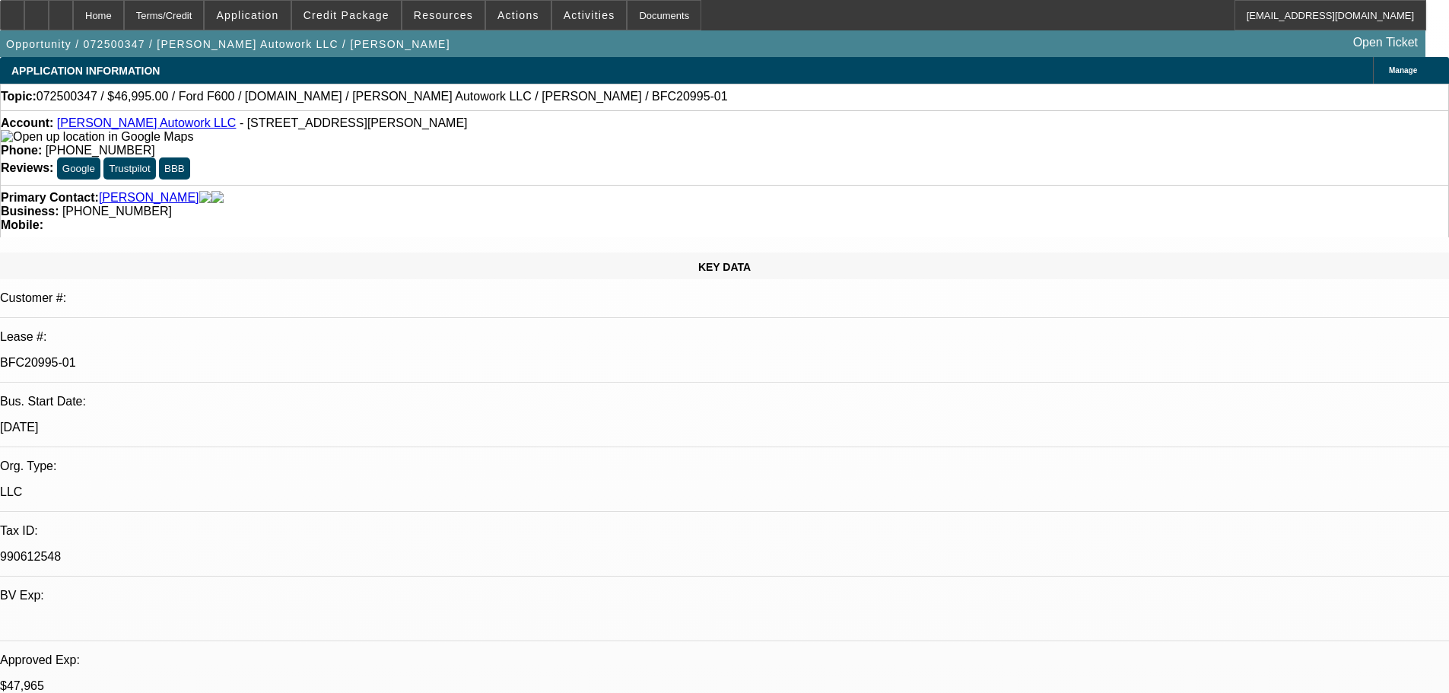
select select "0"
select select "2"
select select "0"
select select "6"
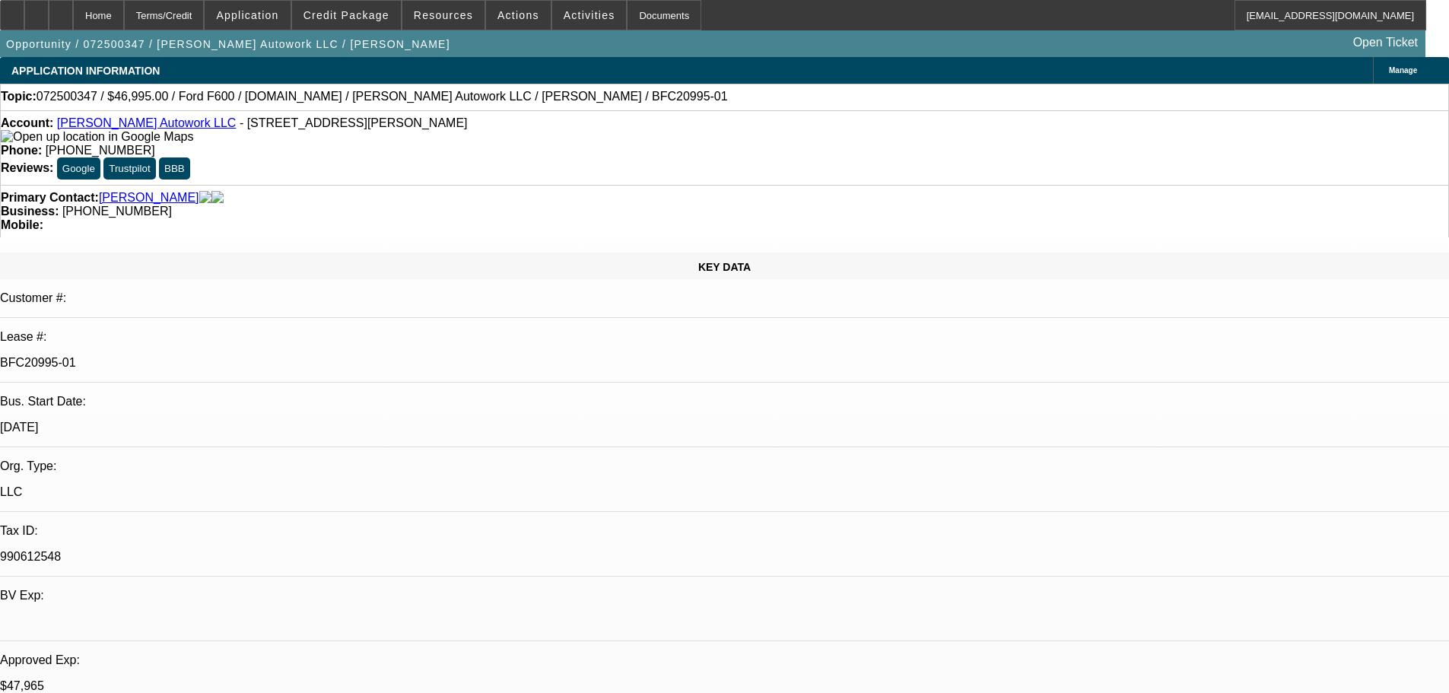
select select "0"
select select "2"
select select "0.1"
select select "4"
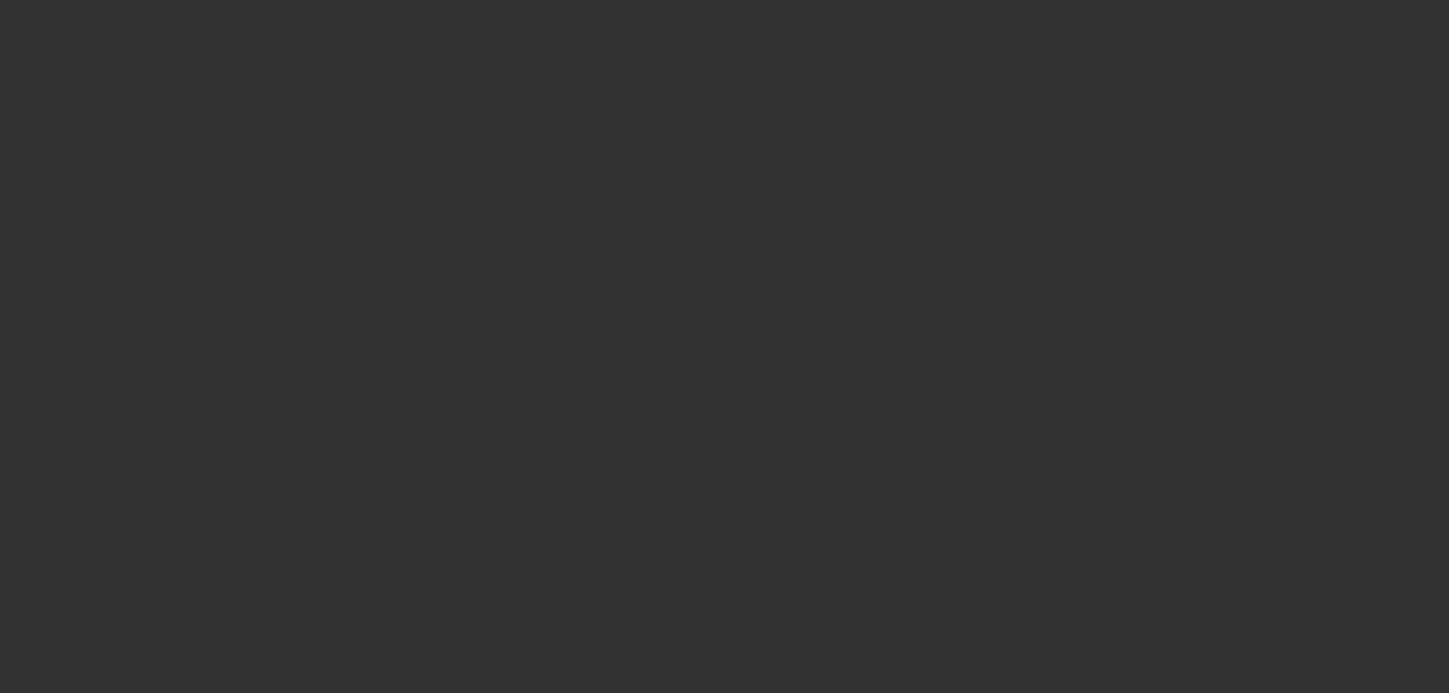
select select "0"
select select "3"
select select "0.1"
select select "4"
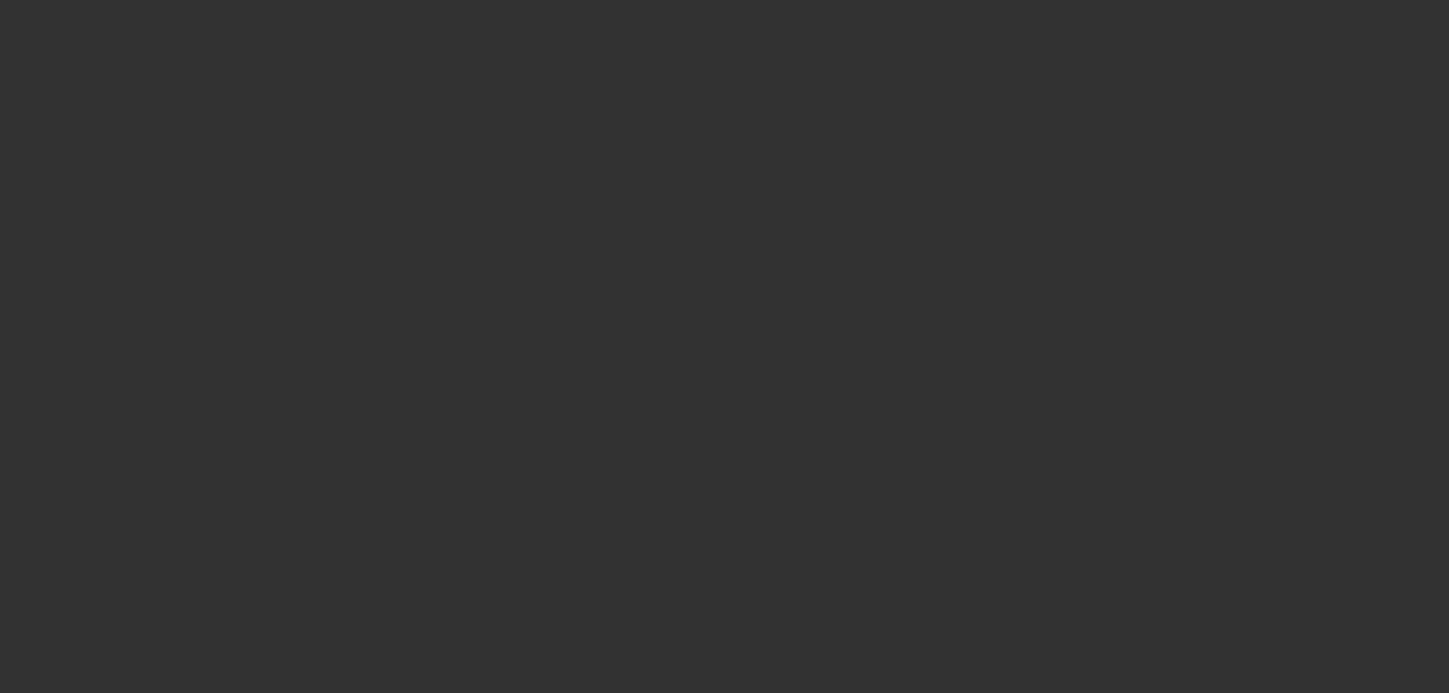
select select "0"
select select "3"
select select "0.1"
select select "4"
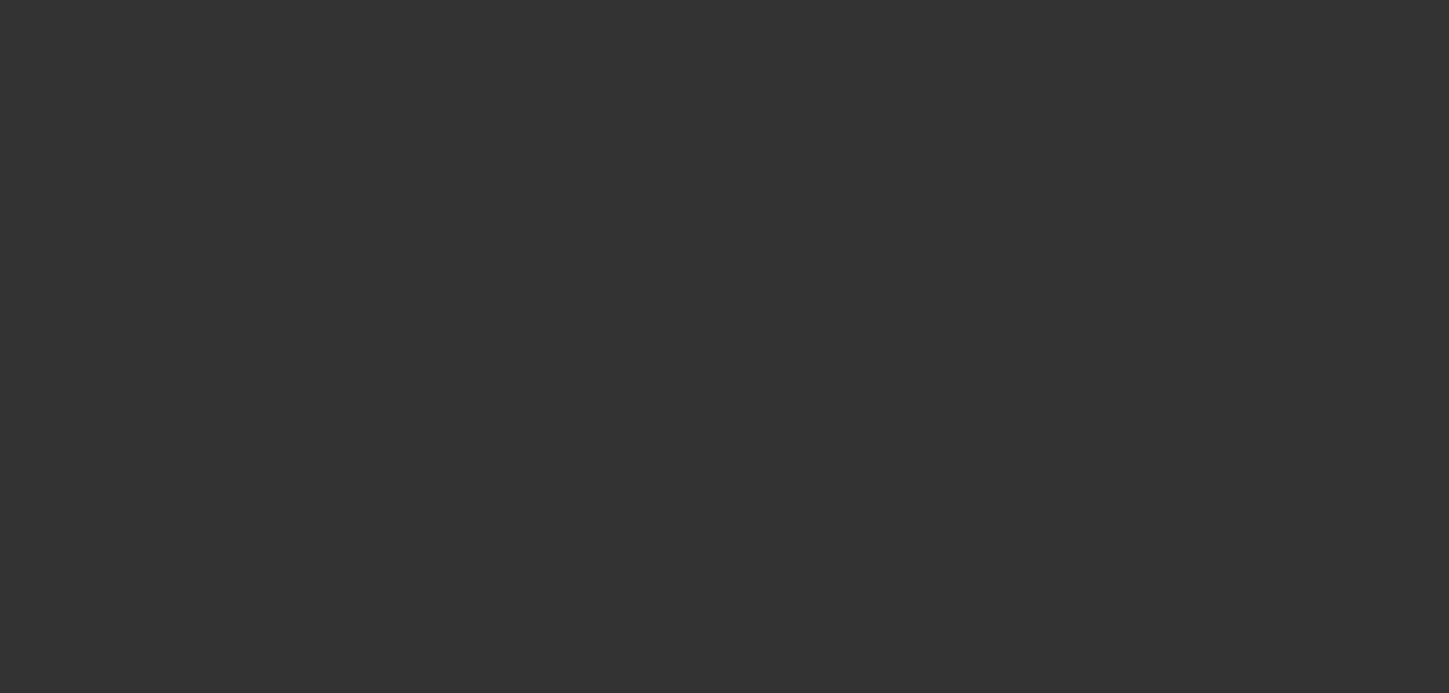
select select "0"
select select "3"
select select "0.1"
select select "4"
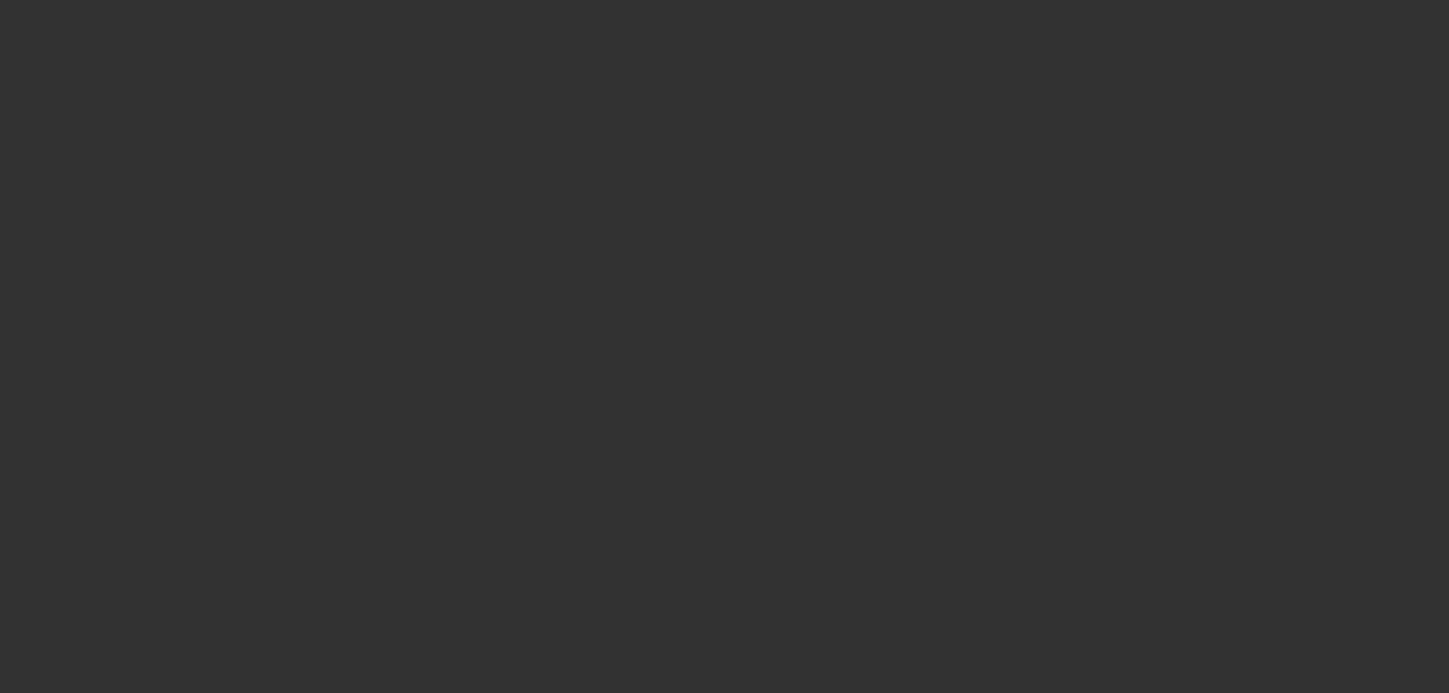
select select "0"
select select "3"
select select "0.1"
select select "4"
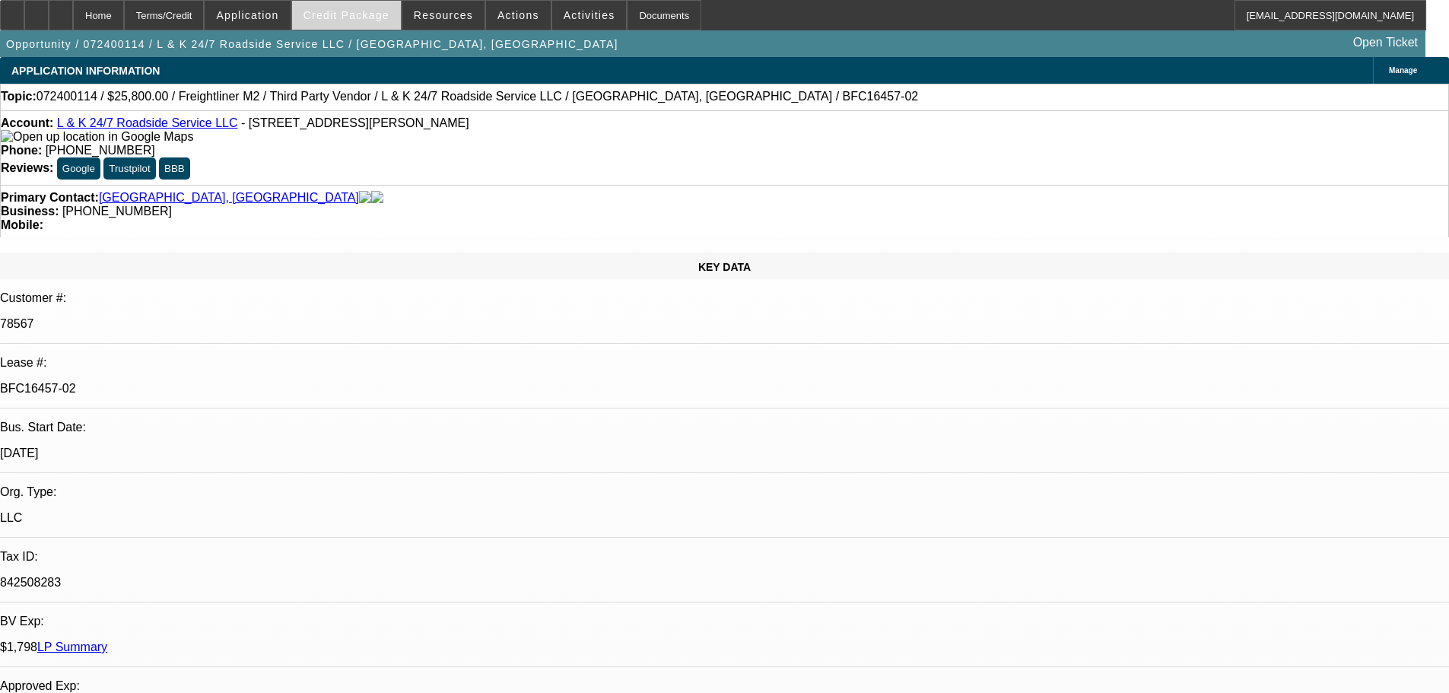
click at [370, 26] on span at bounding box center [346, 15] width 109 height 37
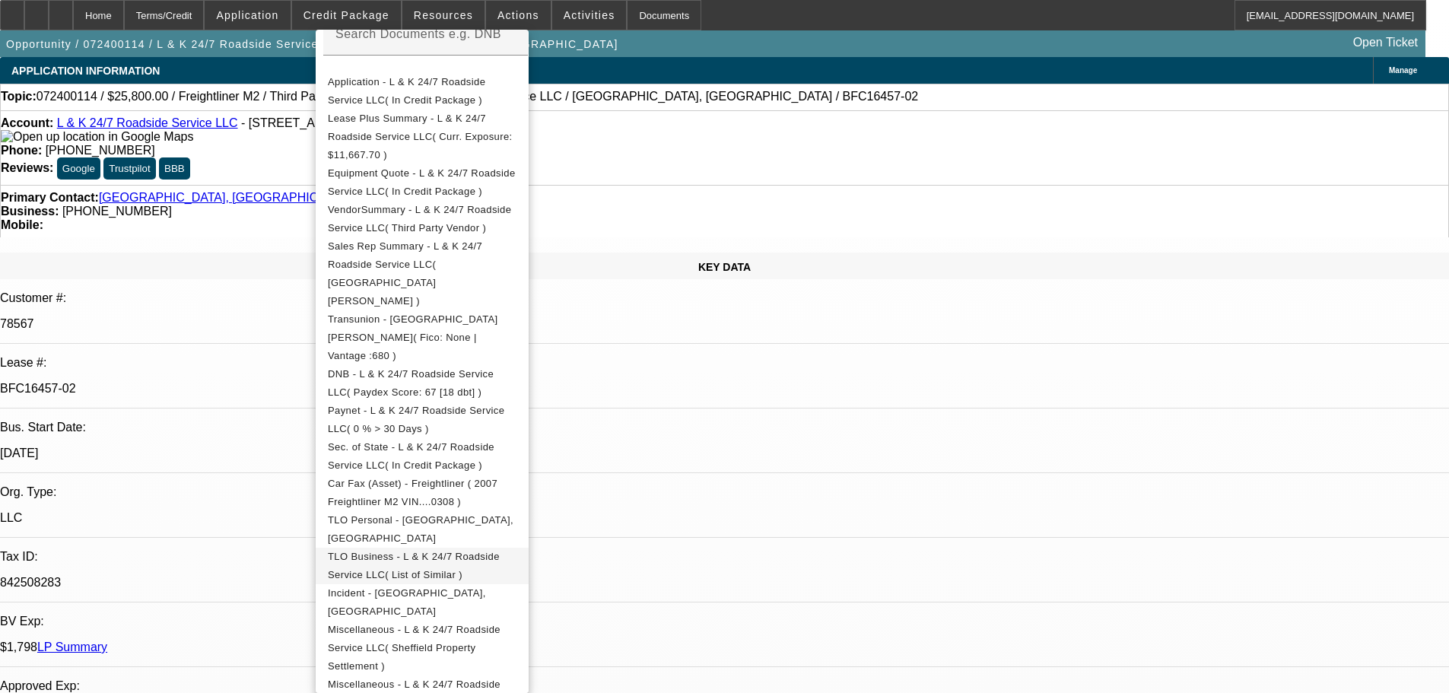
scroll to position [310, 0]
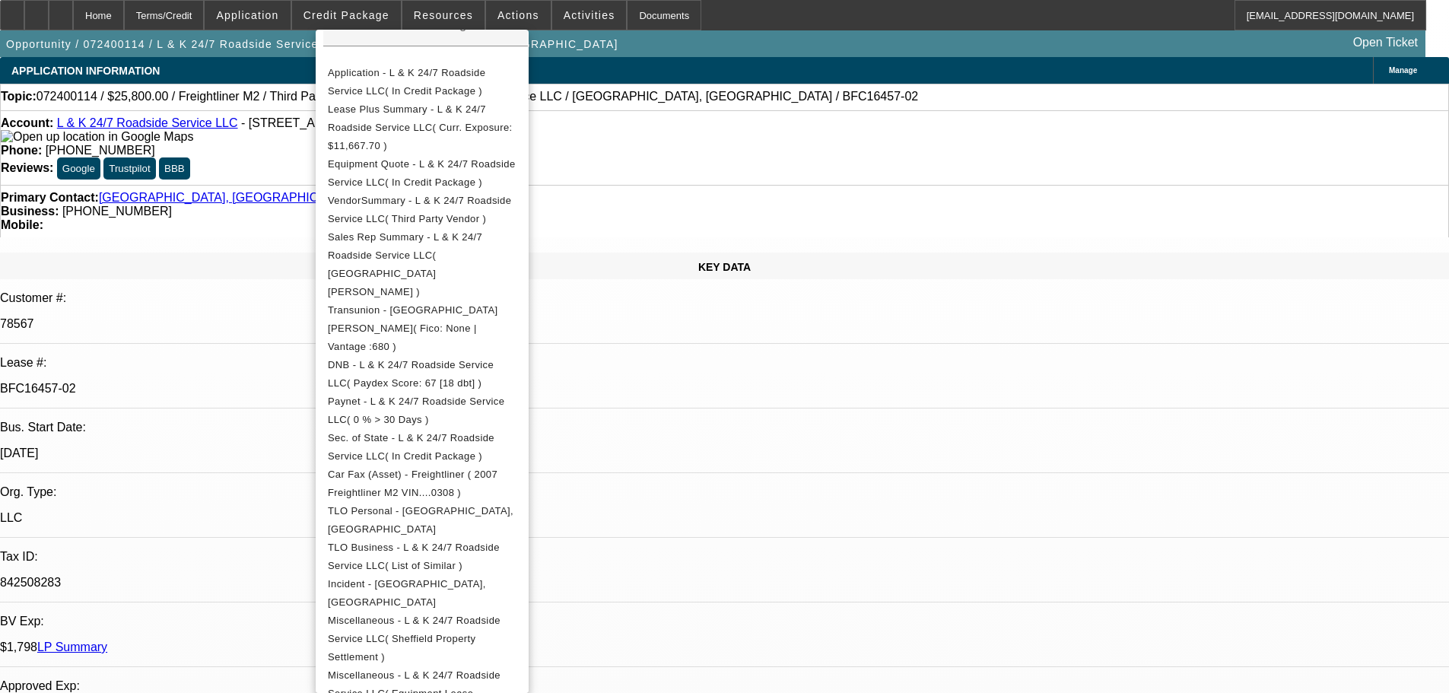
click at [851, 464] on div at bounding box center [724, 346] width 1449 height 693
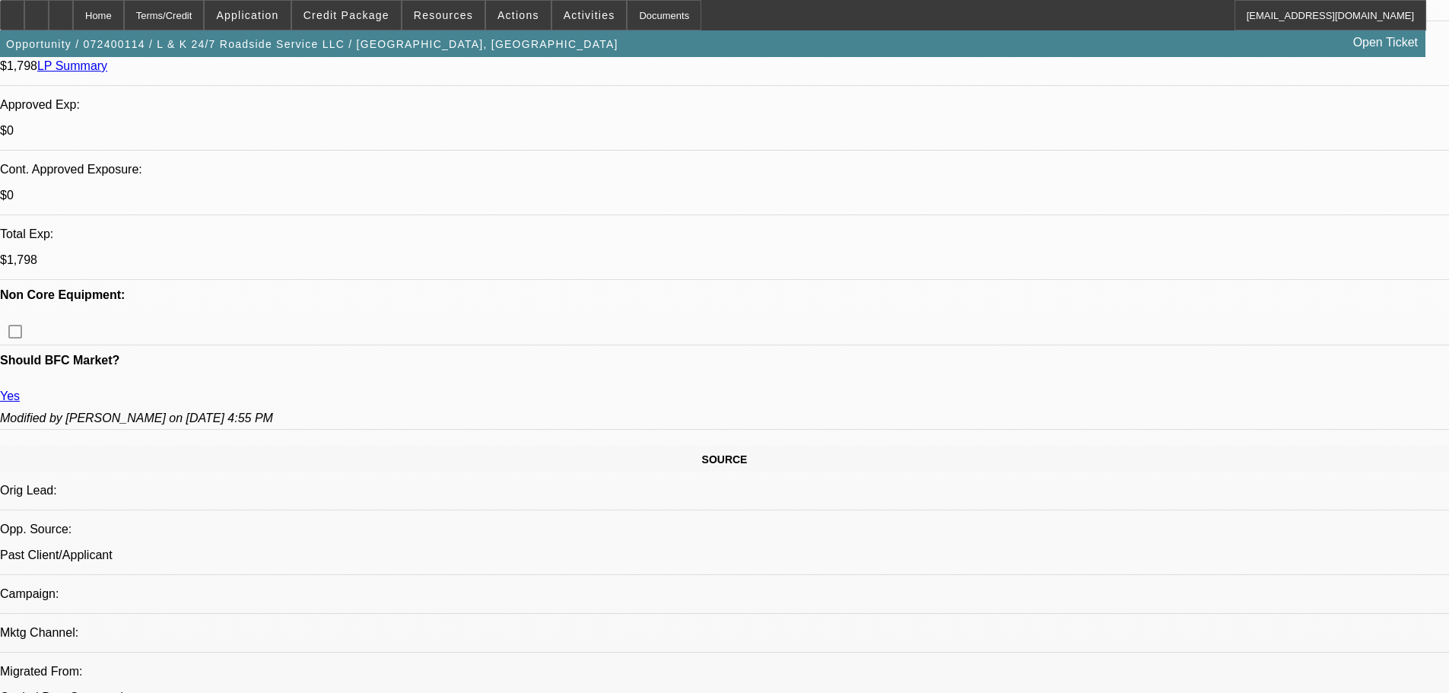
scroll to position [685, 0]
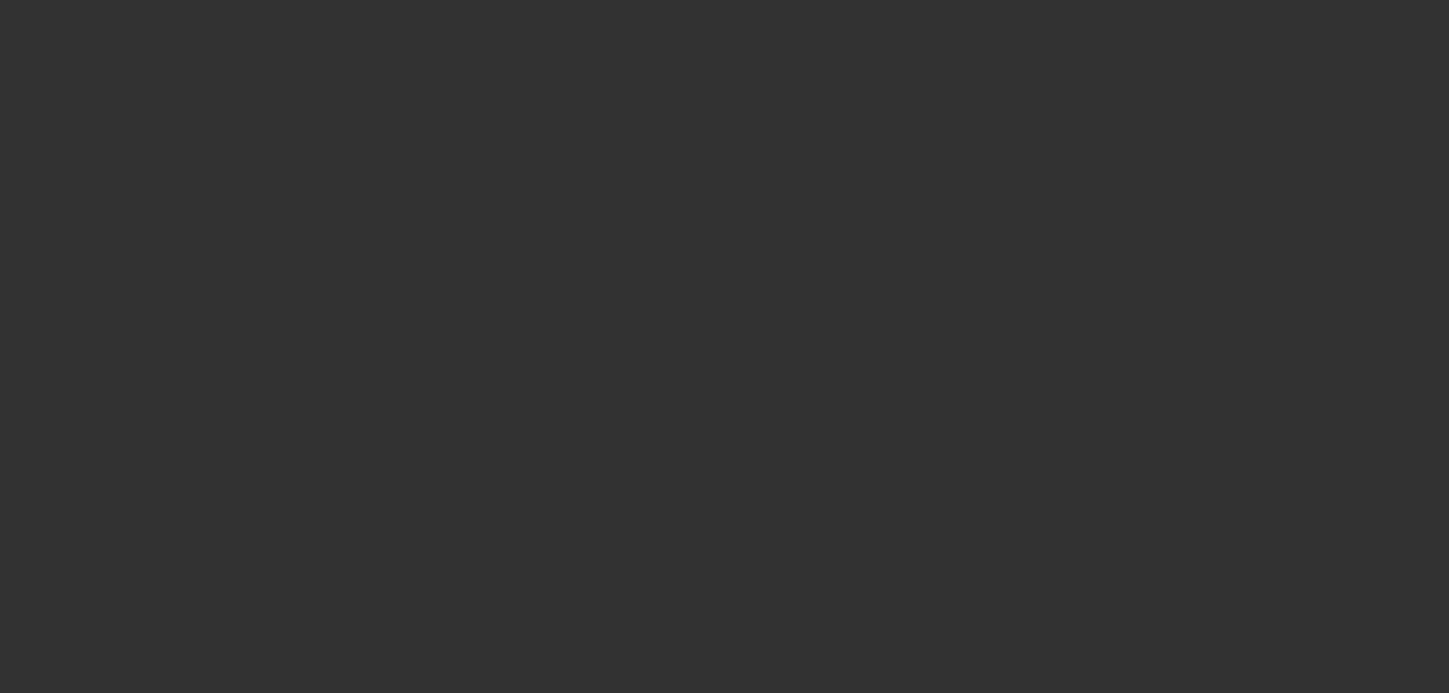
select select "0"
select select "2"
select select "0"
select select "6"
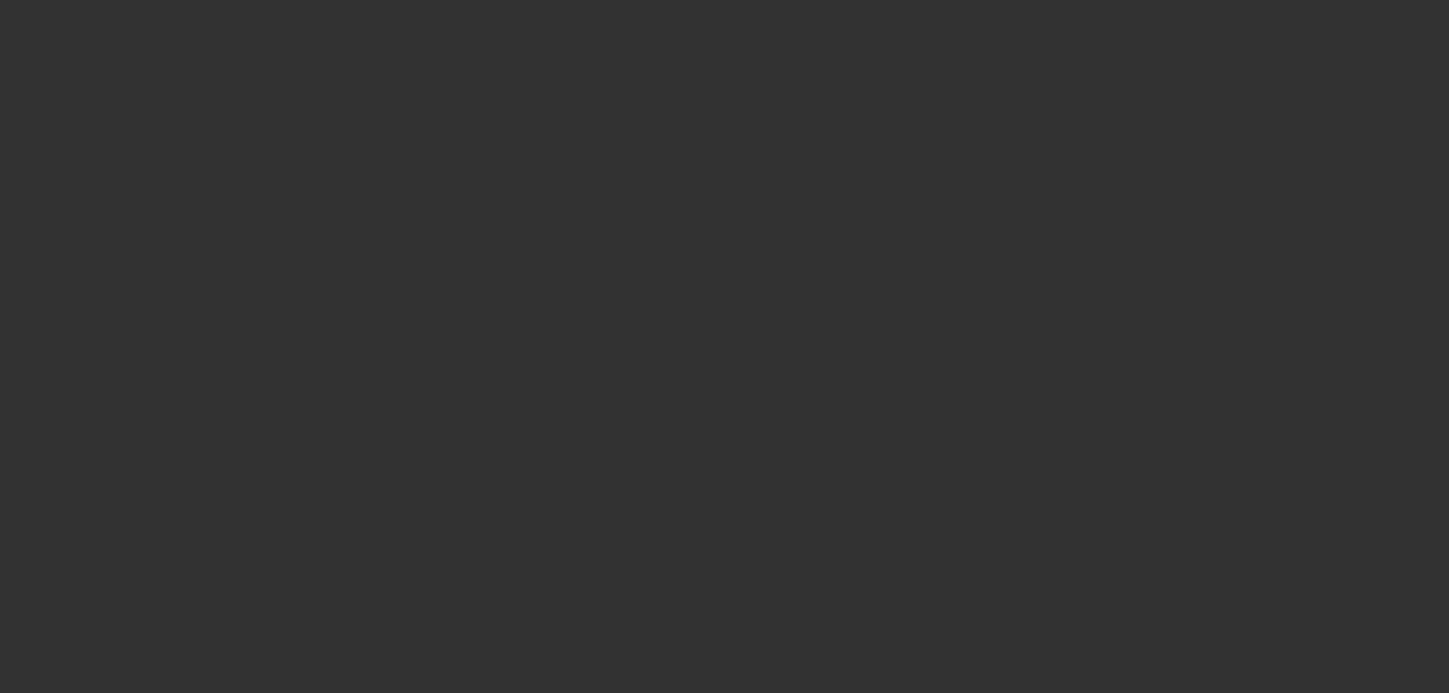
select select "0"
select select "2"
select select "0.1"
select select "4"
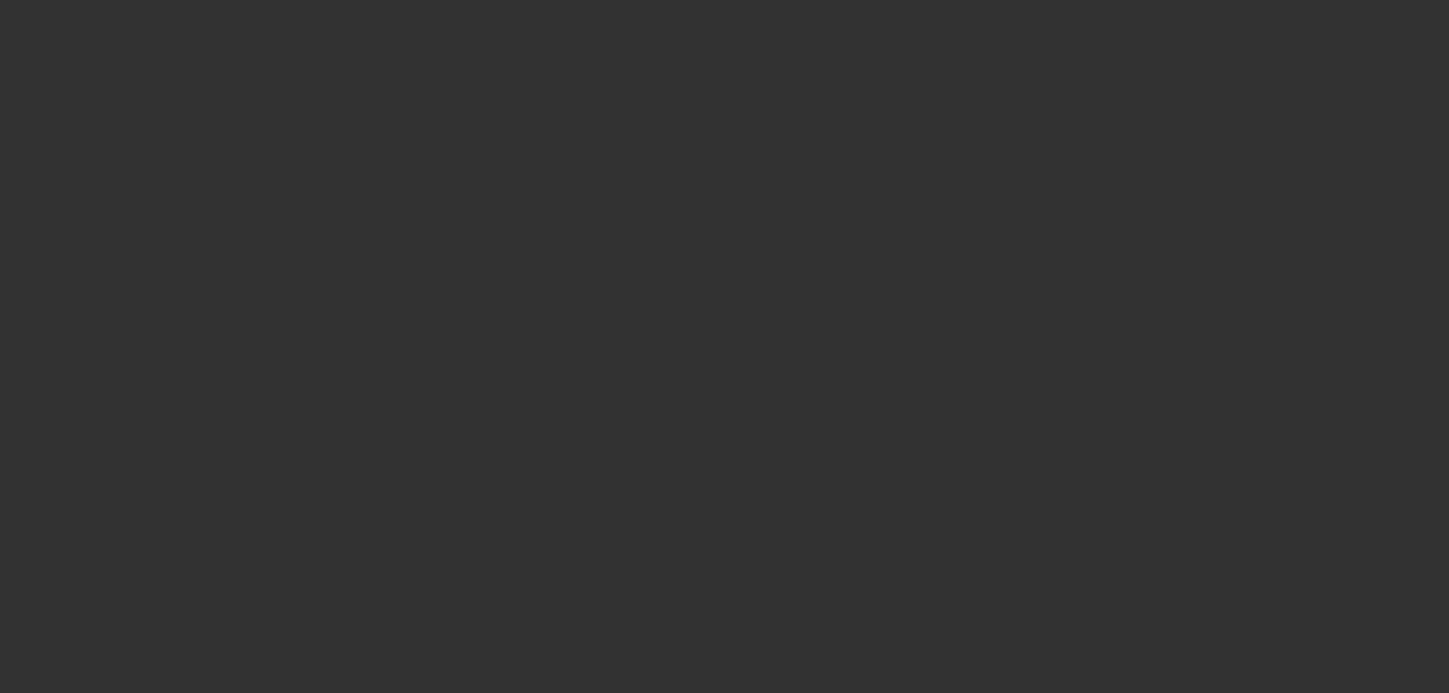
select select "0"
select select "2"
select select "0"
select select "6"
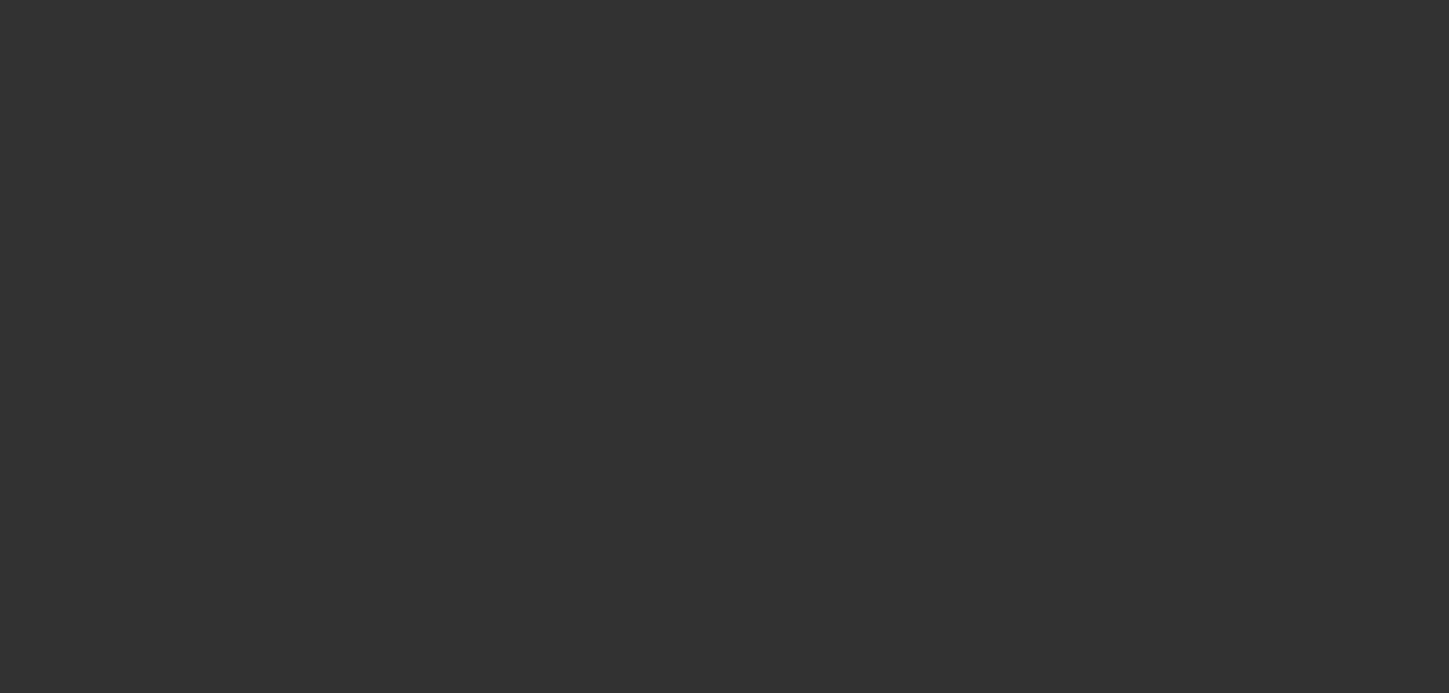
select select "0"
select select "2"
select select "0.1"
select select "4"
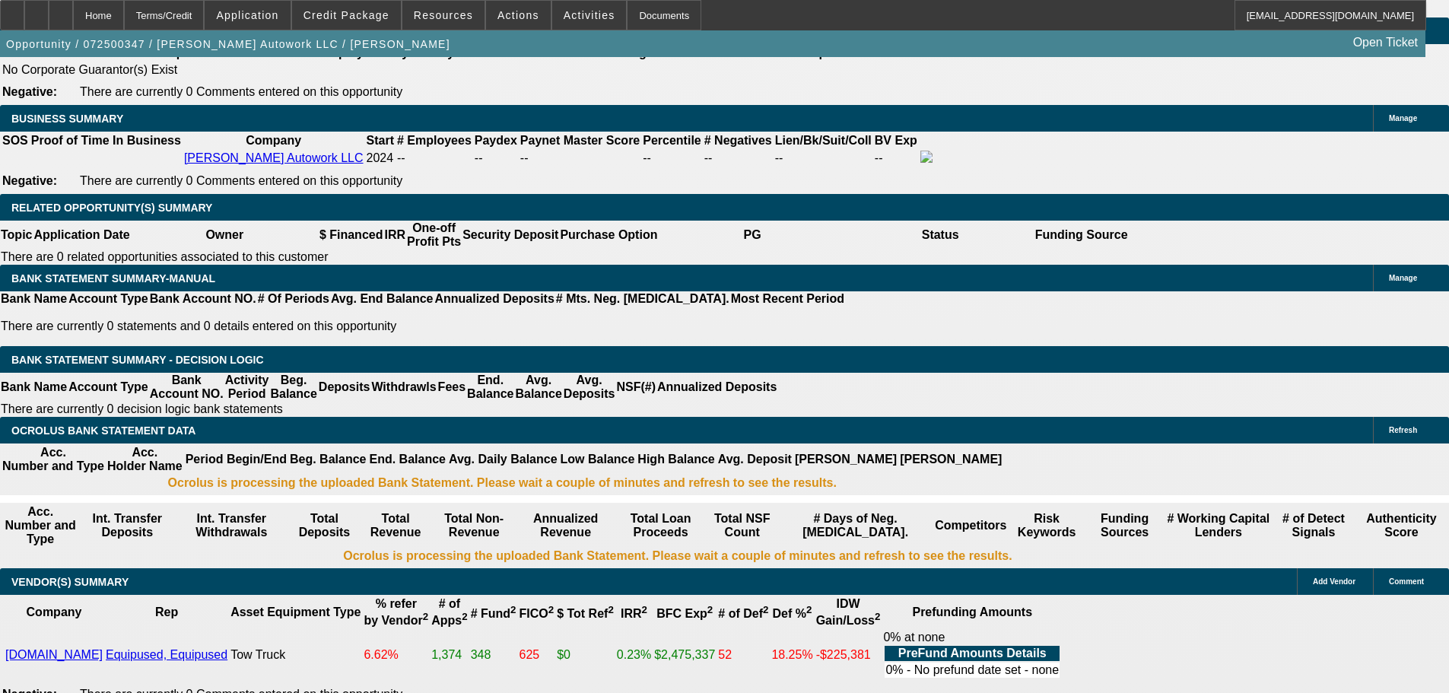
scroll to position [533, 0]
drag, startPoint x: 1249, startPoint y: 603, endPoint x: 1252, endPoint y: 654, distance: 50.3
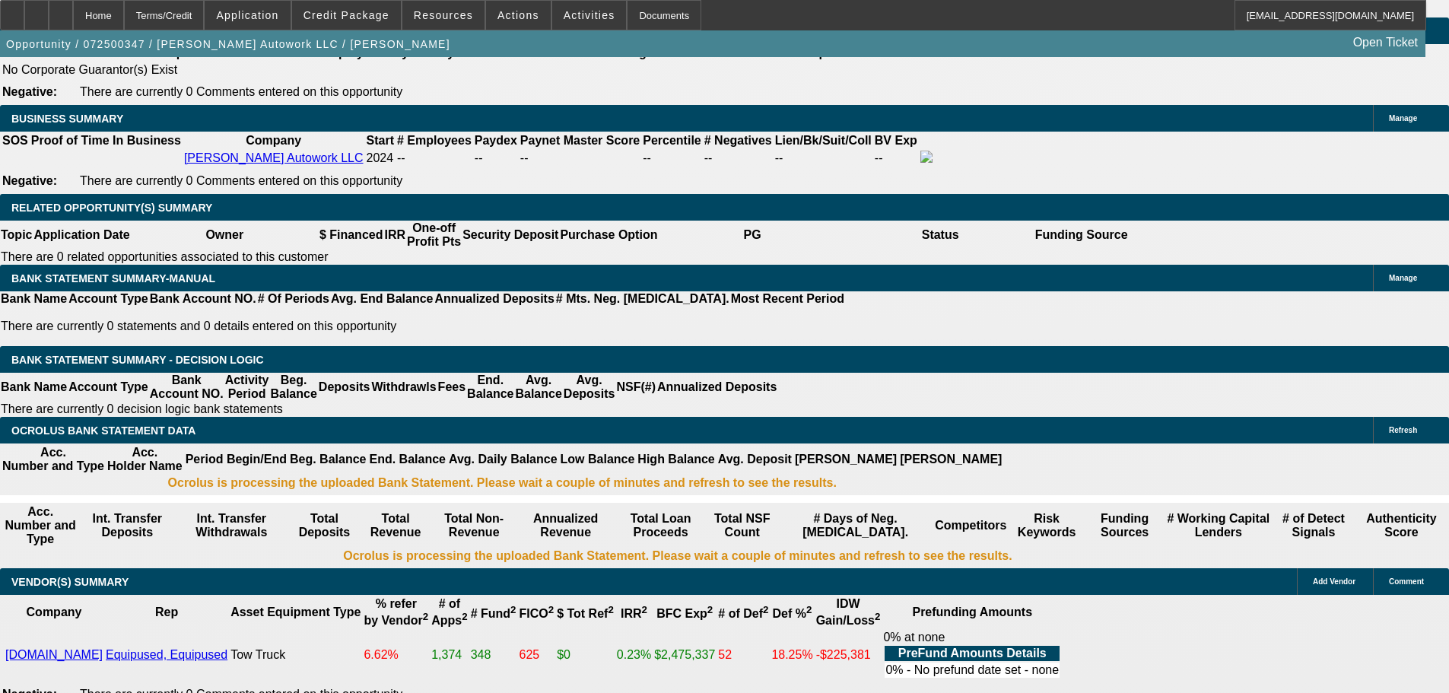
copy td "Hello, signed approval, signed sales agreement, and copy of title for the colla…"
drag, startPoint x: 1280, startPoint y: 548, endPoint x: 1132, endPoint y: 580, distance: 151.0
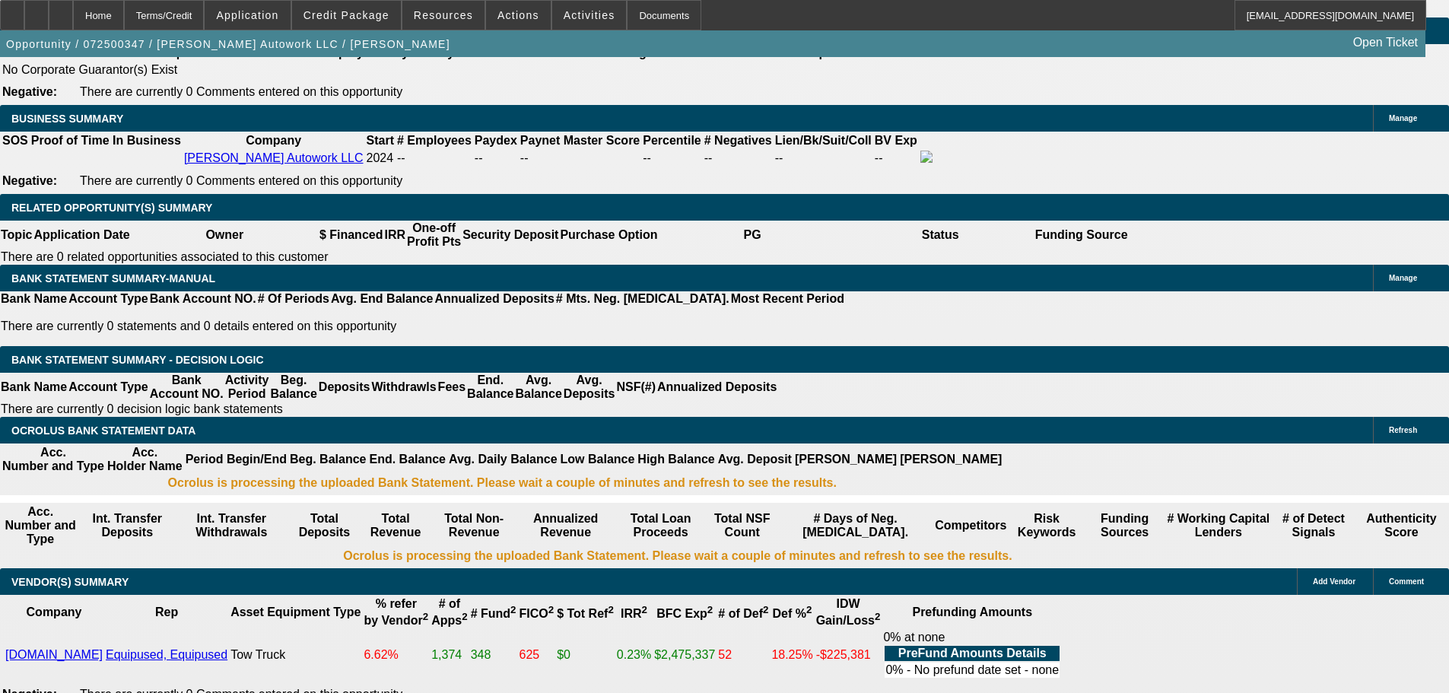
copy div "HIDDEN GPS ON EQUIP USED TRUCK WHICH YOU CAN ASK DEREK OR ANDREW ABOUT WHO I AM…"
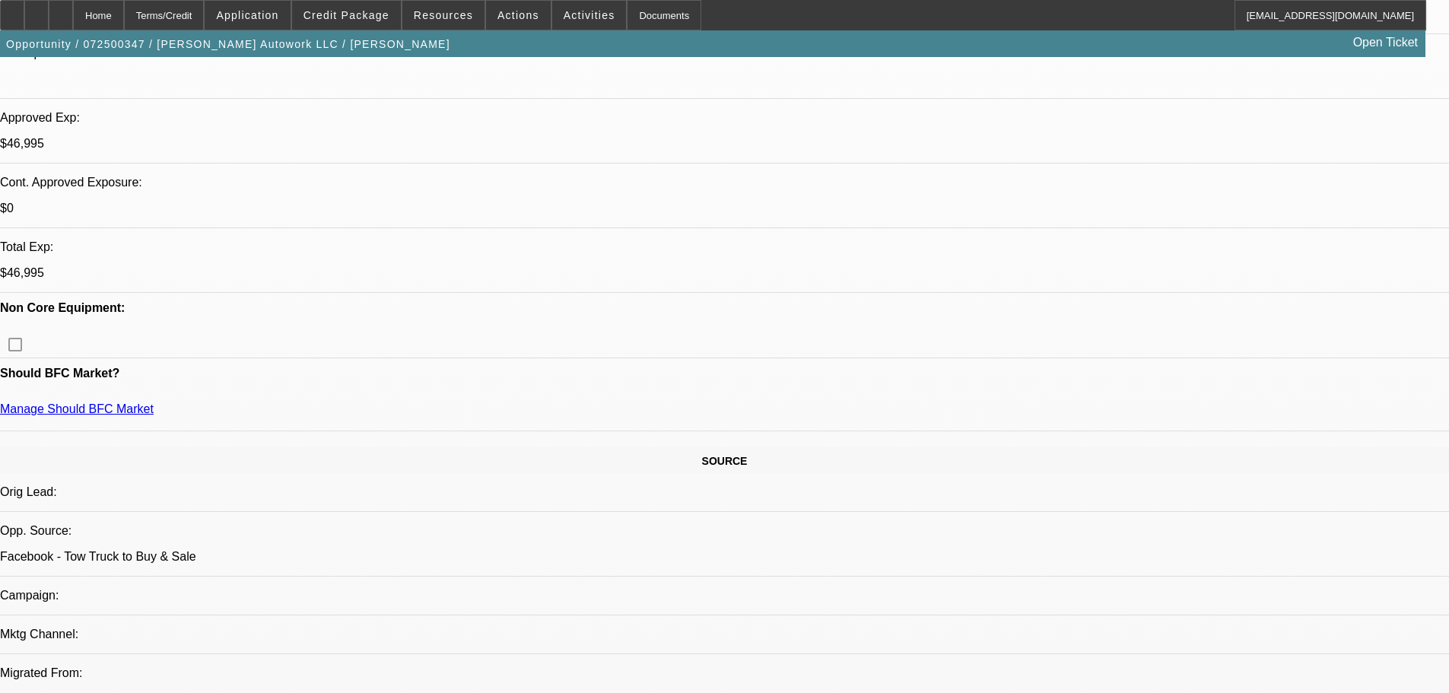
scroll to position [380, 0]
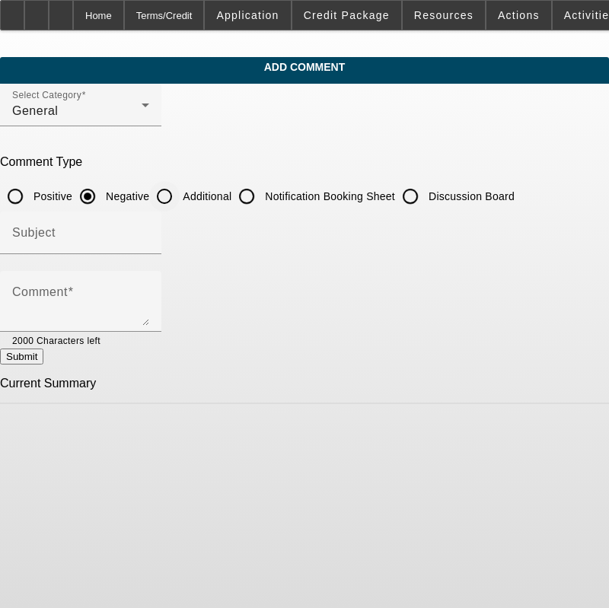
click at [180, 191] on input "Additional" at bounding box center [164, 196] width 30 height 30
radio input "true"
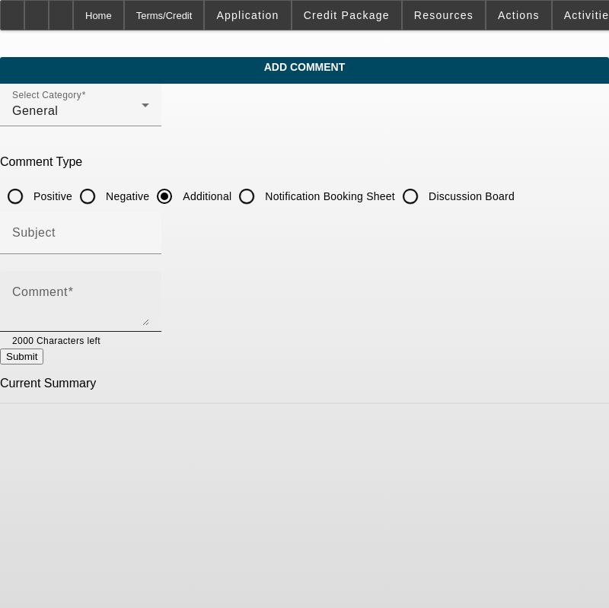
click at [128, 286] on div "Comment" at bounding box center [80, 301] width 137 height 61
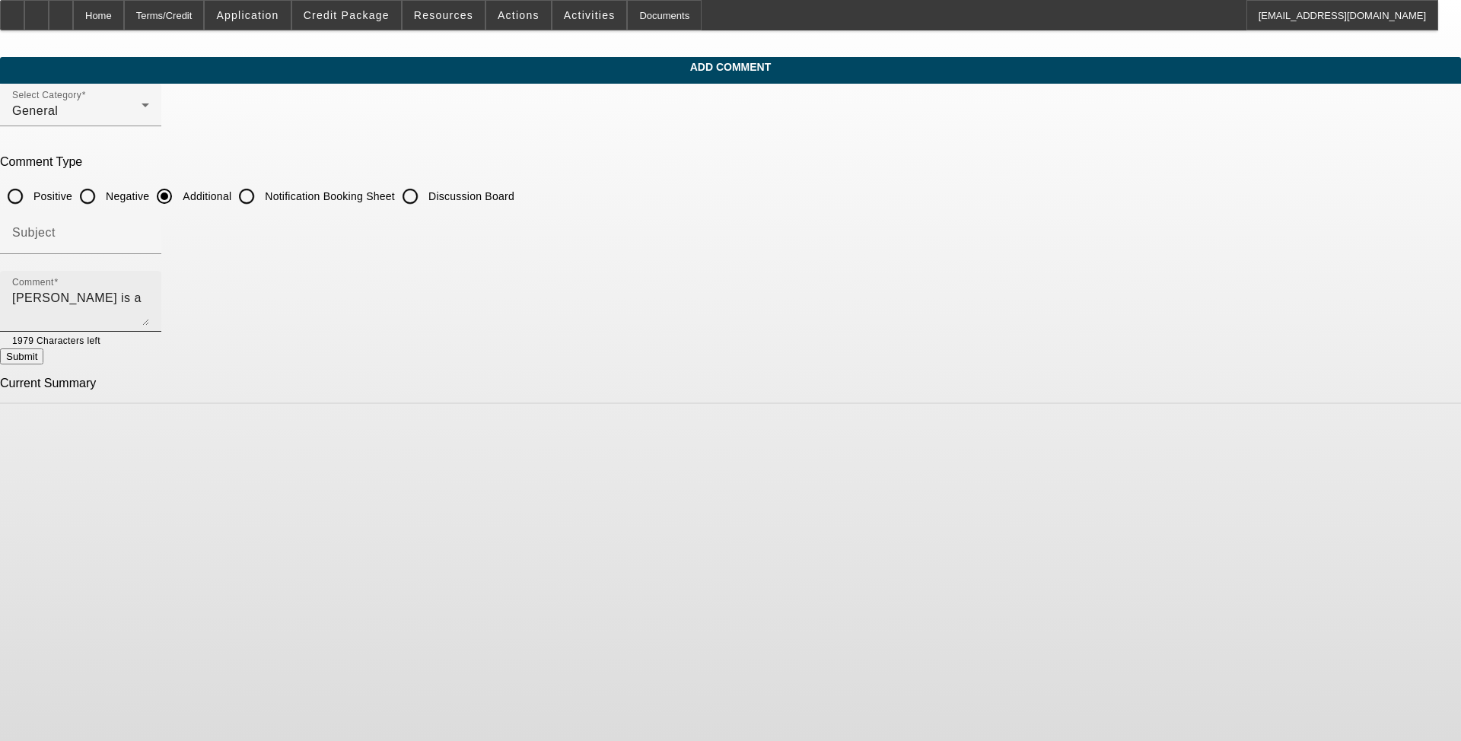
click at [149, 291] on textarea "[PERSON_NAME] is a" at bounding box center [80, 307] width 137 height 37
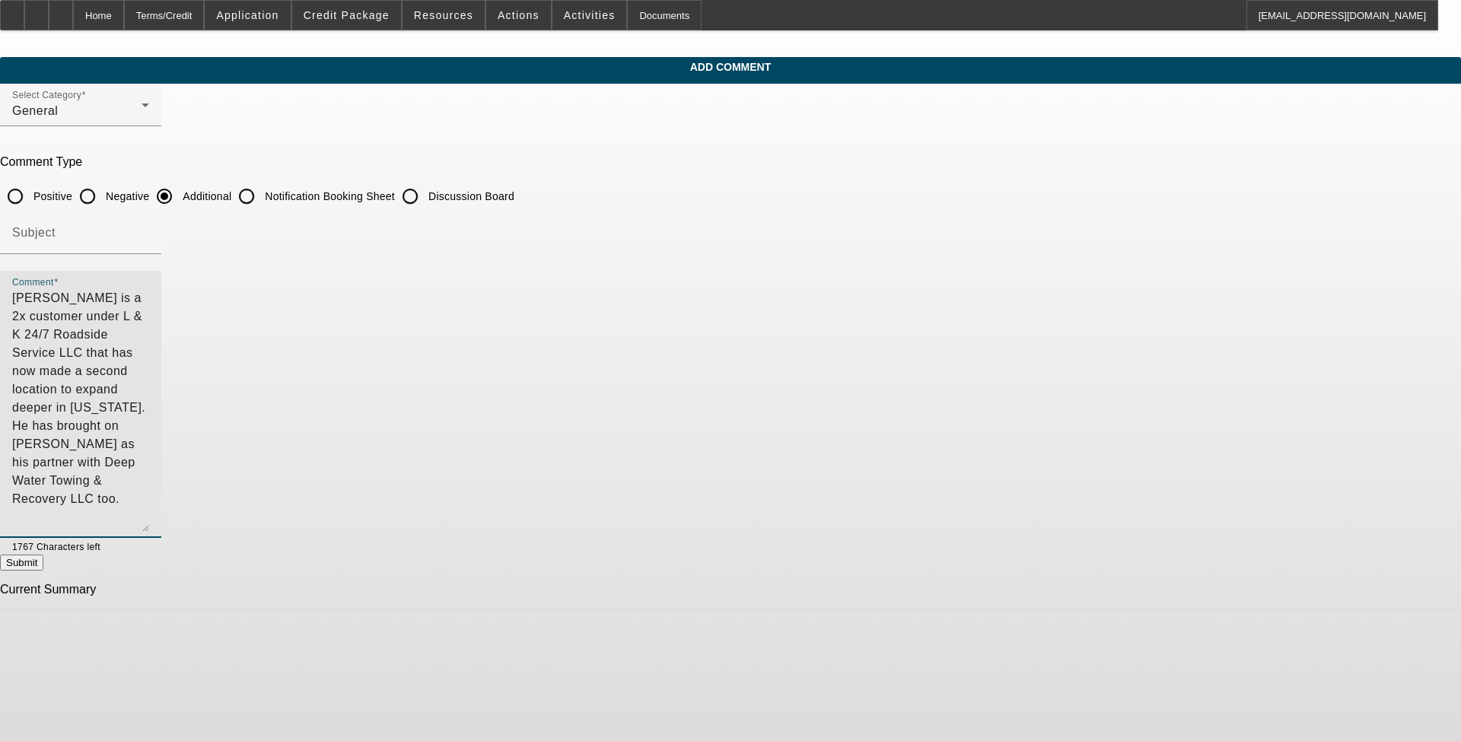
drag, startPoint x: 998, startPoint y: 321, endPoint x: 1013, endPoint y: 527, distance: 206.8
click at [161, 527] on div "Comment [PERSON_NAME] is a 2x customer under L & K 24/7 Roadside Service LLC th…" at bounding box center [80, 404] width 161 height 267
click at [149, 343] on textarea "[PERSON_NAME] is a 2x customer under L & K 24/7 Roadside Service LLC that has n…" at bounding box center [80, 410] width 137 height 243
type textarea "[PERSON_NAME] is a 2x customer under L & K 24/7 Roadside Service LLC that has n…"
click at [43, 565] on button "Submit" at bounding box center [21, 563] width 43 height 16
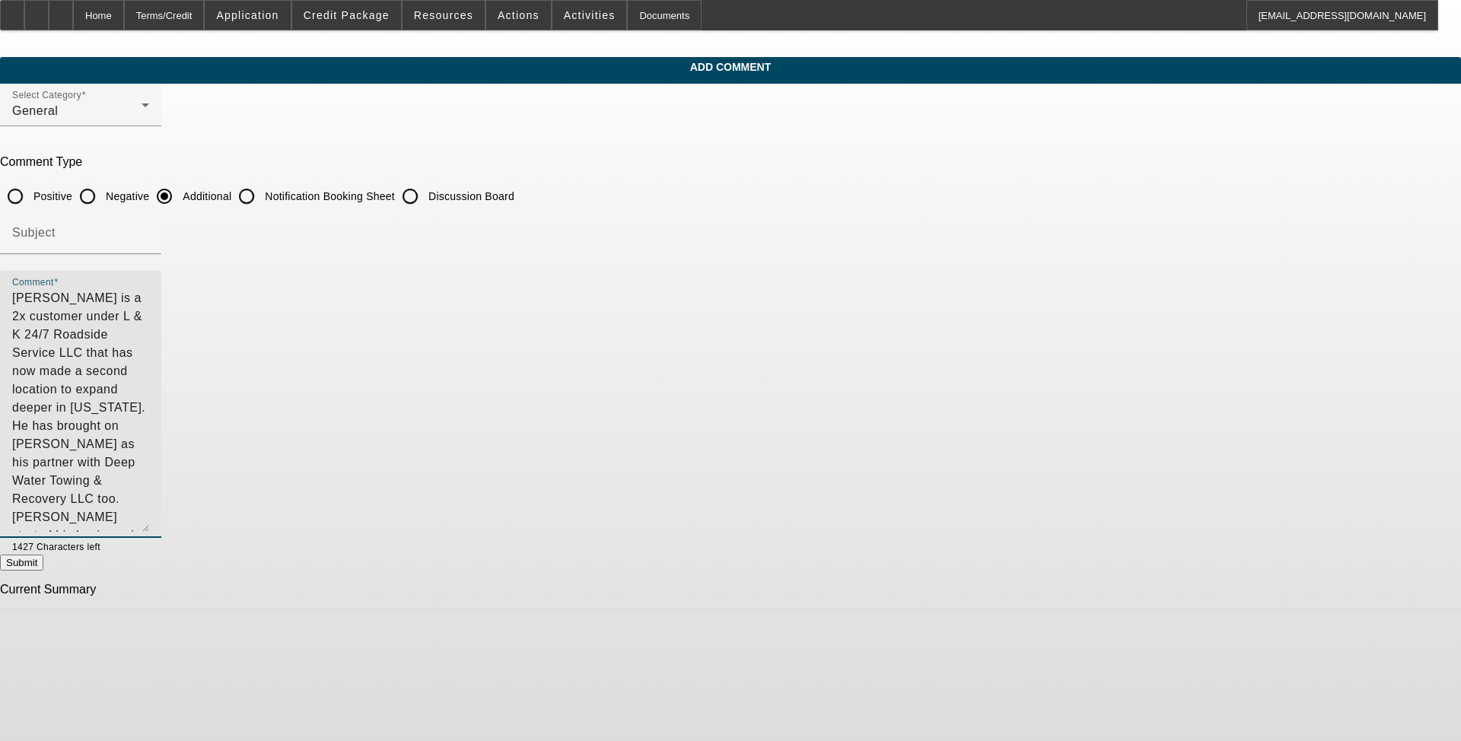
radio input "true"
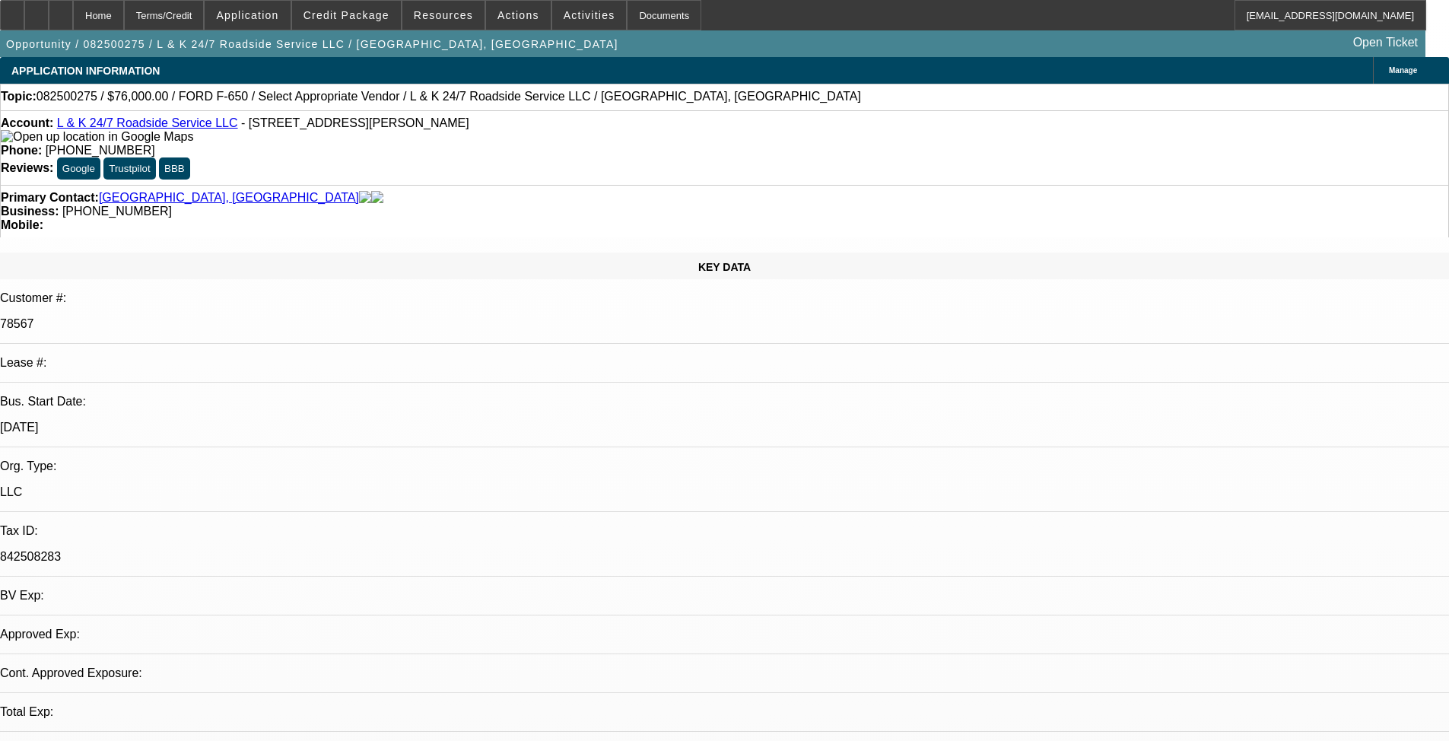
select select "0"
select select "0.1"
select select "0"
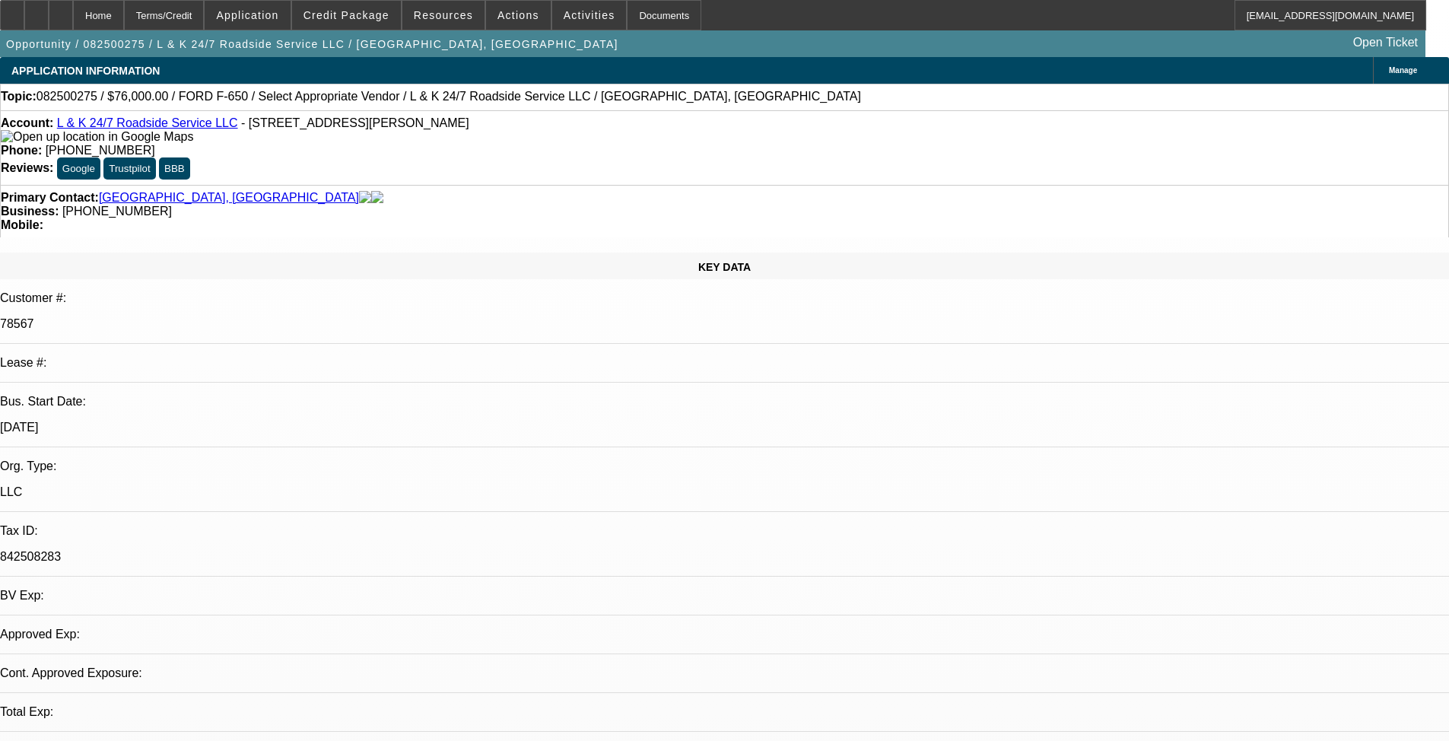
select select "0.1"
select select "0"
select select "2"
select select "0.1"
select select "0"
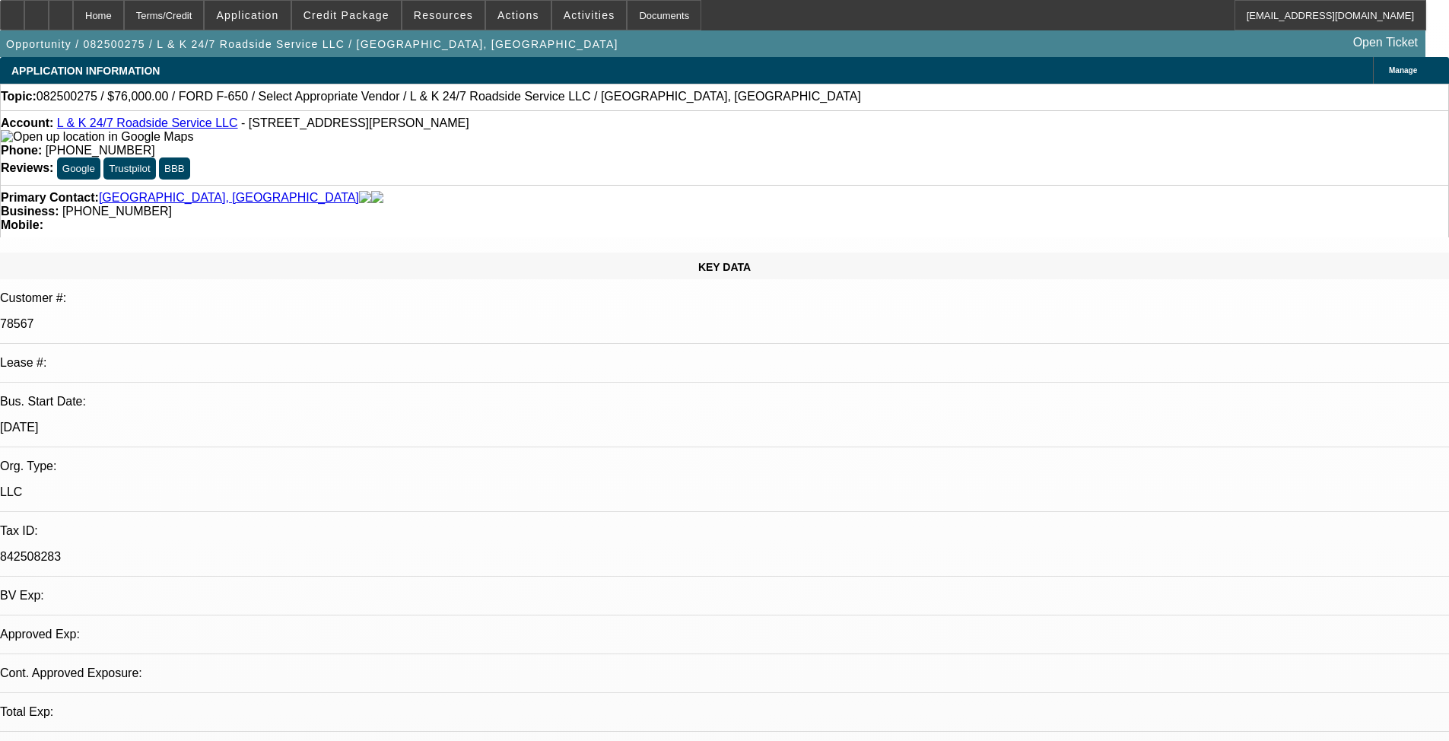
select select "0.1"
select select "1"
select select "2"
select select "4"
select select "1"
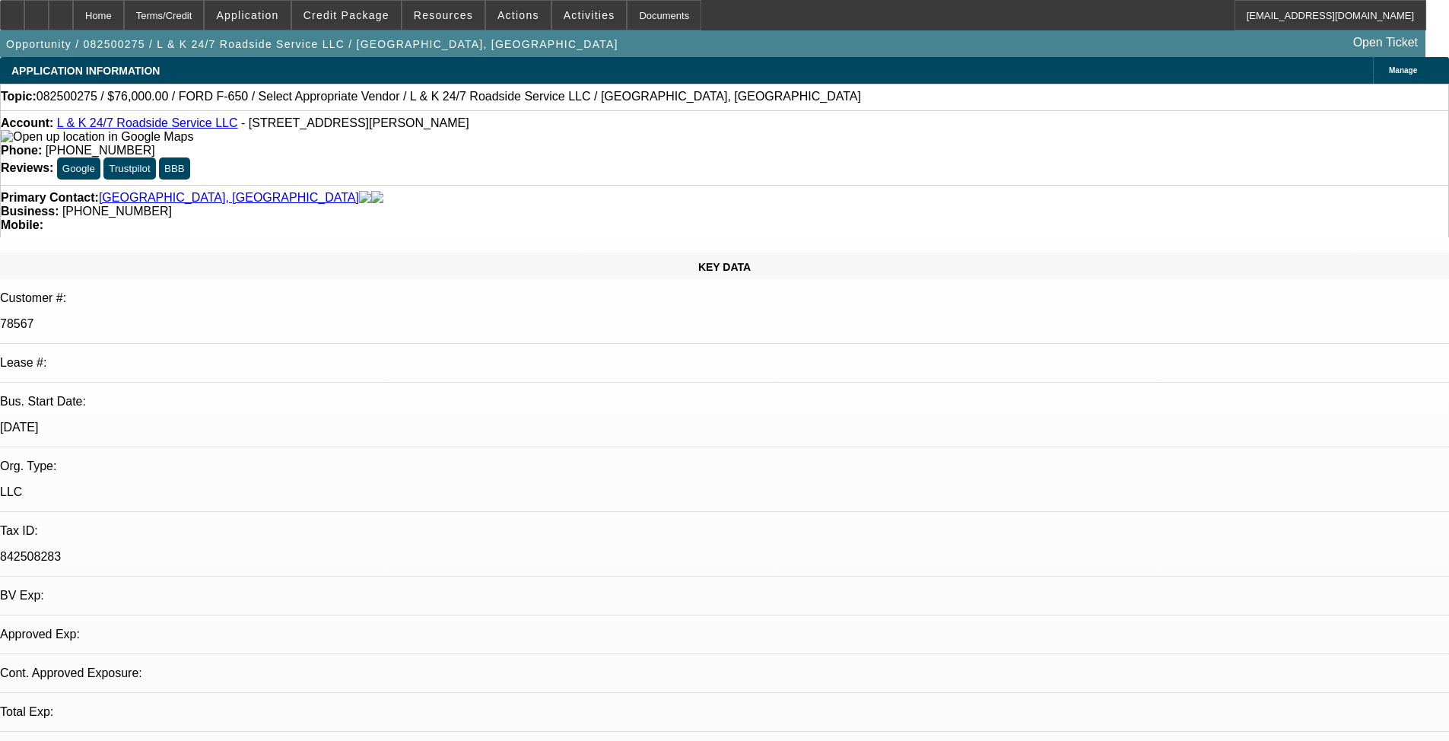
select select "2"
select select "4"
select select "1"
select select "2"
select select "4"
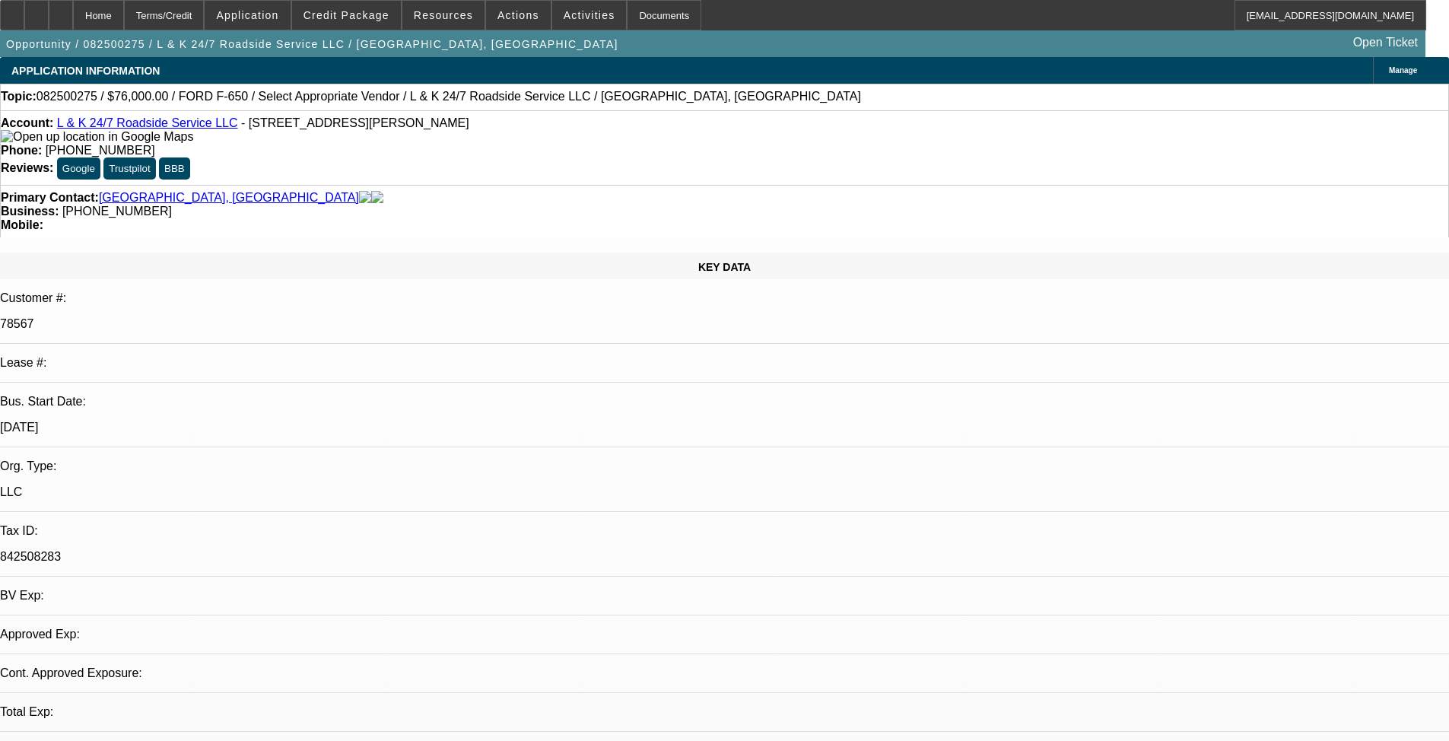
select select "1"
select select "2"
select select "4"
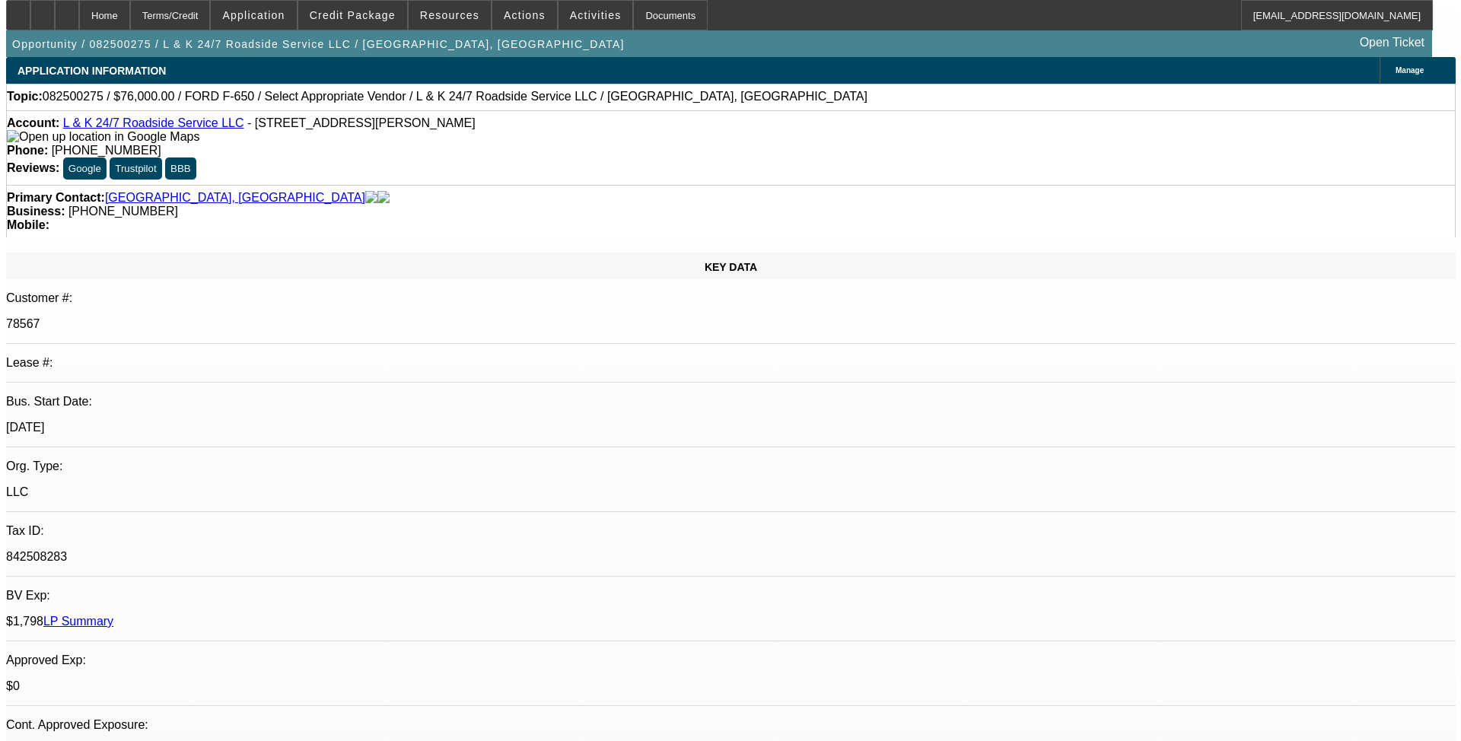
scroll to position [72, 0]
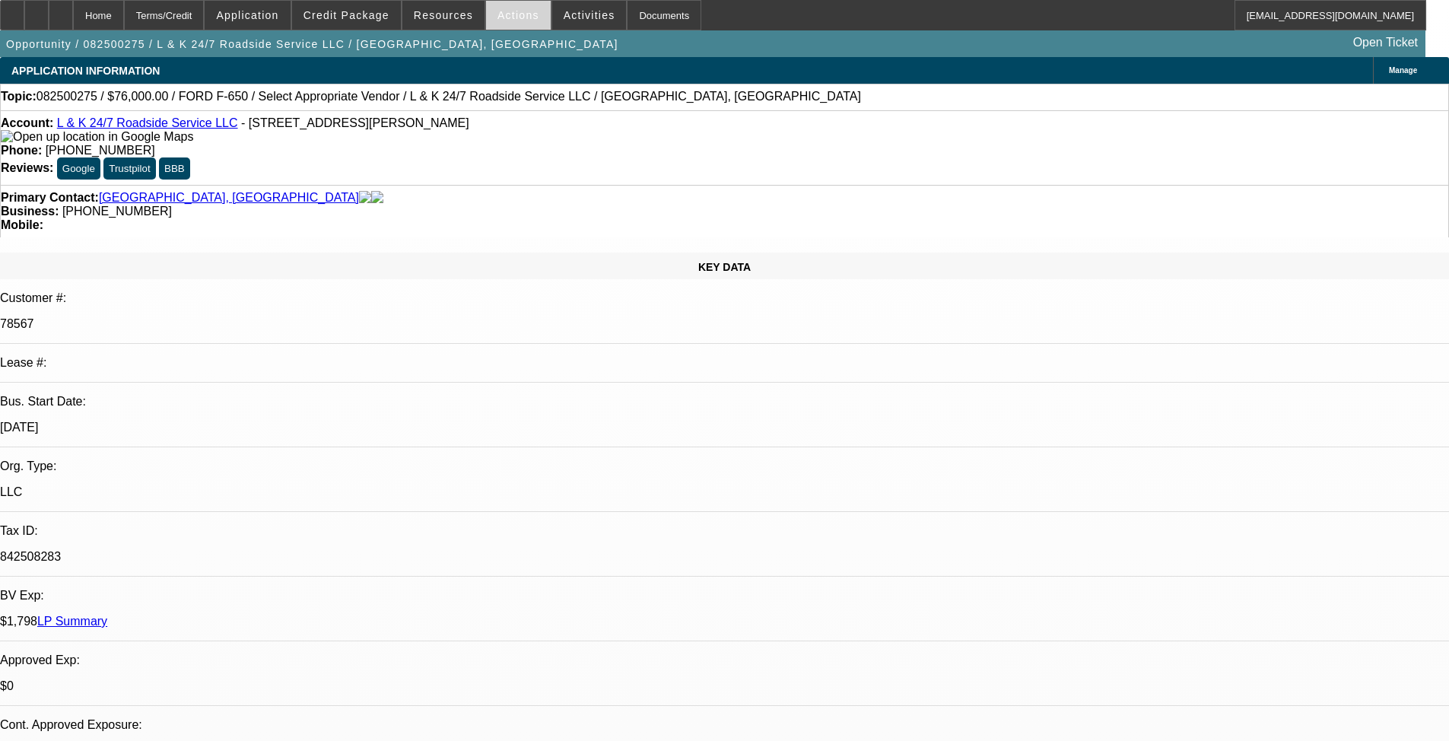
click at [498, 10] on span "Actions" at bounding box center [519, 15] width 42 height 12
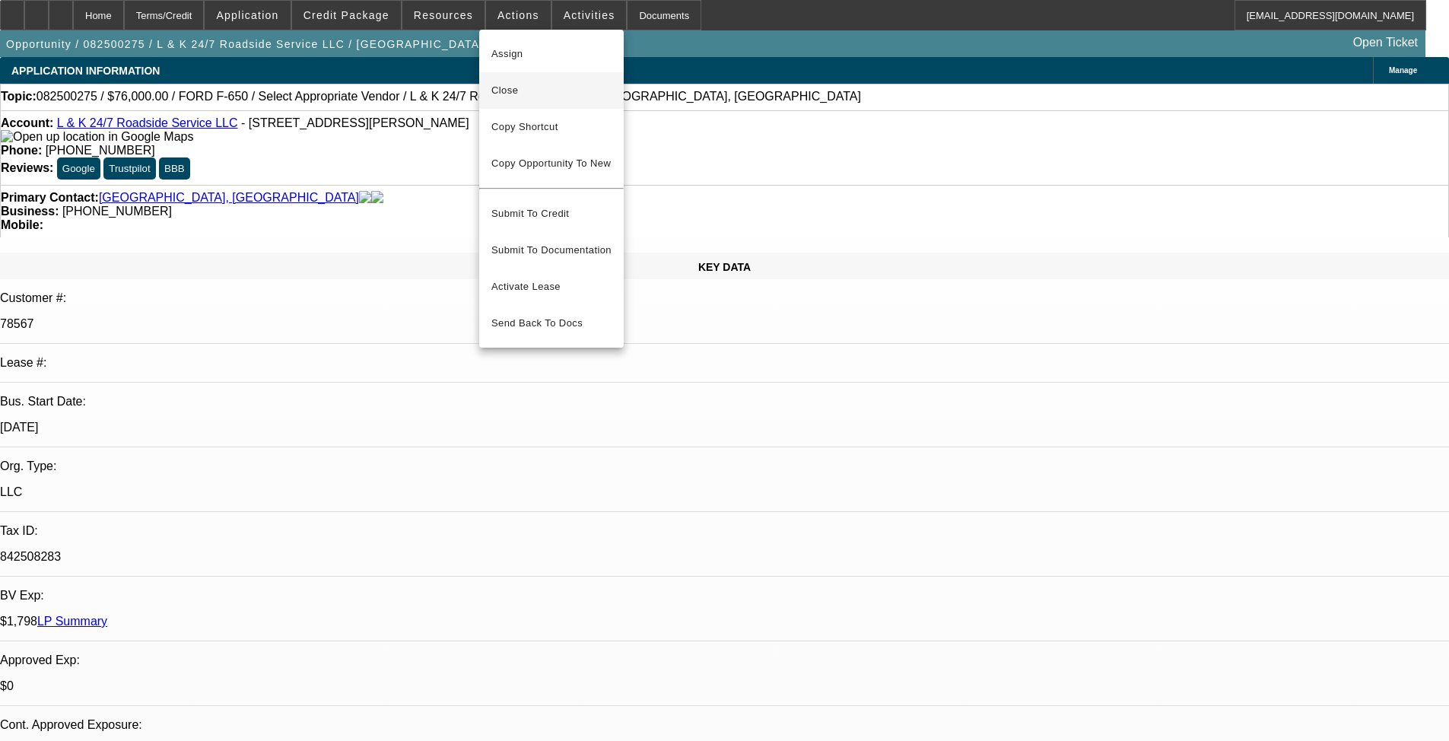
click at [558, 78] on button "Close" at bounding box center [551, 90] width 145 height 37
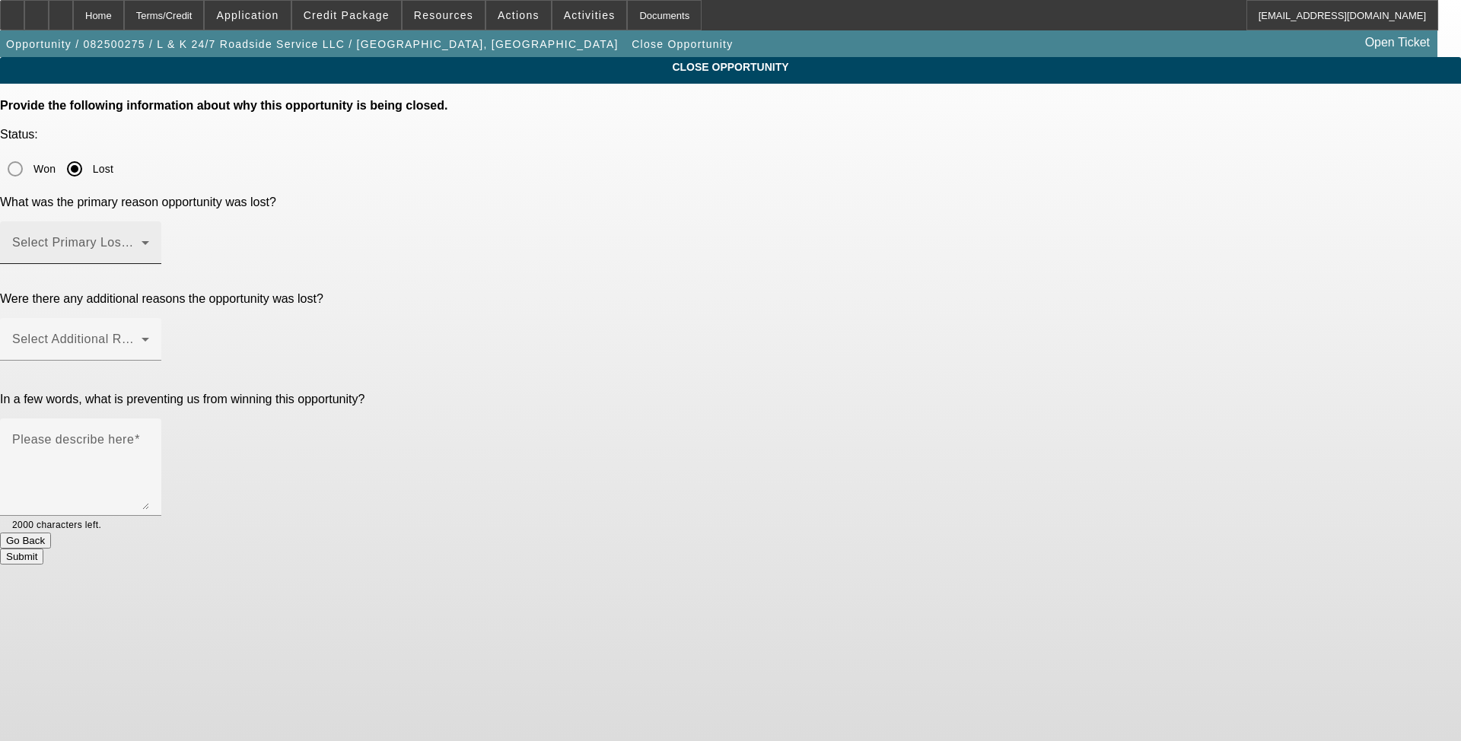
click at [149, 253] on div at bounding box center [149, 253] width 0 height 0
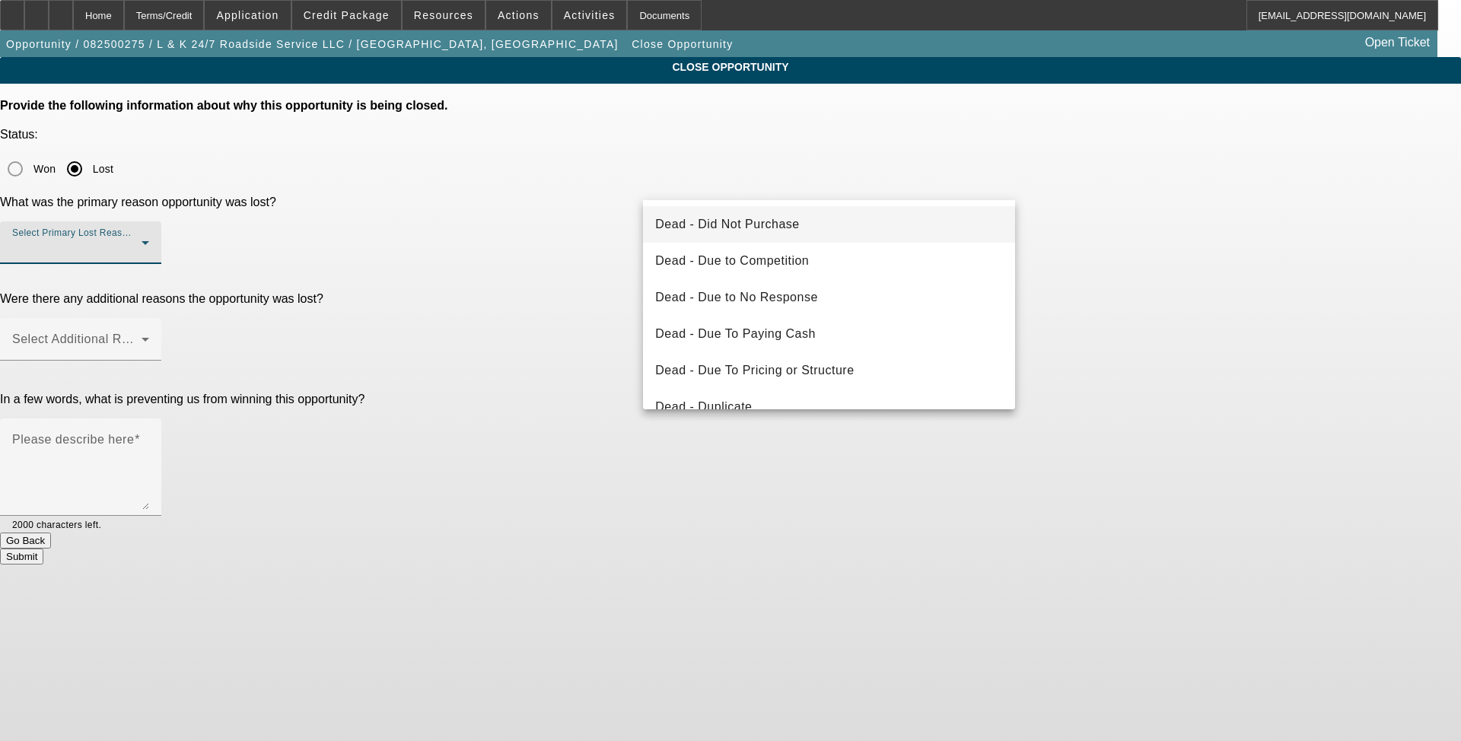
click at [608, 226] on span "Dead - Did Not Purchase" at bounding box center [727, 224] width 144 height 18
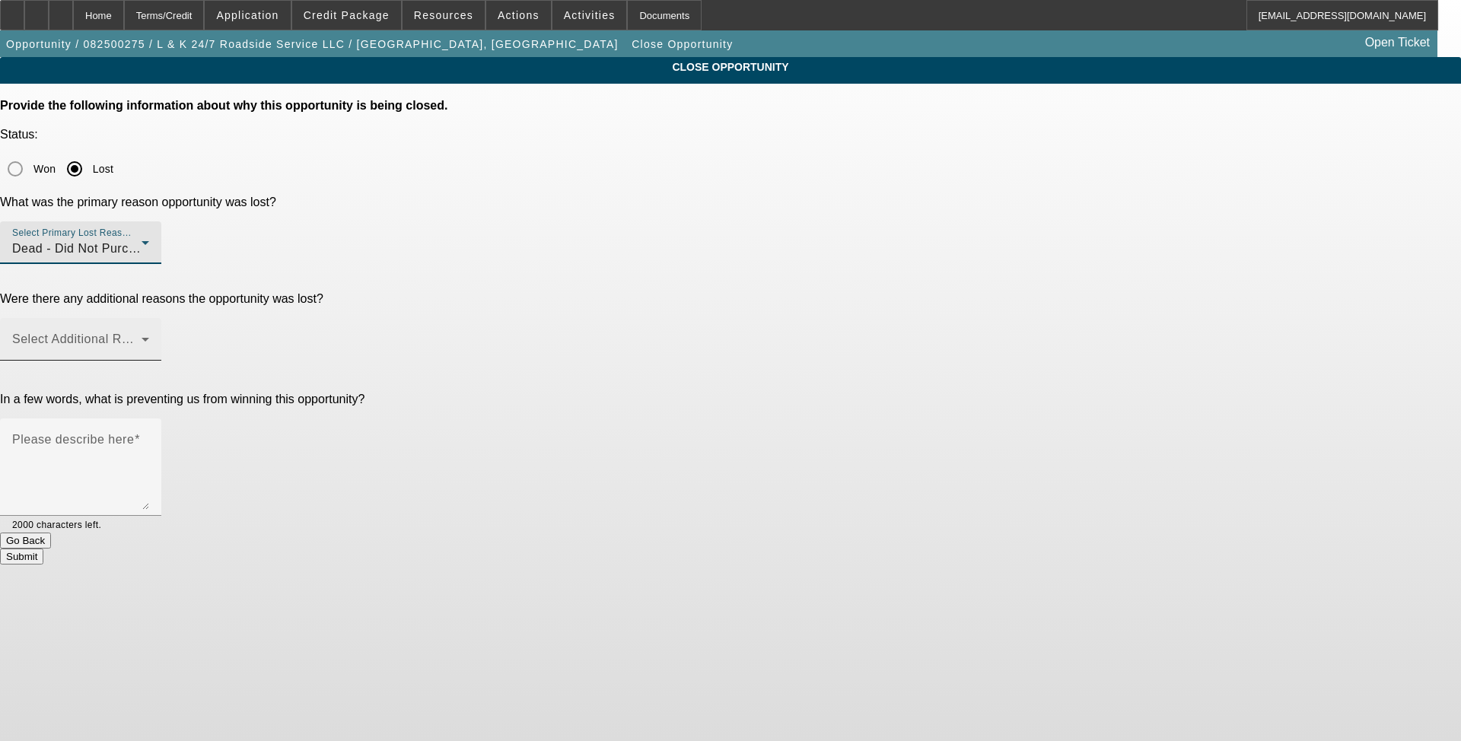
click at [142, 336] on span at bounding box center [76, 345] width 129 height 18
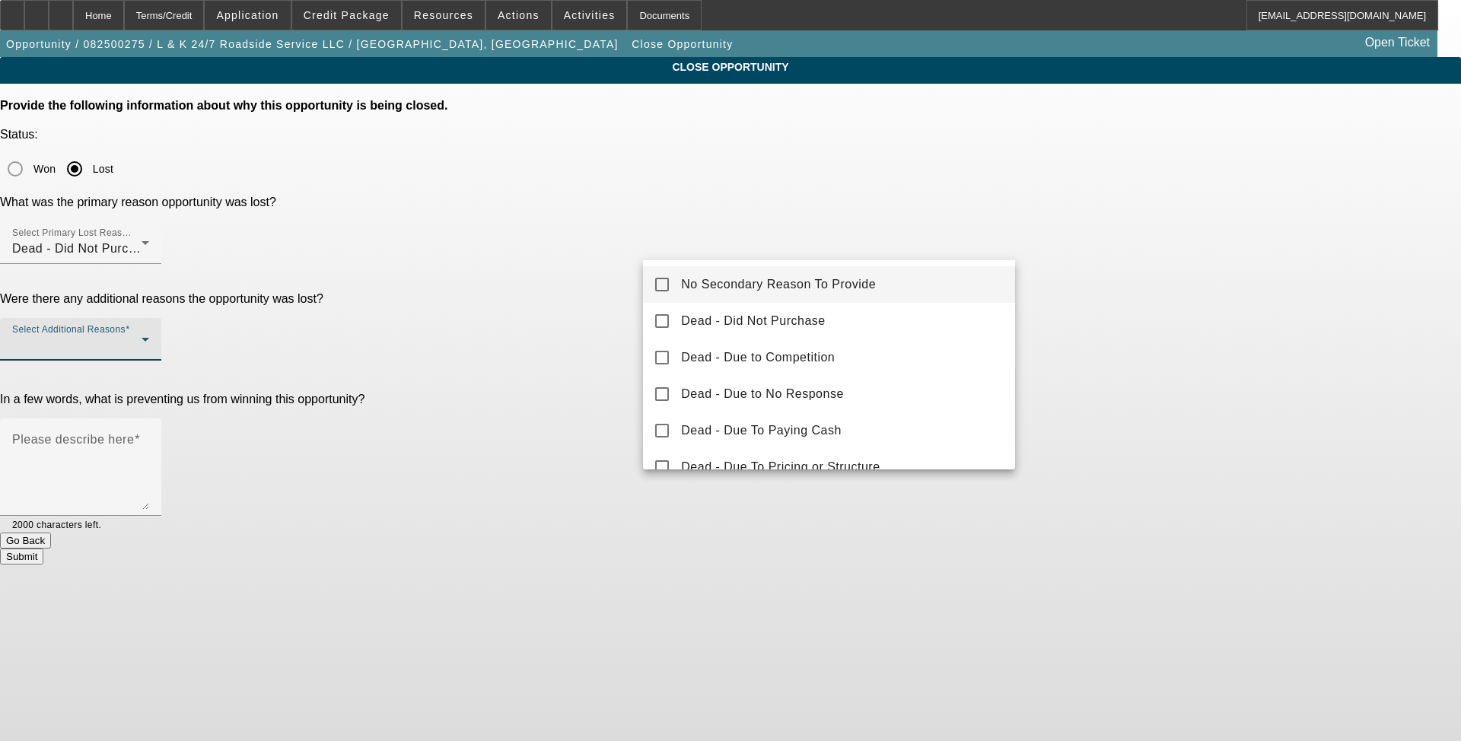
click at [608, 288] on span "No Secondary Reason To Provide" at bounding box center [778, 284] width 195 height 18
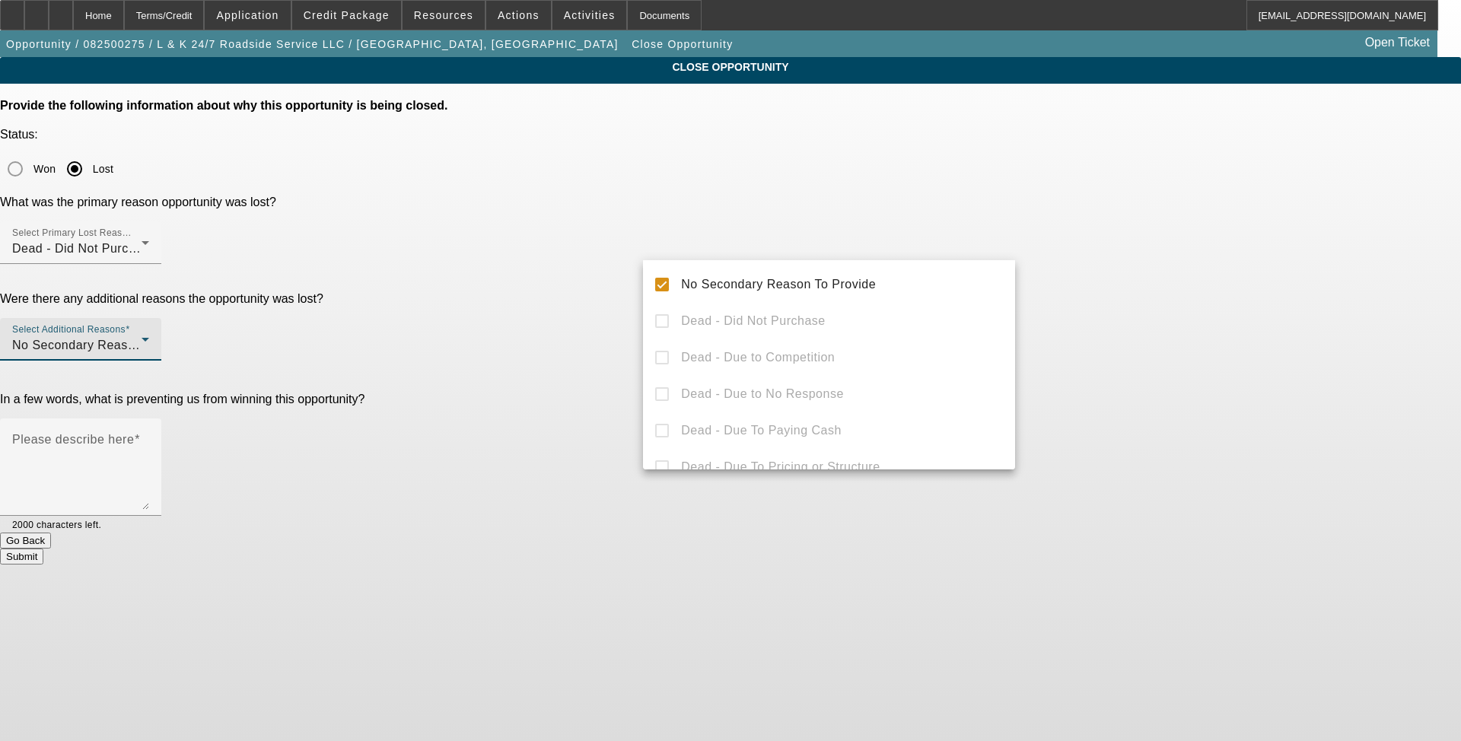
click at [608, 355] on div at bounding box center [730, 370] width 1461 height 741
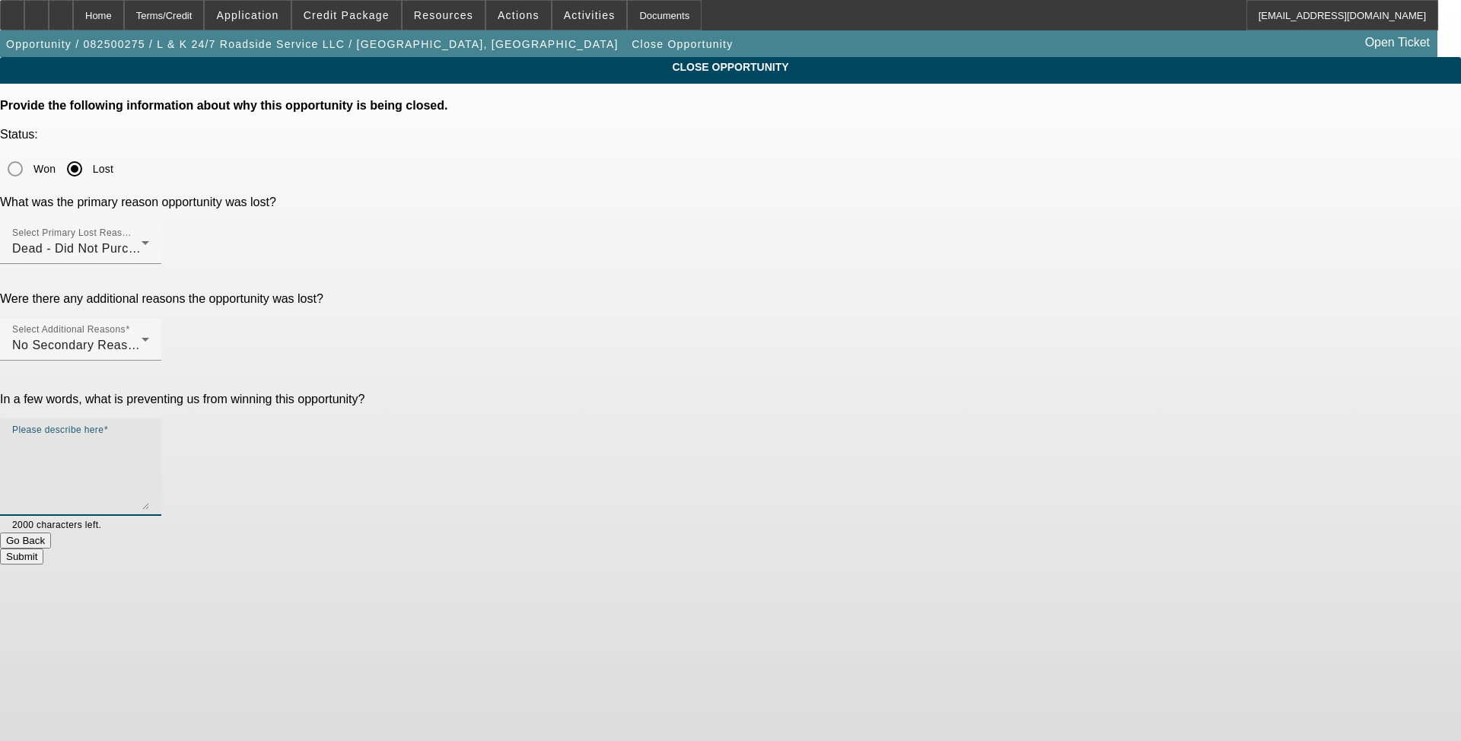
click at [149, 437] on textarea "Please describe here" at bounding box center [80, 473] width 137 height 73
type textarea "Submitting with the CG as the primary."
click at [43, 549] on button "Submit" at bounding box center [21, 557] width 43 height 16
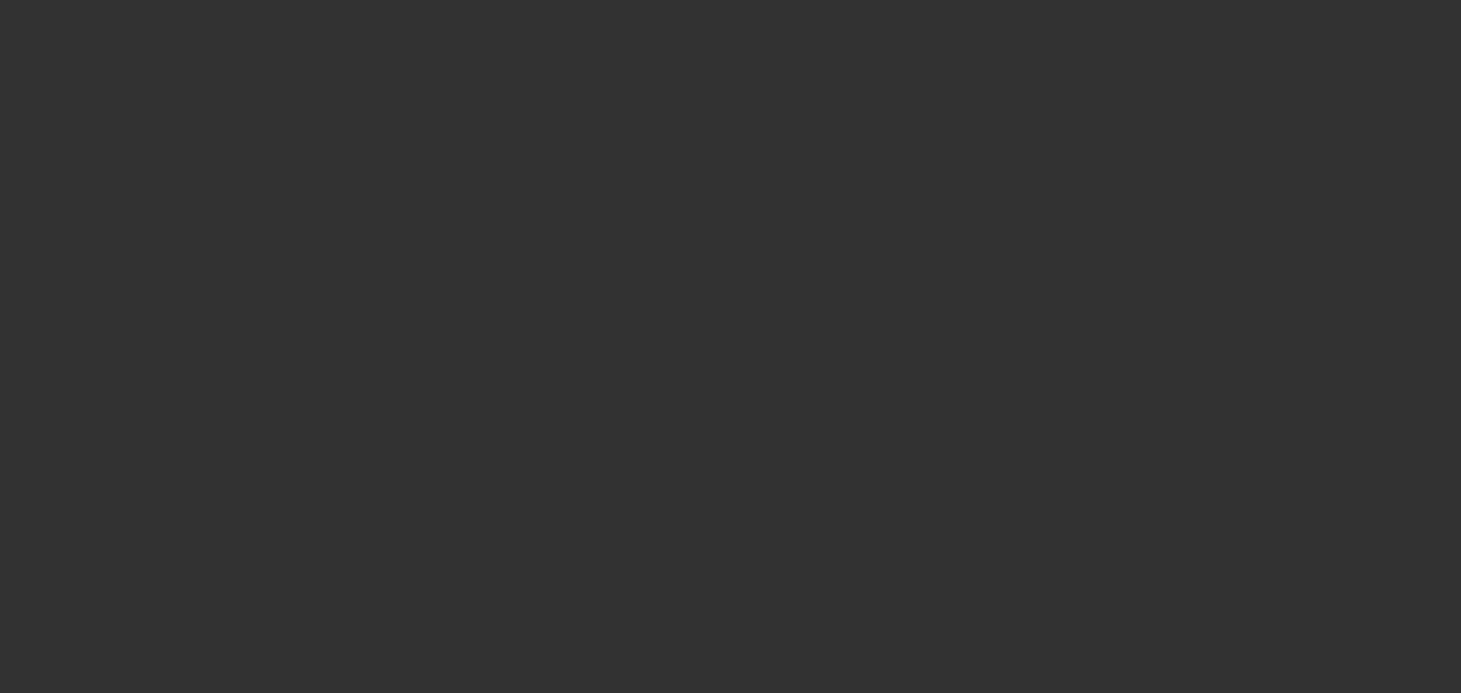
select select "0"
select select "2"
select select "0.1"
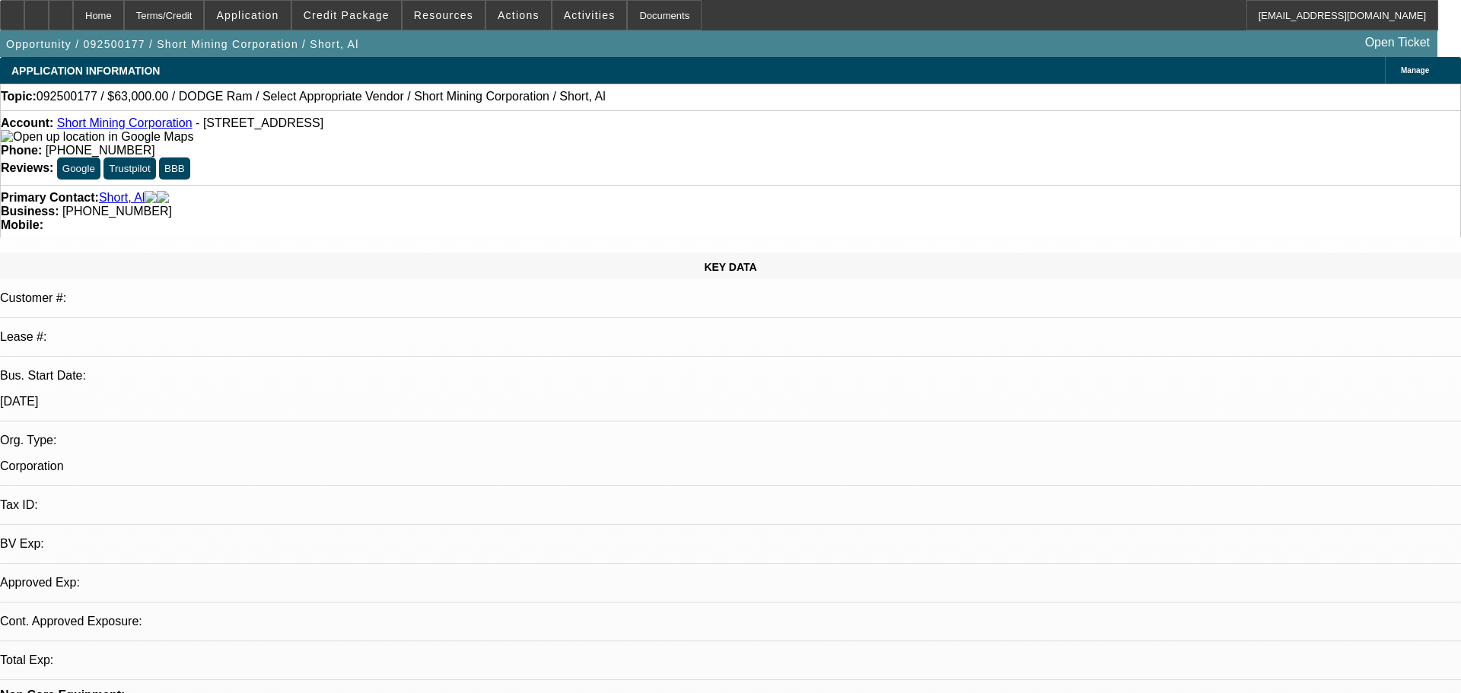
select select "1"
select select "2"
select select "4"
select select "0"
select select "2"
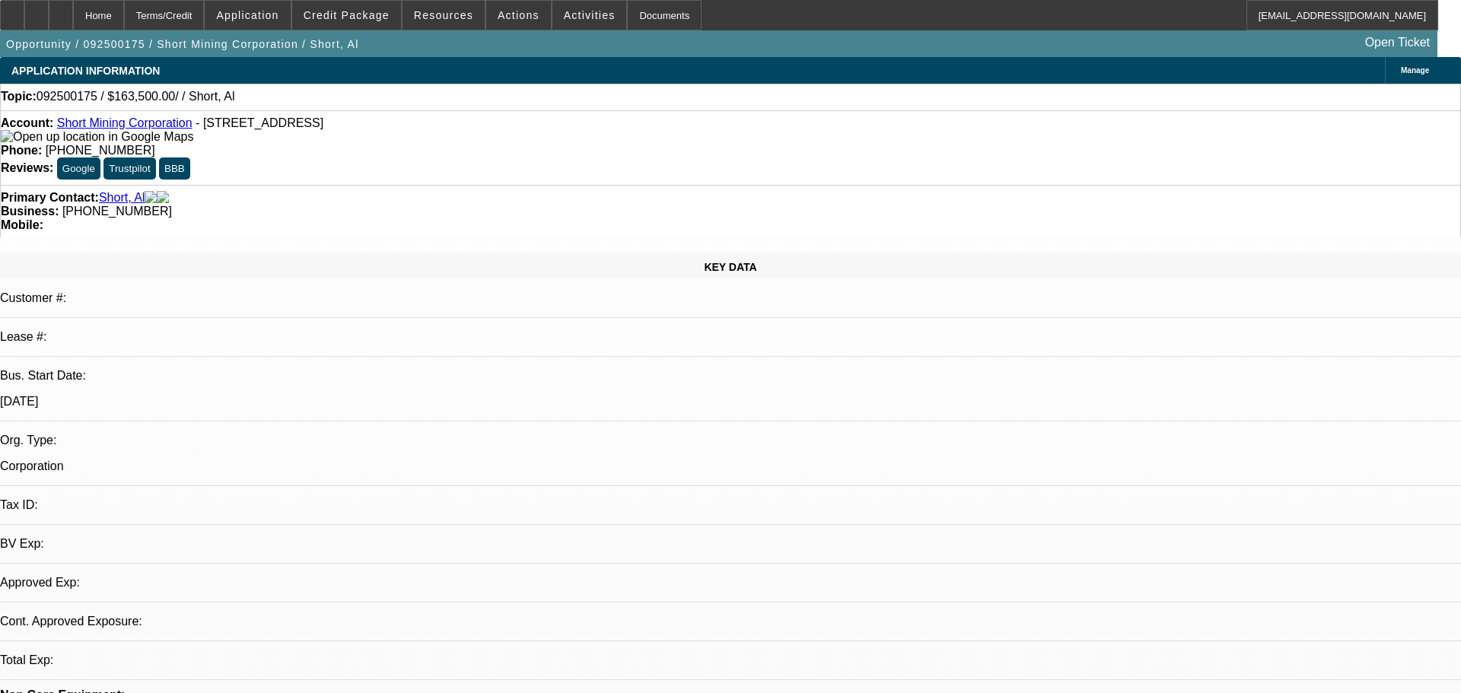
select select "0.1"
select select "1"
select select "2"
select select "4"
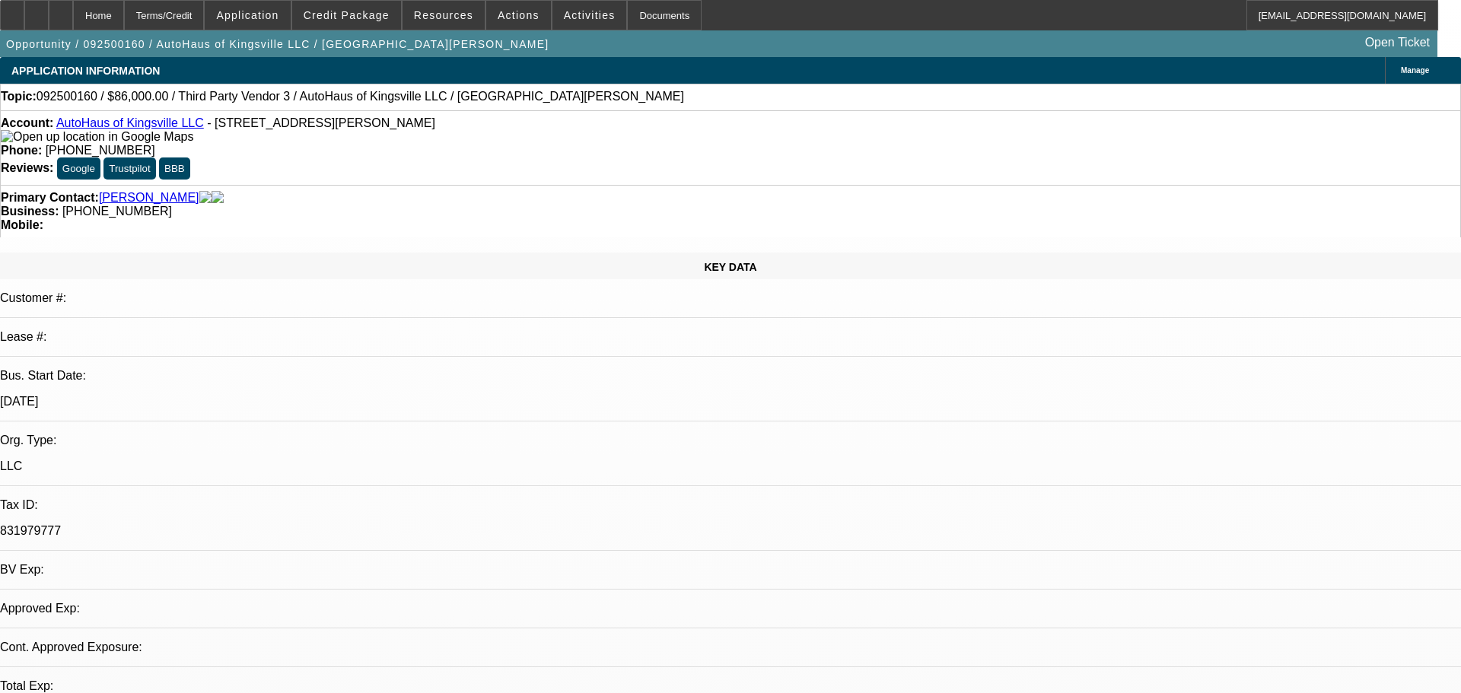
select select "0"
select select "2"
select select "0.1"
select select "4"
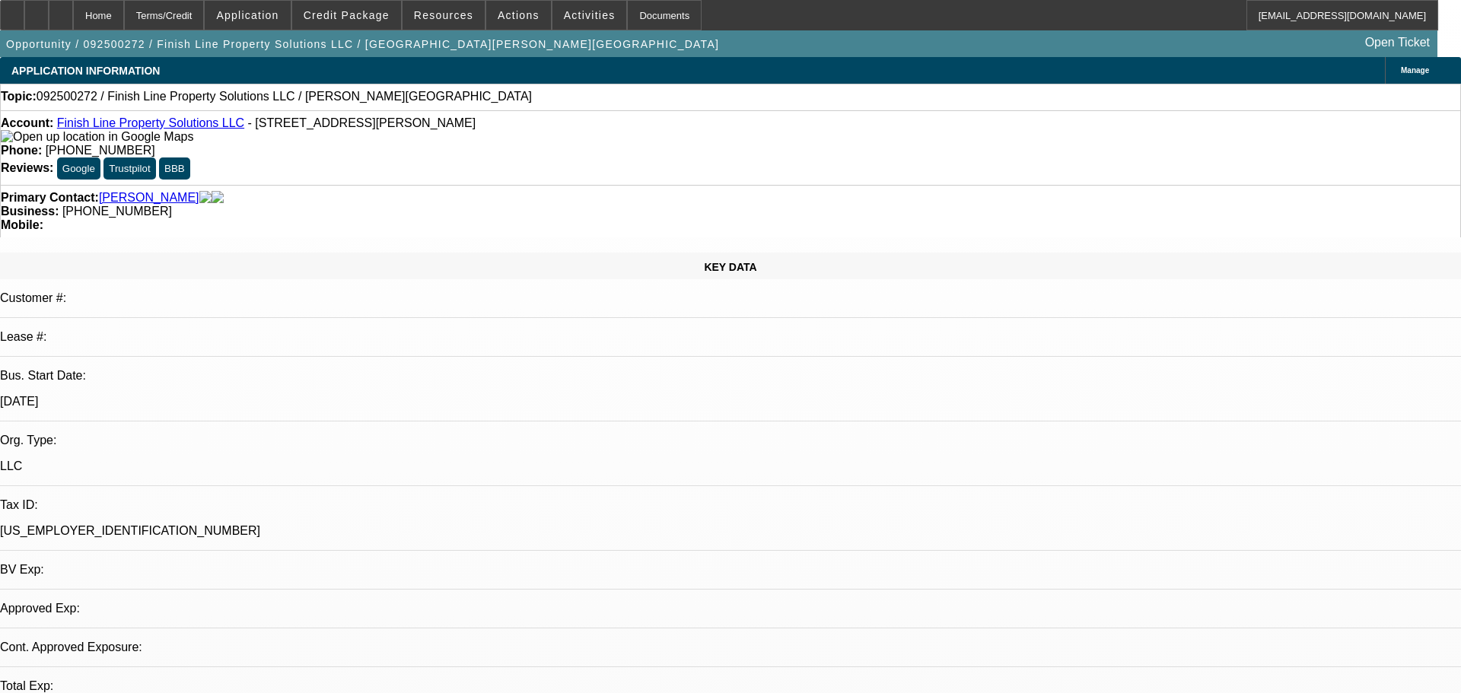
select select "0"
select select "2"
select select "0.1"
select select "4"
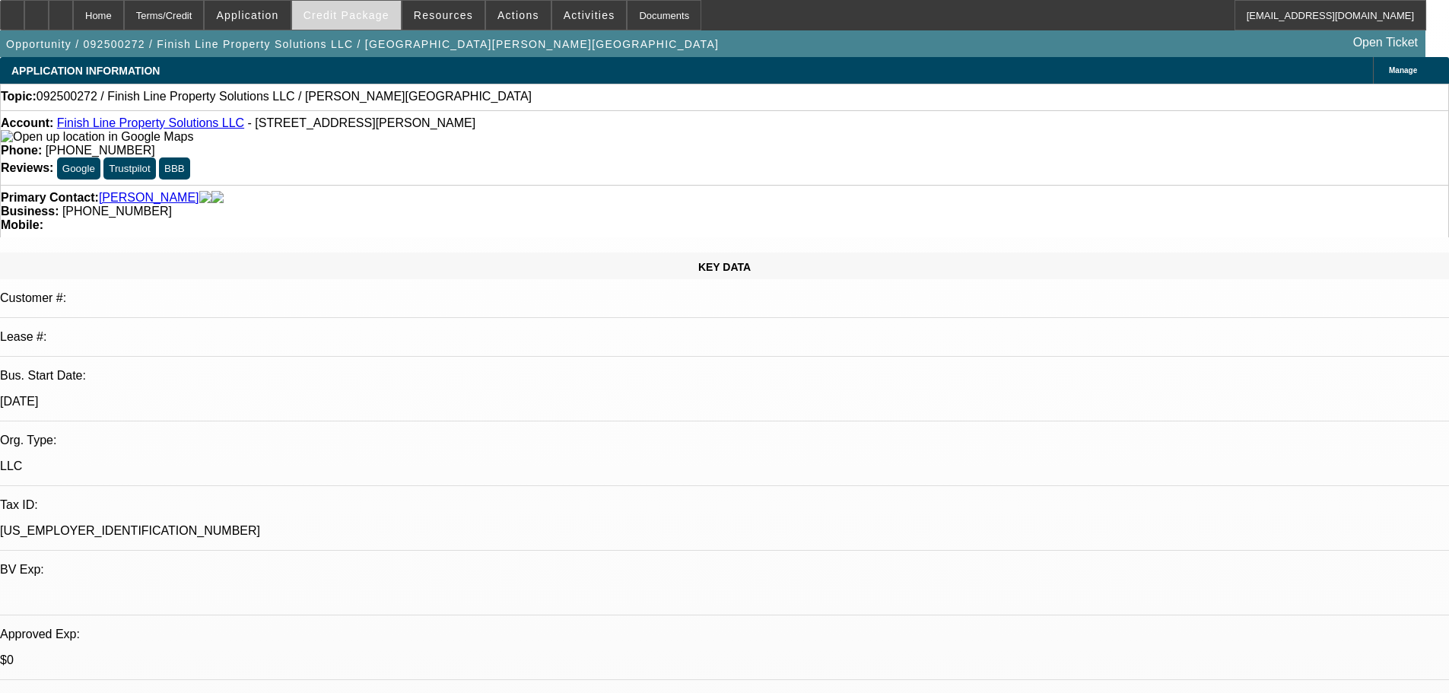
click at [352, 13] on span "Credit Package" at bounding box center [347, 15] width 86 height 12
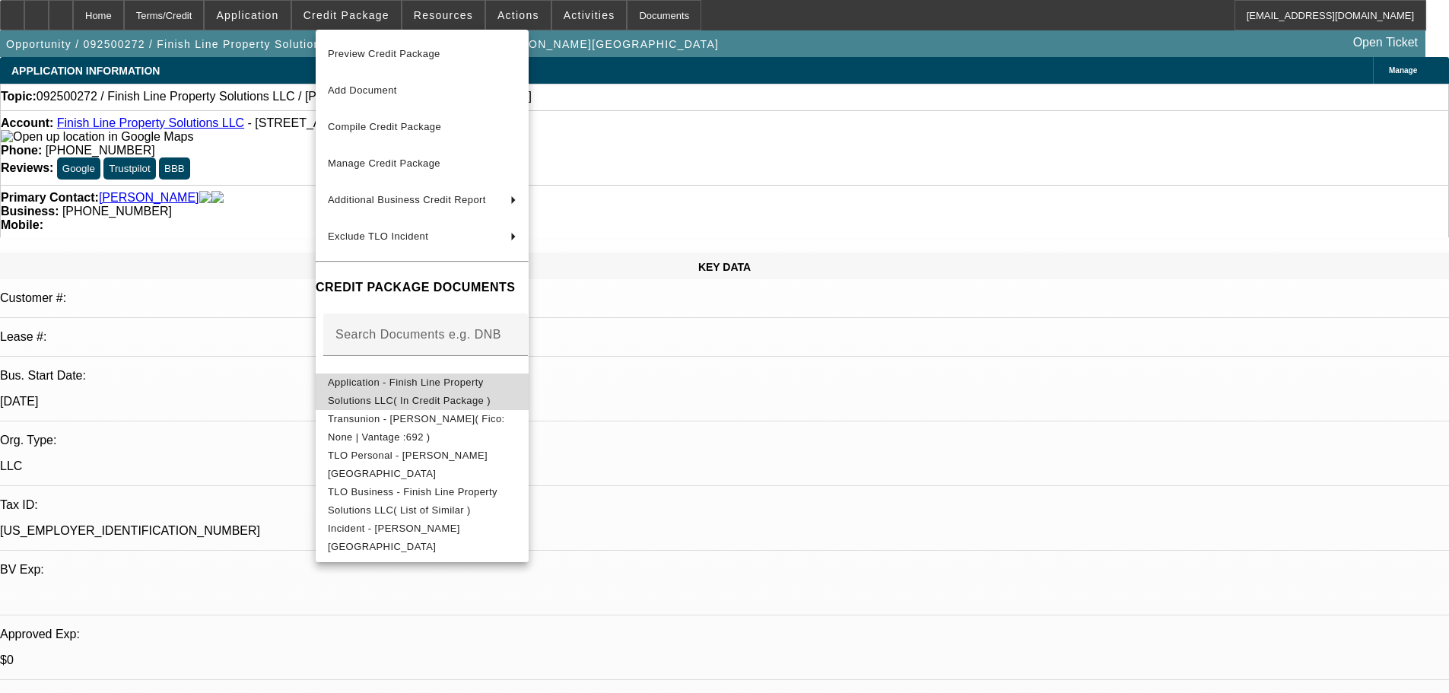
click at [482, 390] on span "Application - Finish Line Property Solutions LLC( In Credit Package )" at bounding box center [409, 392] width 163 height 30
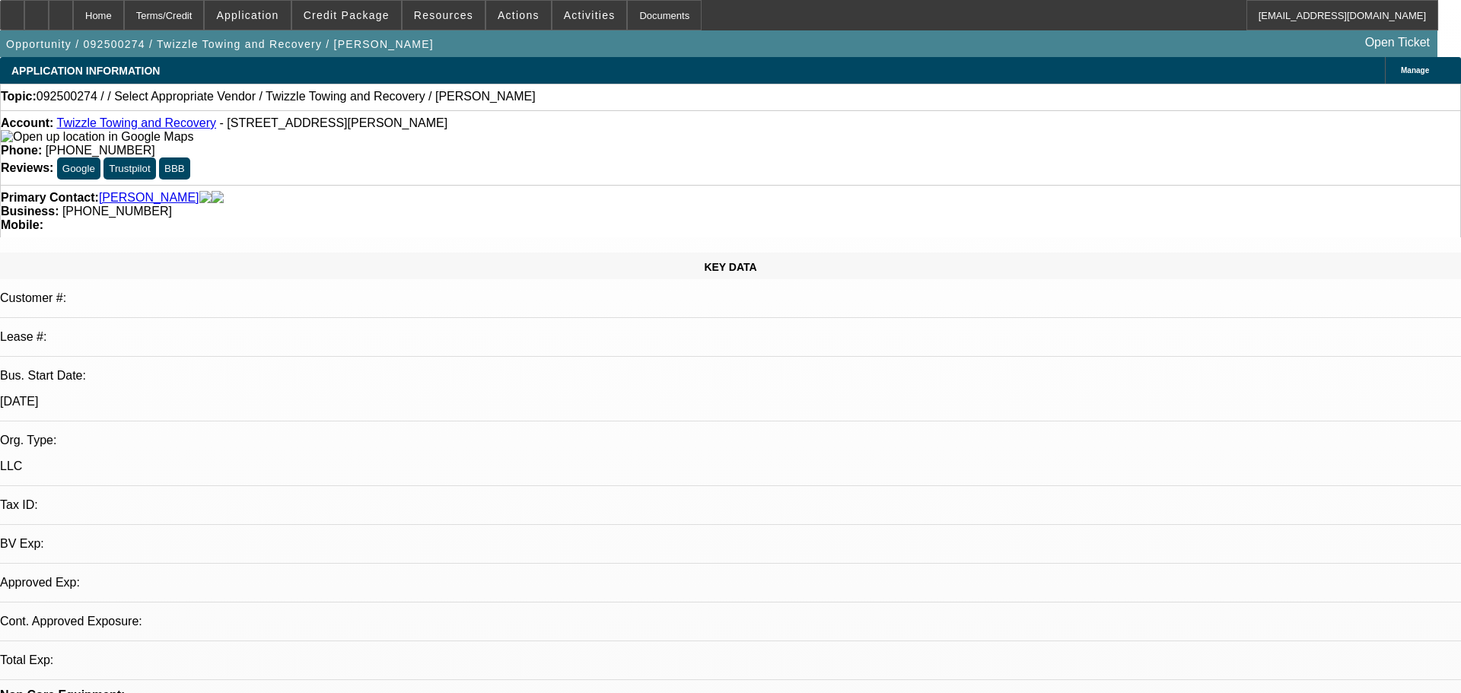
select select "0"
select select "2"
select select "0.1"
select select "4"
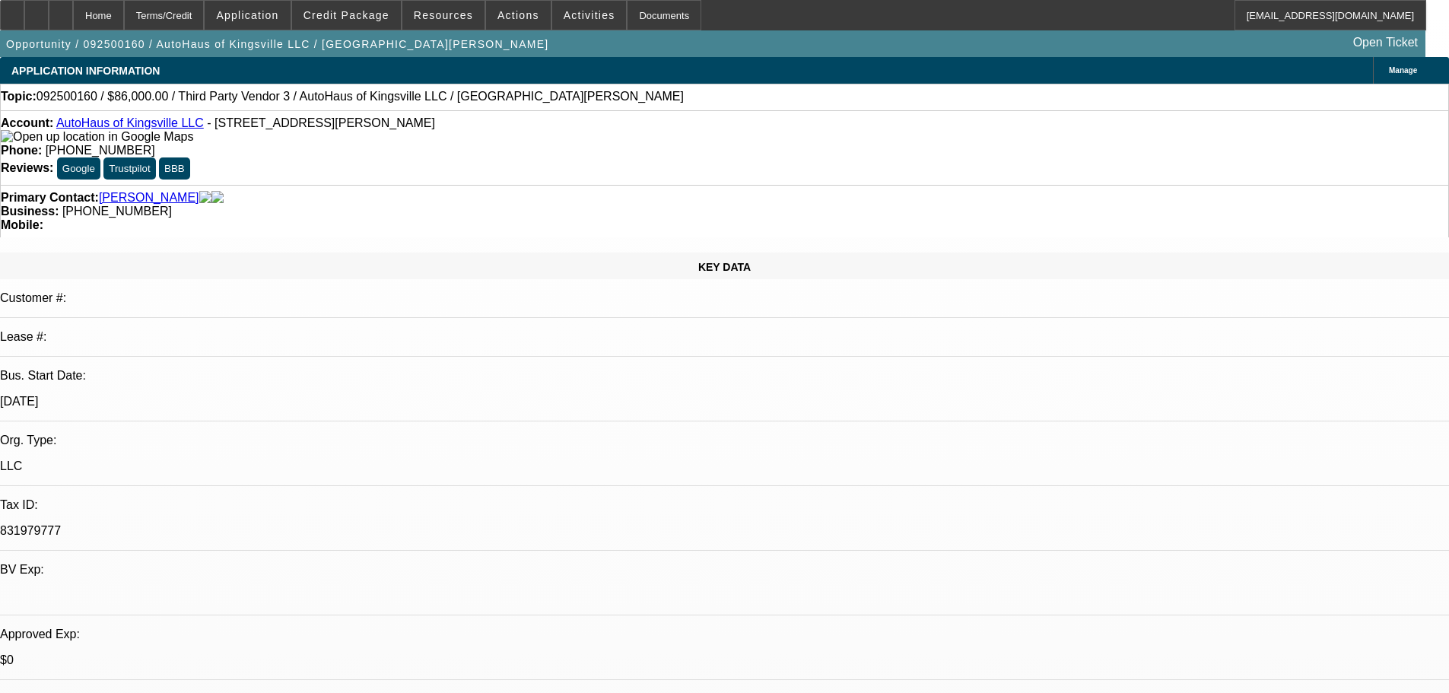
select select "0"
select select "2"
select select "0.1"
select select "4"
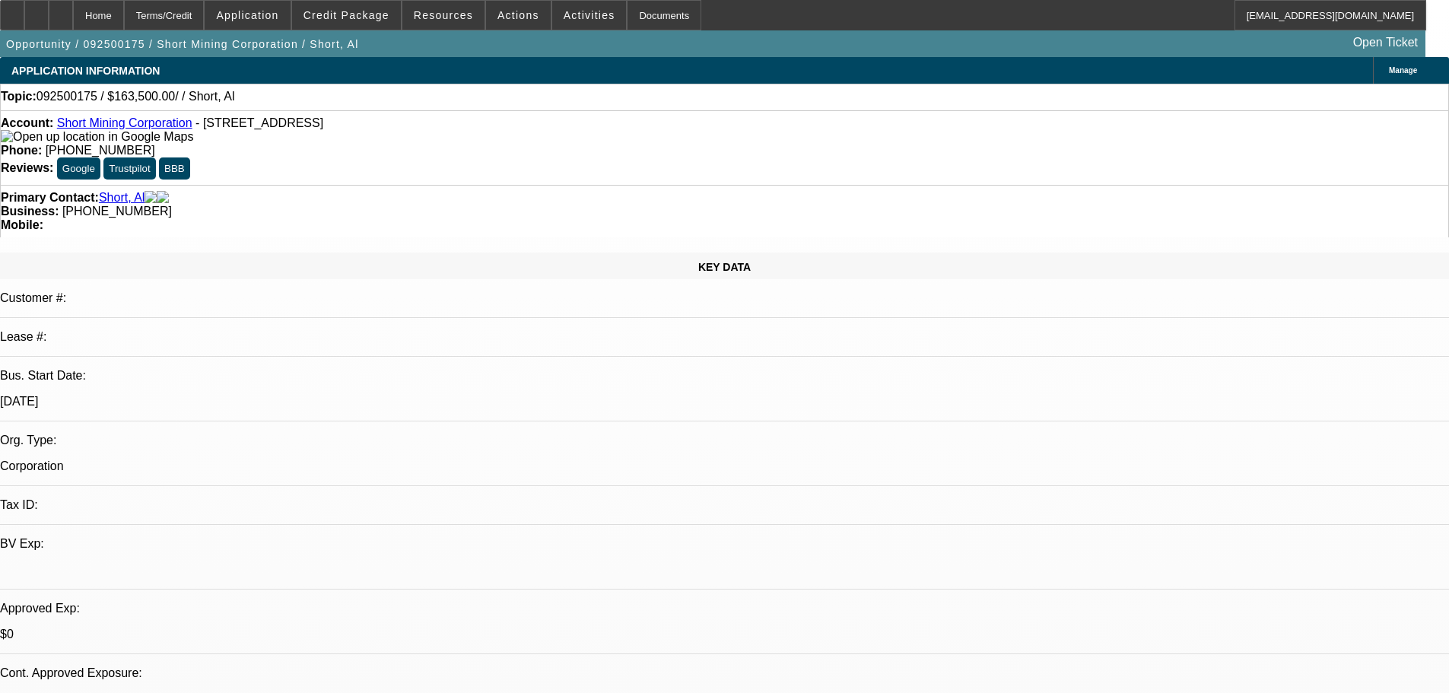
select select "0"
select select "2"
select select "0.1"
select select "4"
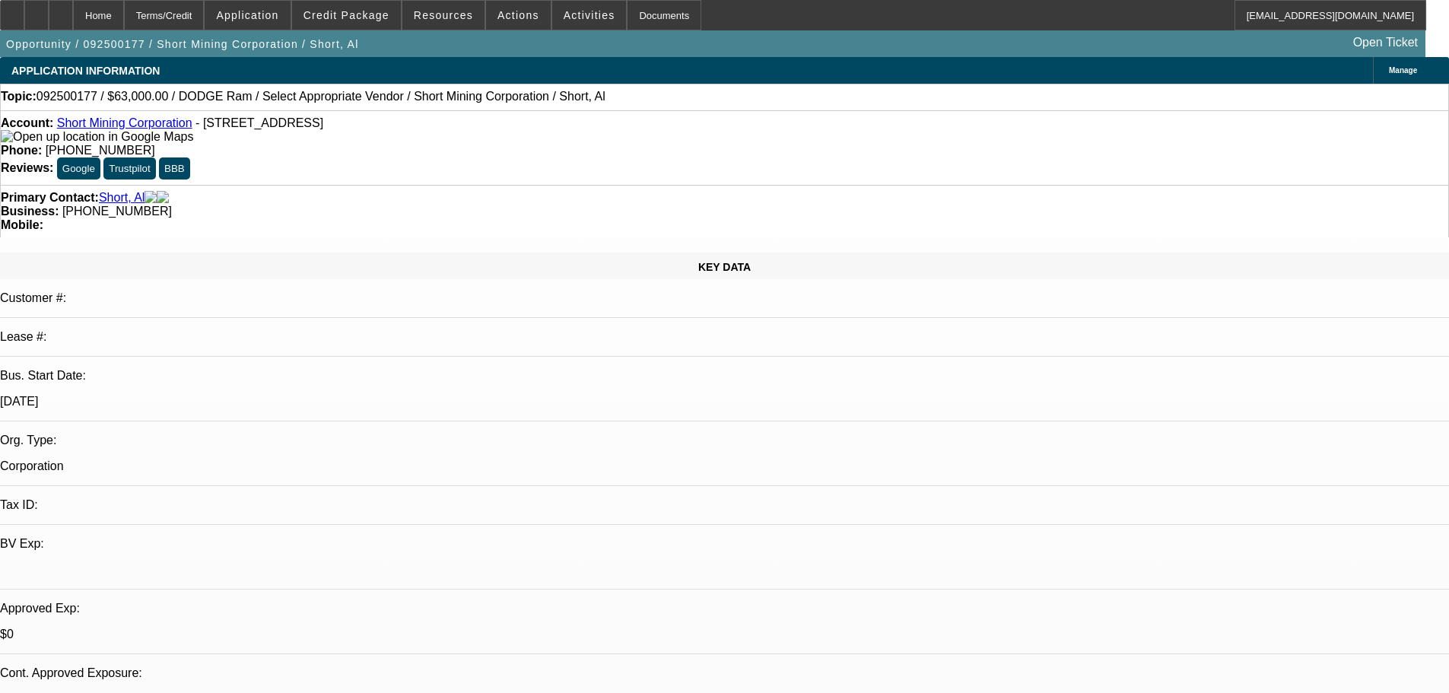
select select "0"
select select "2"
select select "0.1"
select select "4"
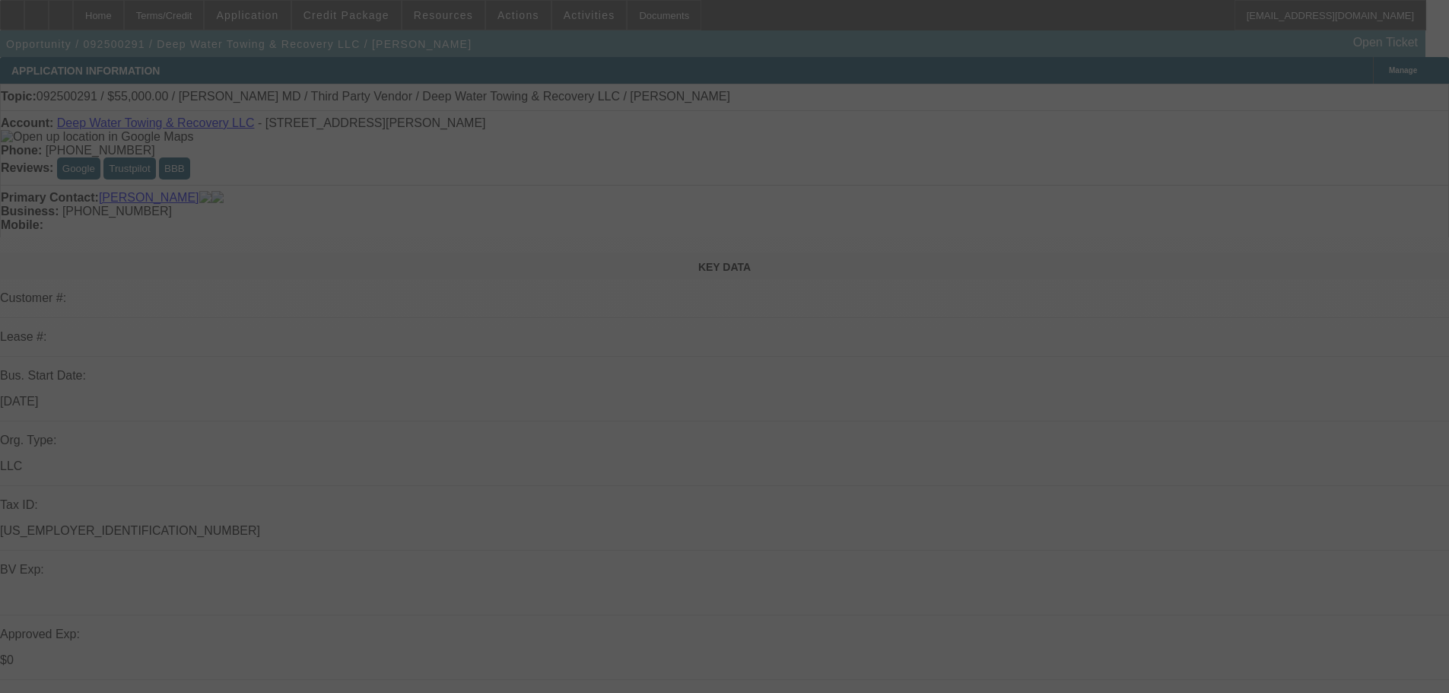
click at [513, 21] on div at bounding box center [724, 346] width 1449 height 693
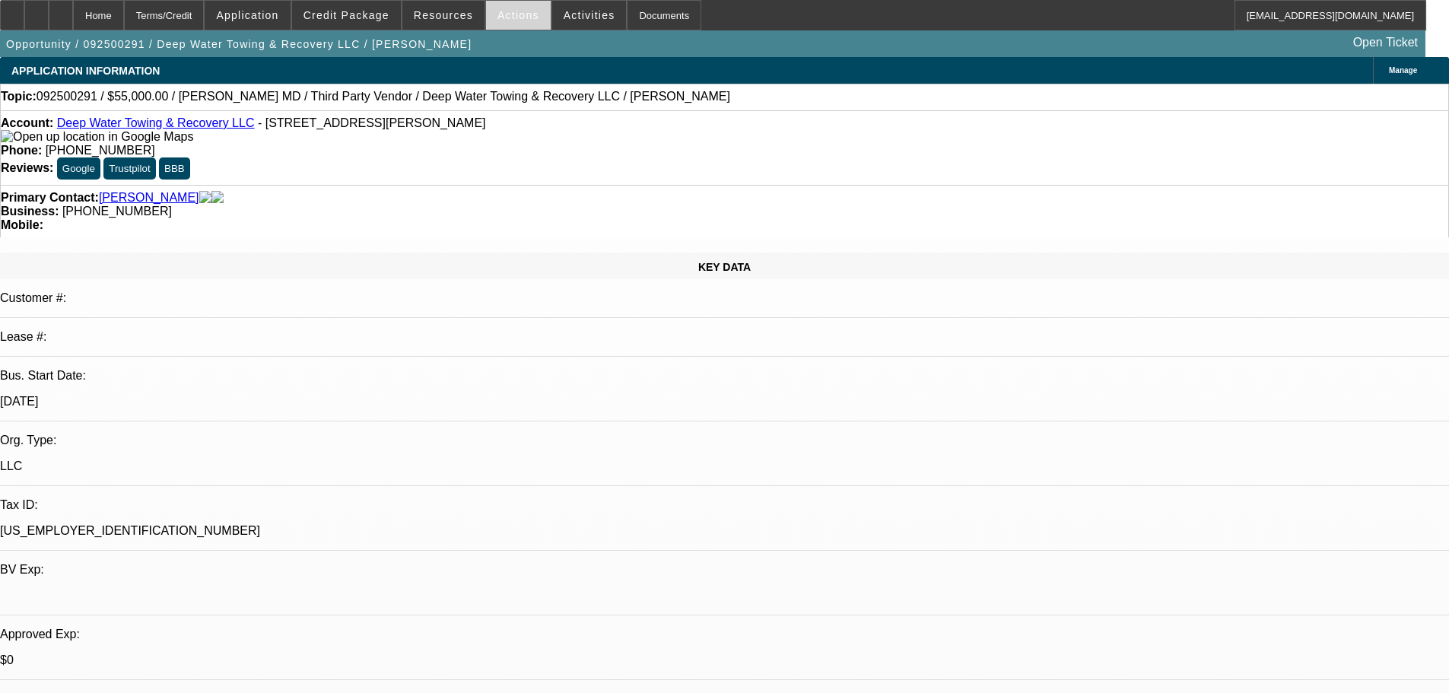
select select "0"
select select "2"
select select "0.1"
select select "4"
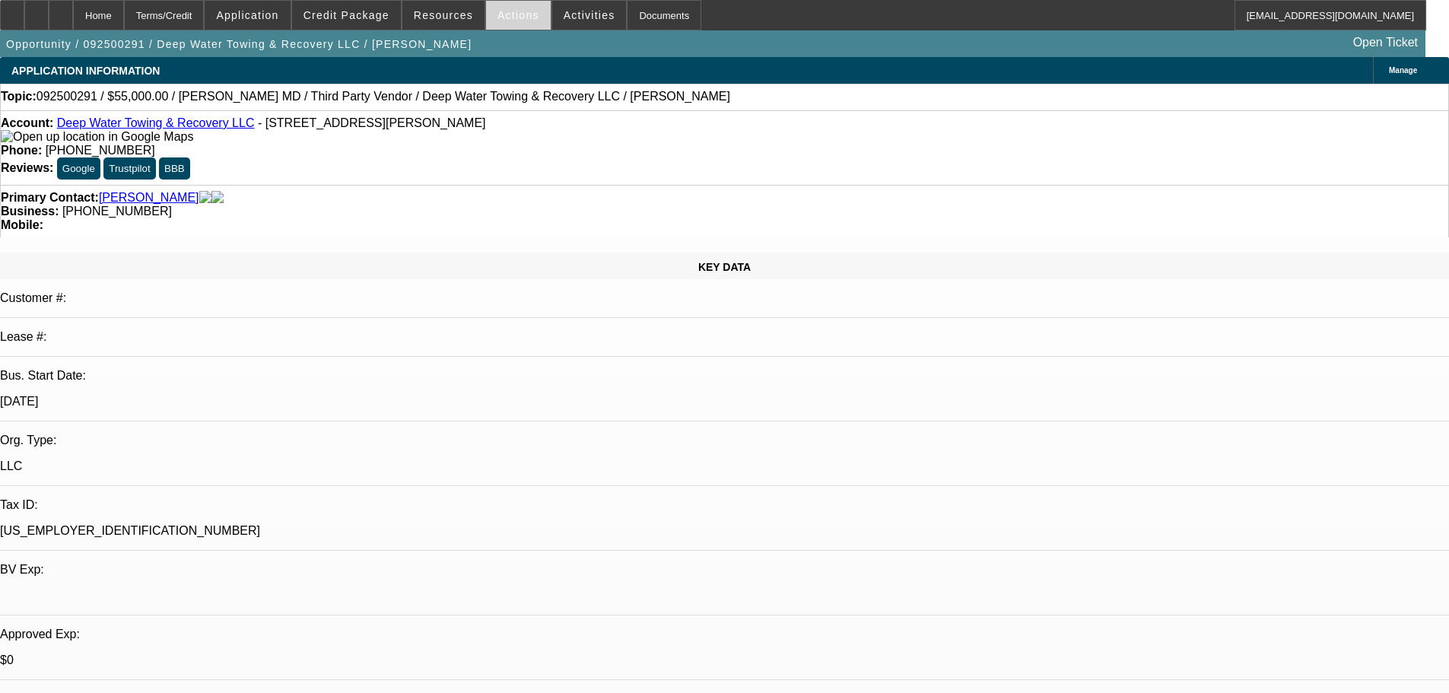
select select "0"
select select "2"
select select "0.1"
select select "4"
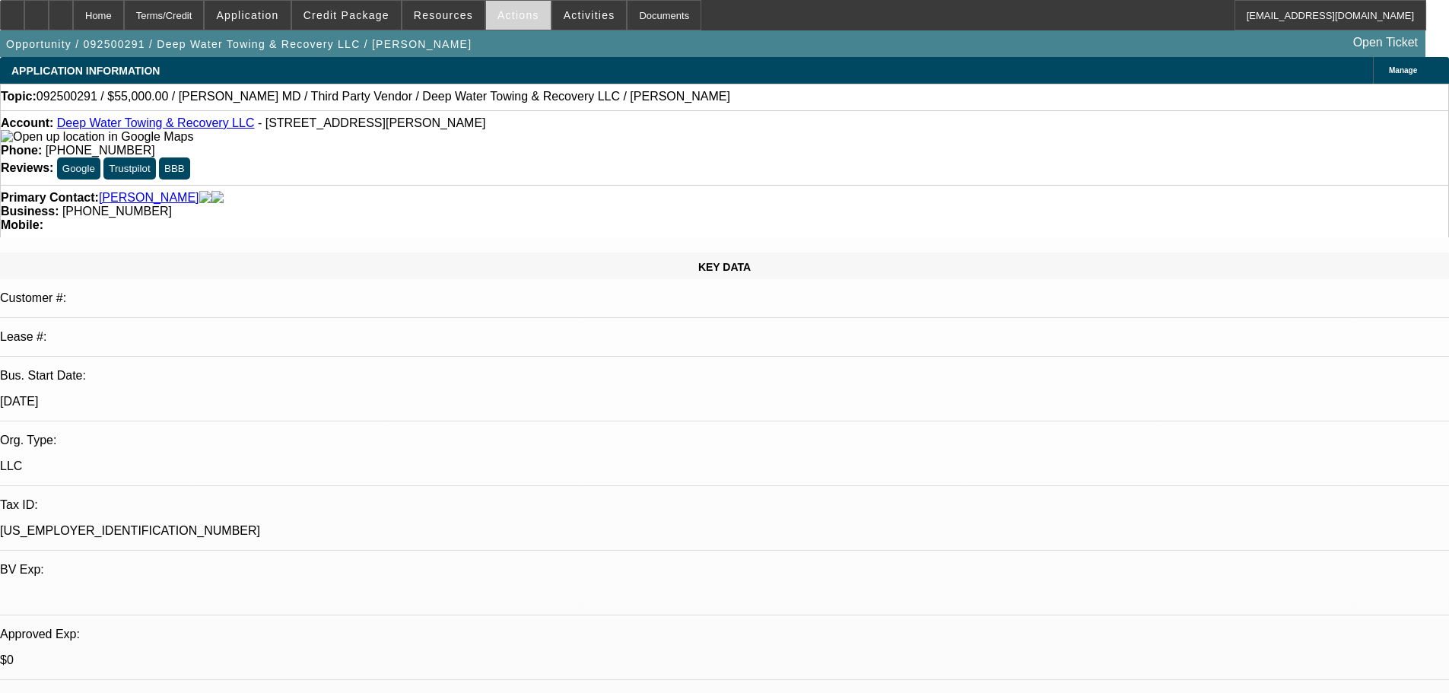
select select "0"
select select "2"
select select "0.1"
select select "4"
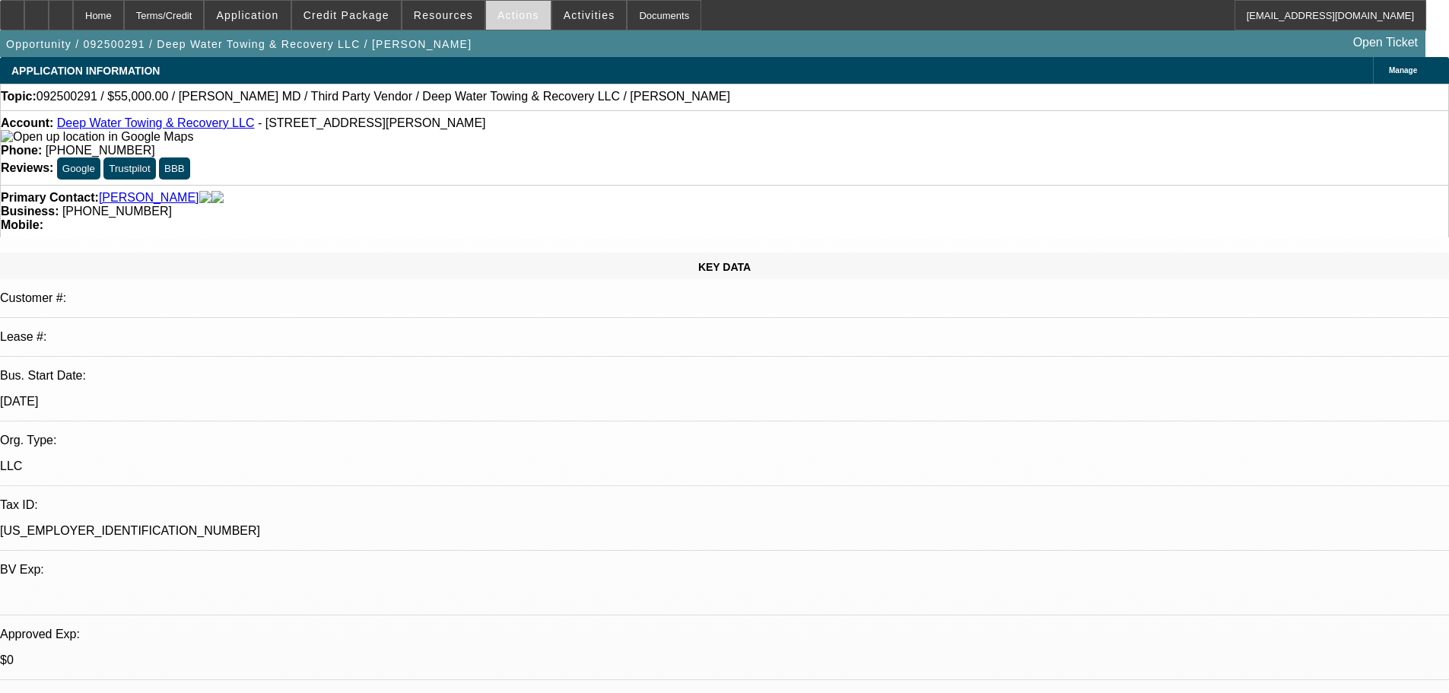
select select "0"
select select "2"
select select "0.1"
select select "4"
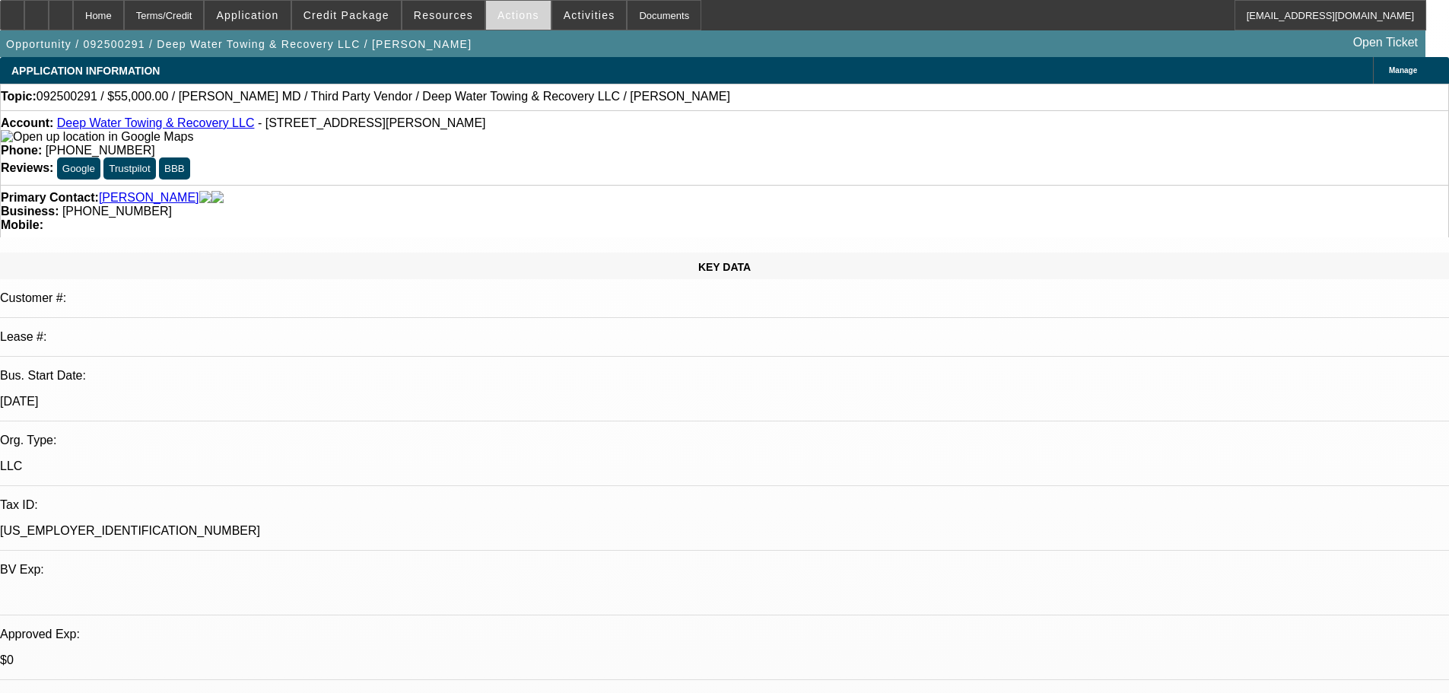
click at [508, 17] on span "Actions" at bounding box center [519, 15] width 42 height 12
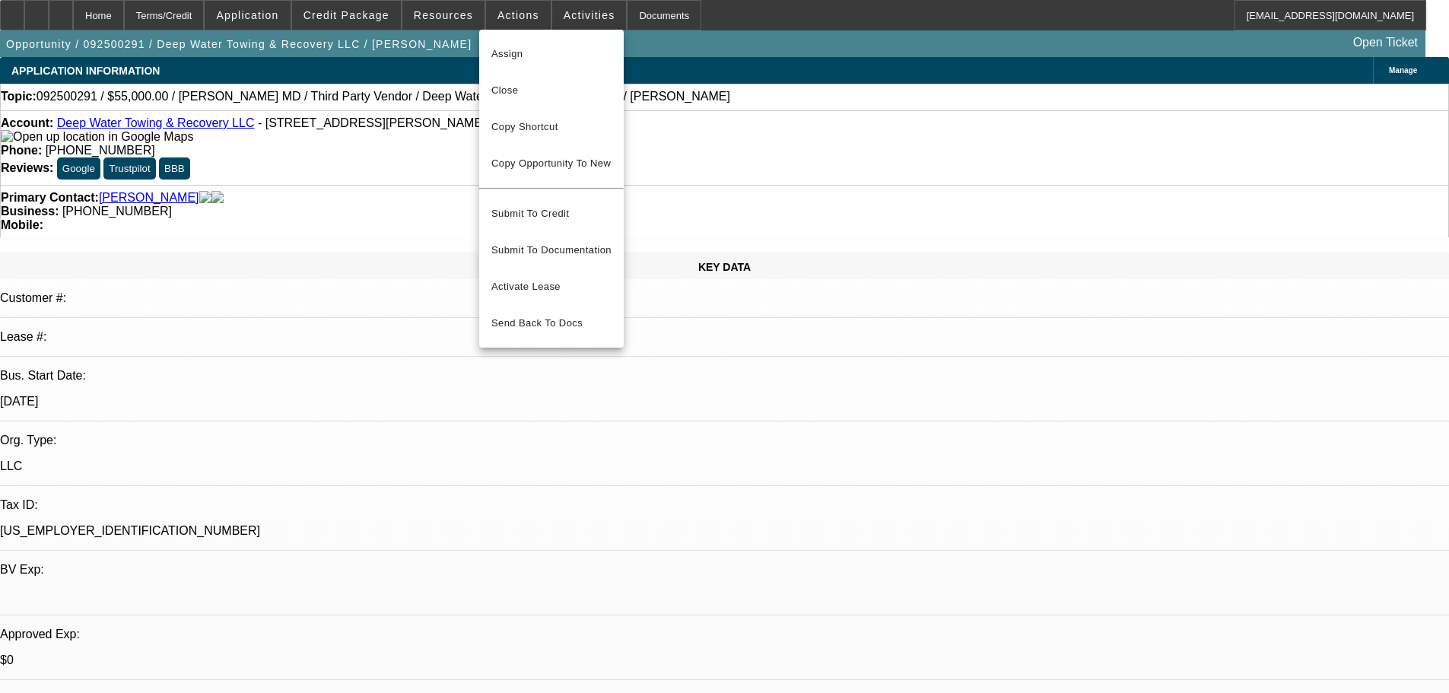
click at [551, 8] on div at bounding box center [724, 346] width 1449 height 693
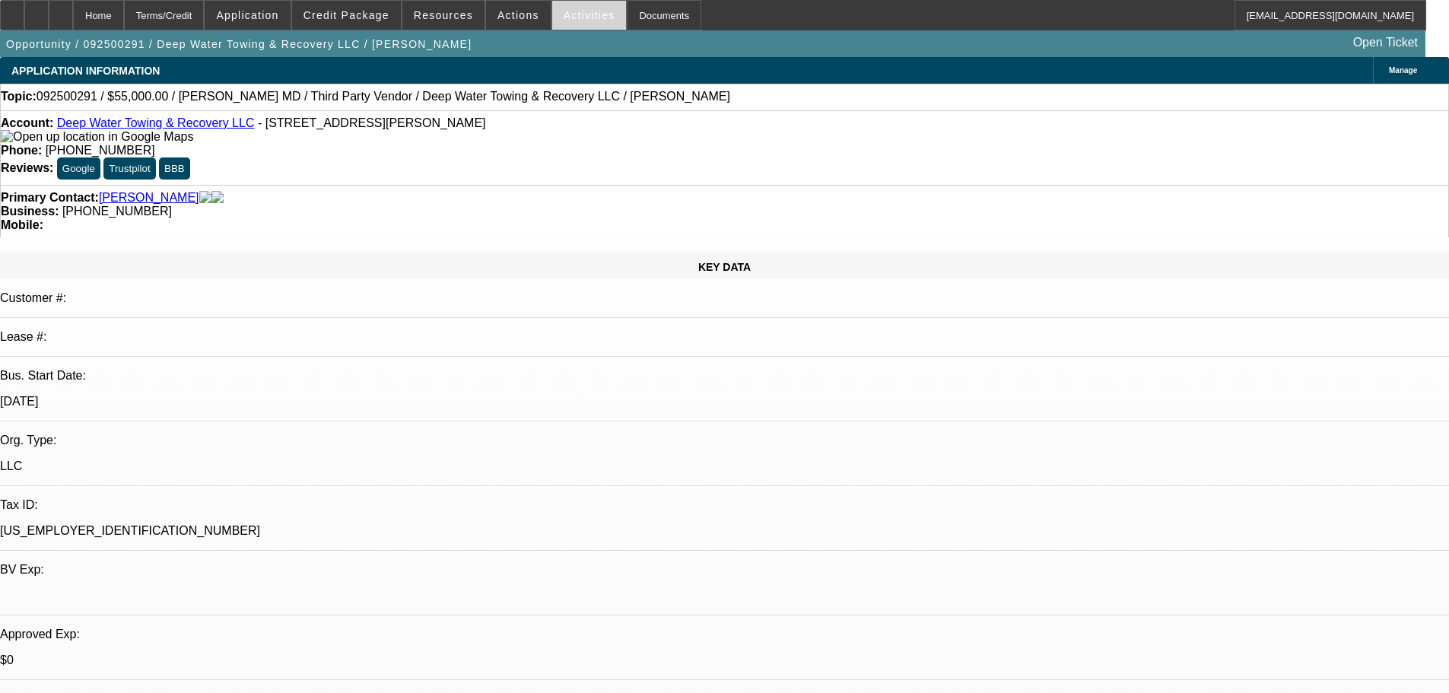
click at [575, 13] on span "Activities" at bounding box center [590, 15] width 52 height 12
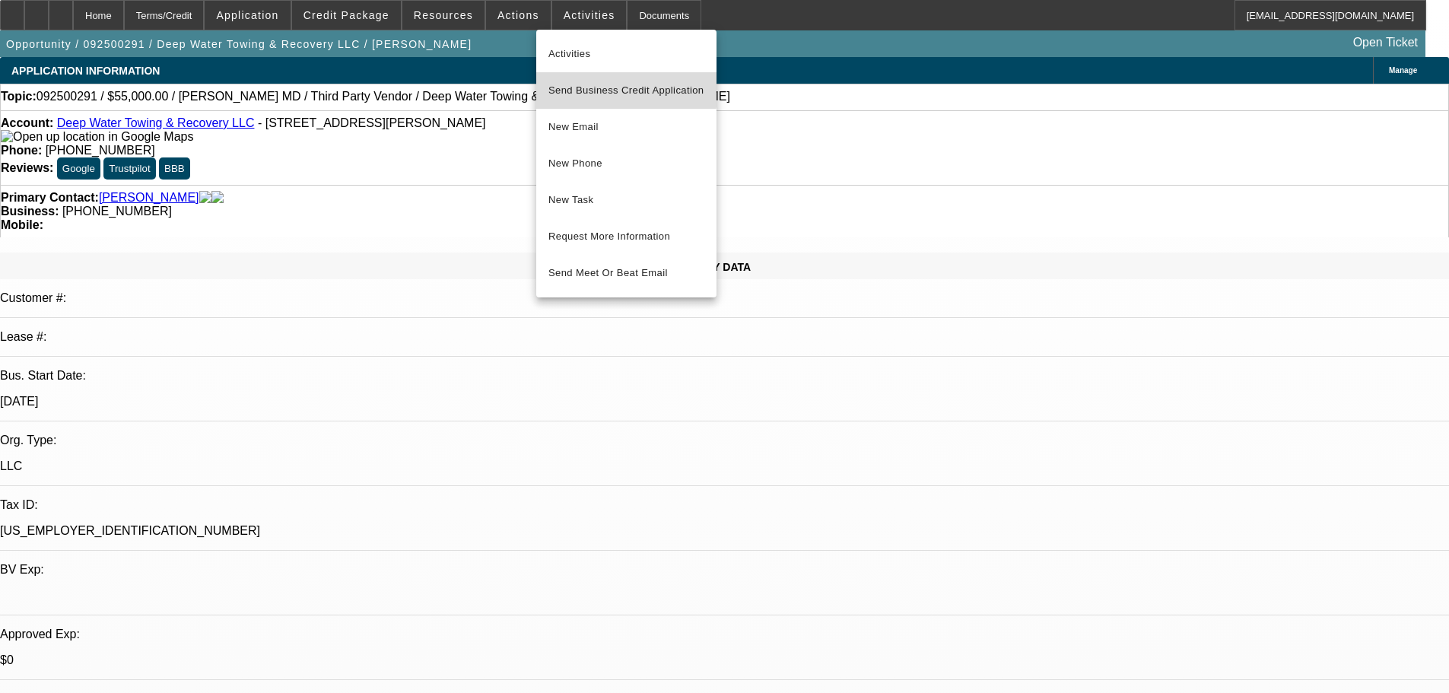
click at [607, 81] on span "Send Business Credit Application" at bounding box center [627, 90] width 156 height 18
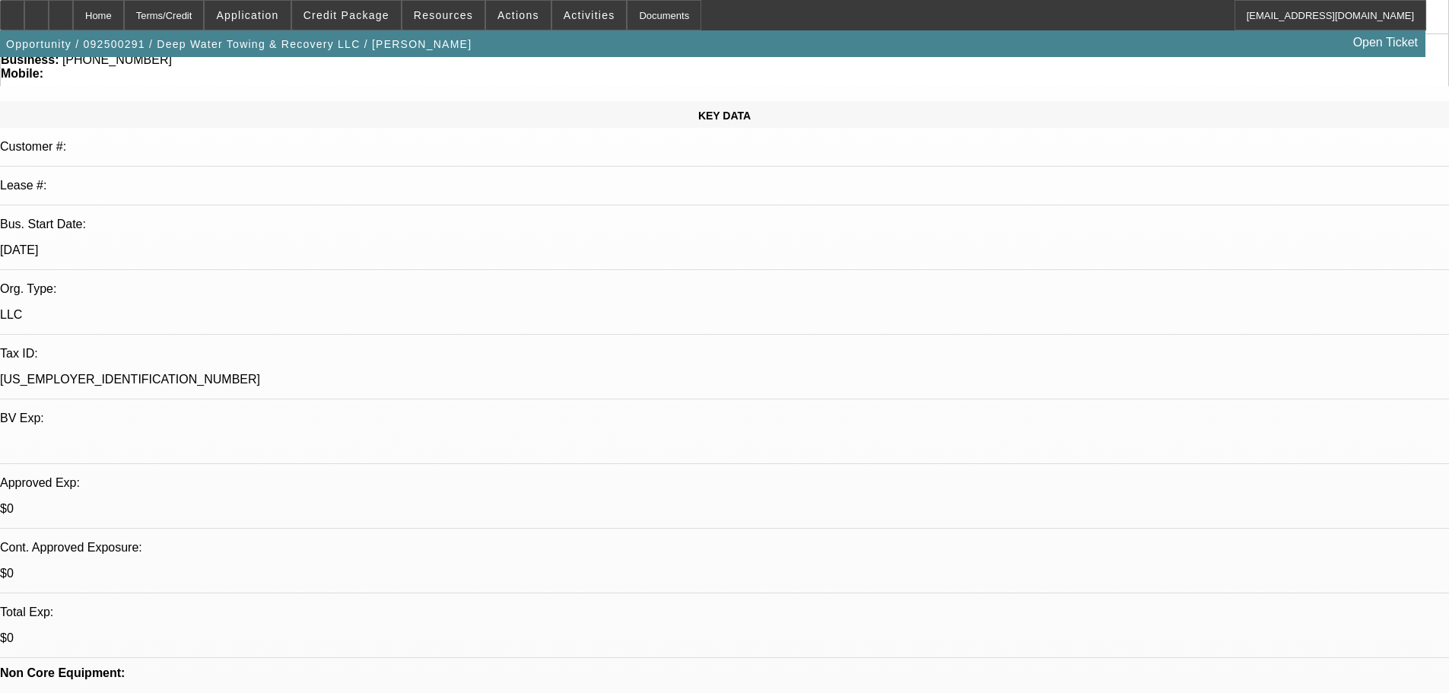
scroll to position [152, 0]
